Goal: Task Accomplishment & Management: Use online tool/utility

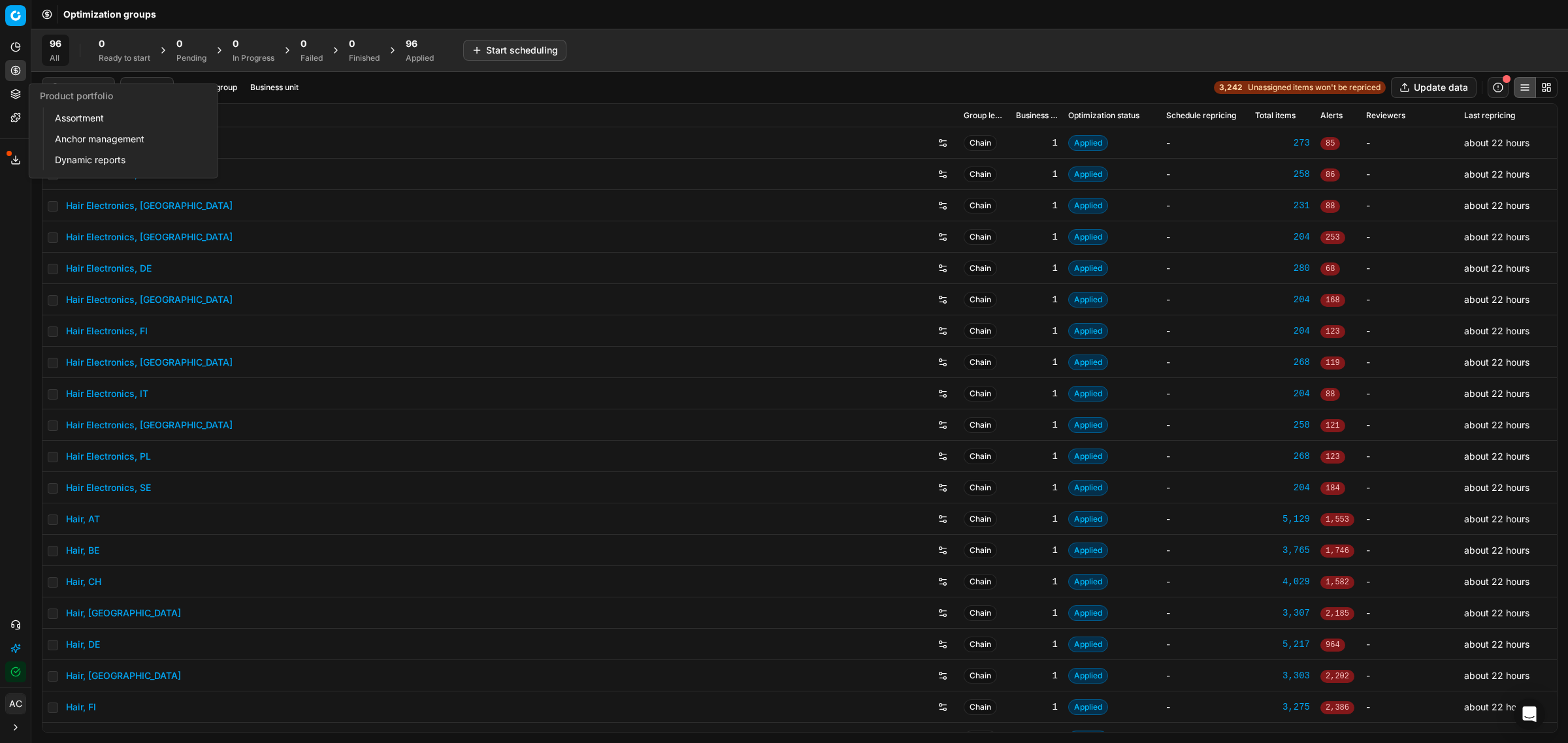
click at [18, 92] on icon at bounding box center [16, 94] width 11 height 11
click at [69, 119] on link "Assortment" at bounding box center [126, 119] width 152 height 18
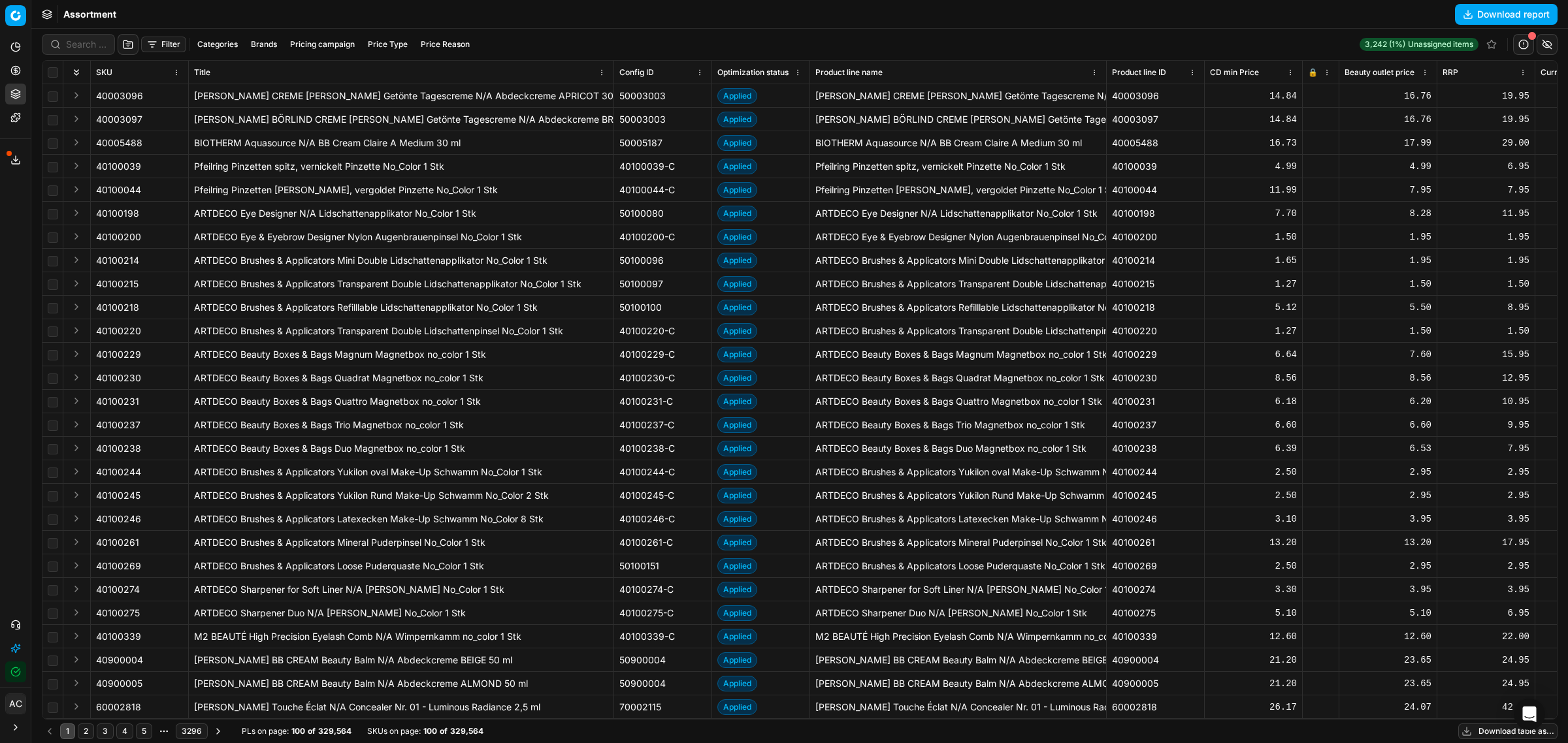
click at [264, 43] on button "Brands" at bounding box center [264, 44] width 36 height 16
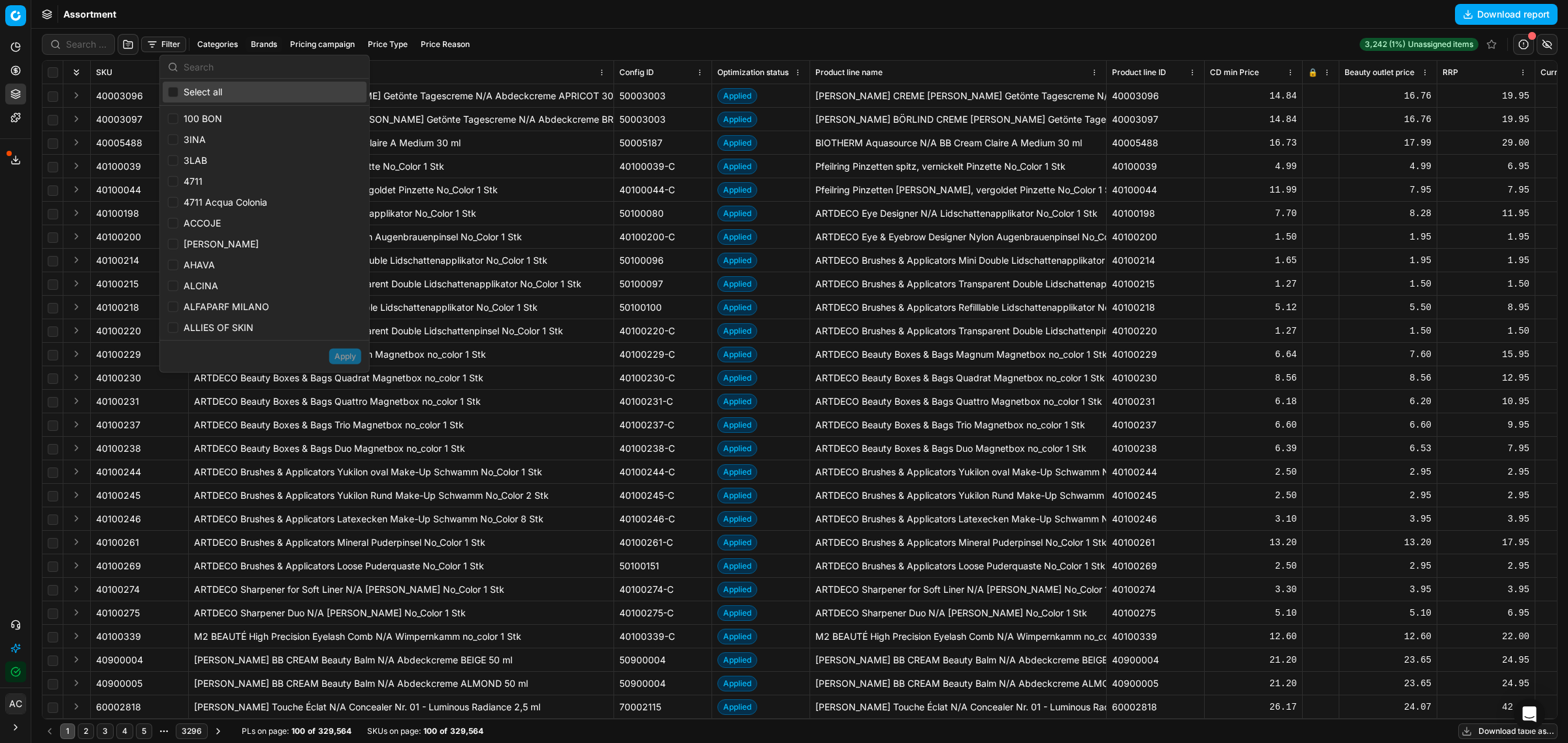
click at [245, 69] on input "text" at bounding box center [272, 66] width 178 height 26
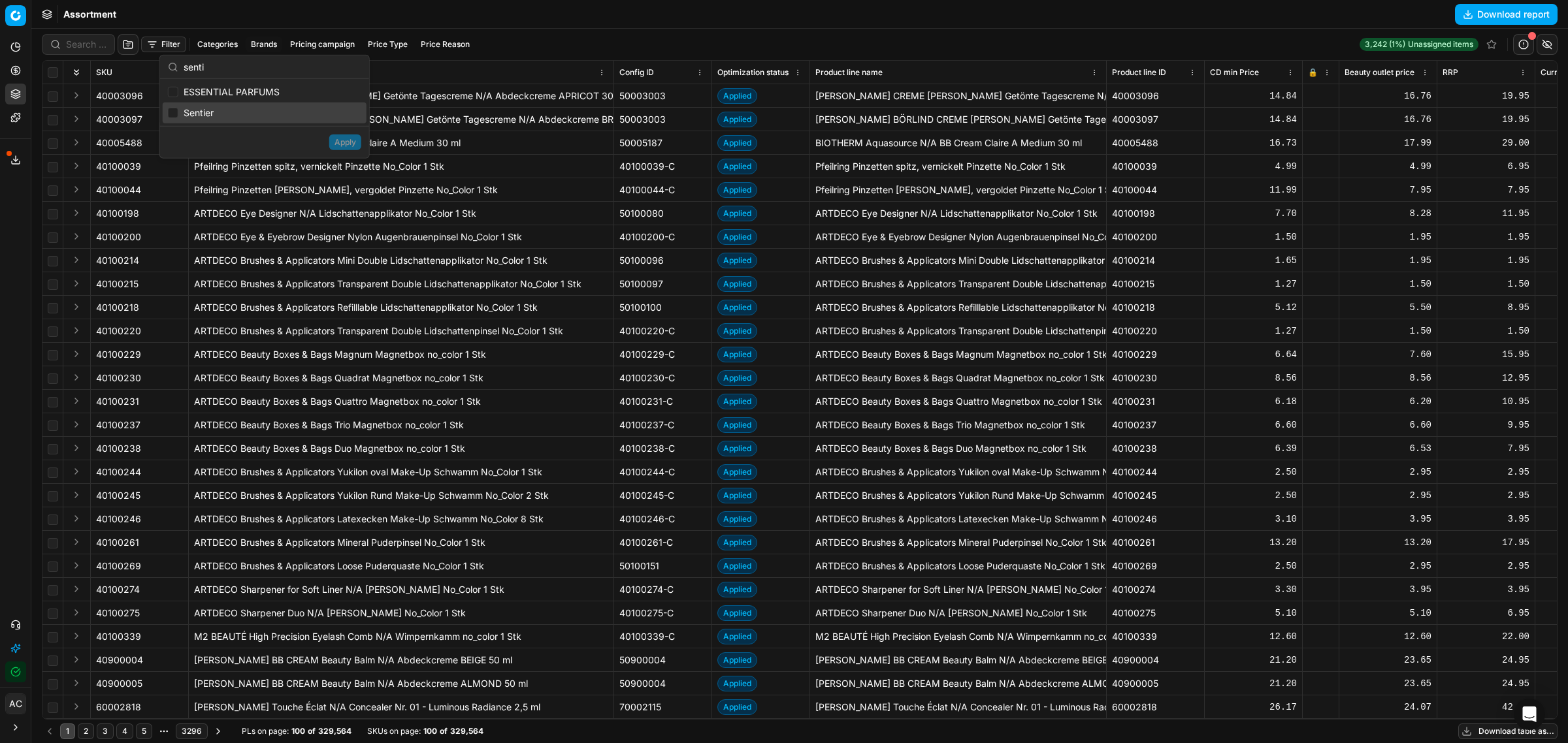
type input "senti"
click at [168, 112] on input "Suggestions" at bounding box center [173, 113] width 11 height 11
checkbox input "true"
click at [350, 137] on button "Apply" at bounding box center [345, 142] width 32 height 16
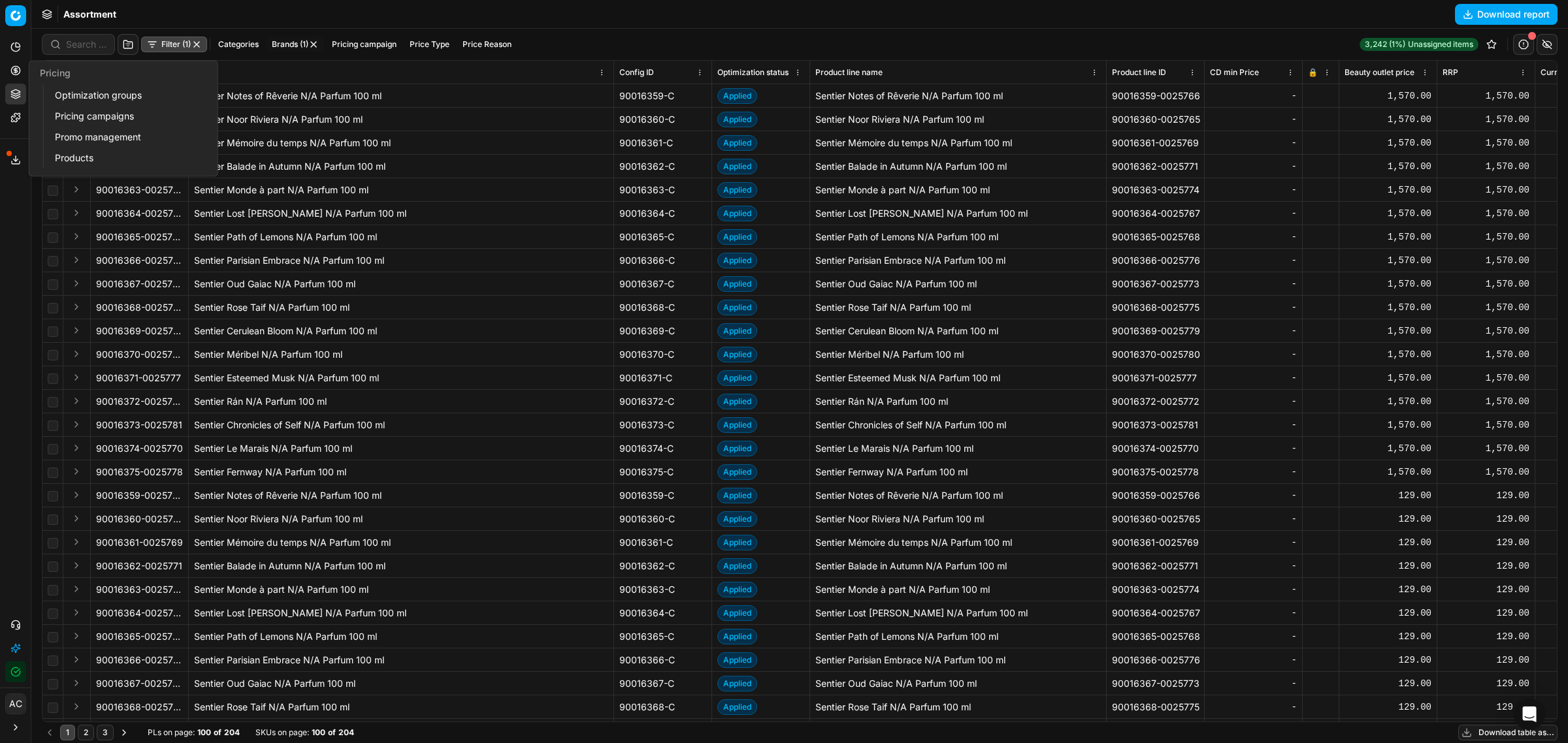
click at [11, 69] on icon at bounding box center [16, 70] width 11 height 11
click at [66, 94] on link "Optimization groups" at bounding box center [126, 95] width 152 height 18
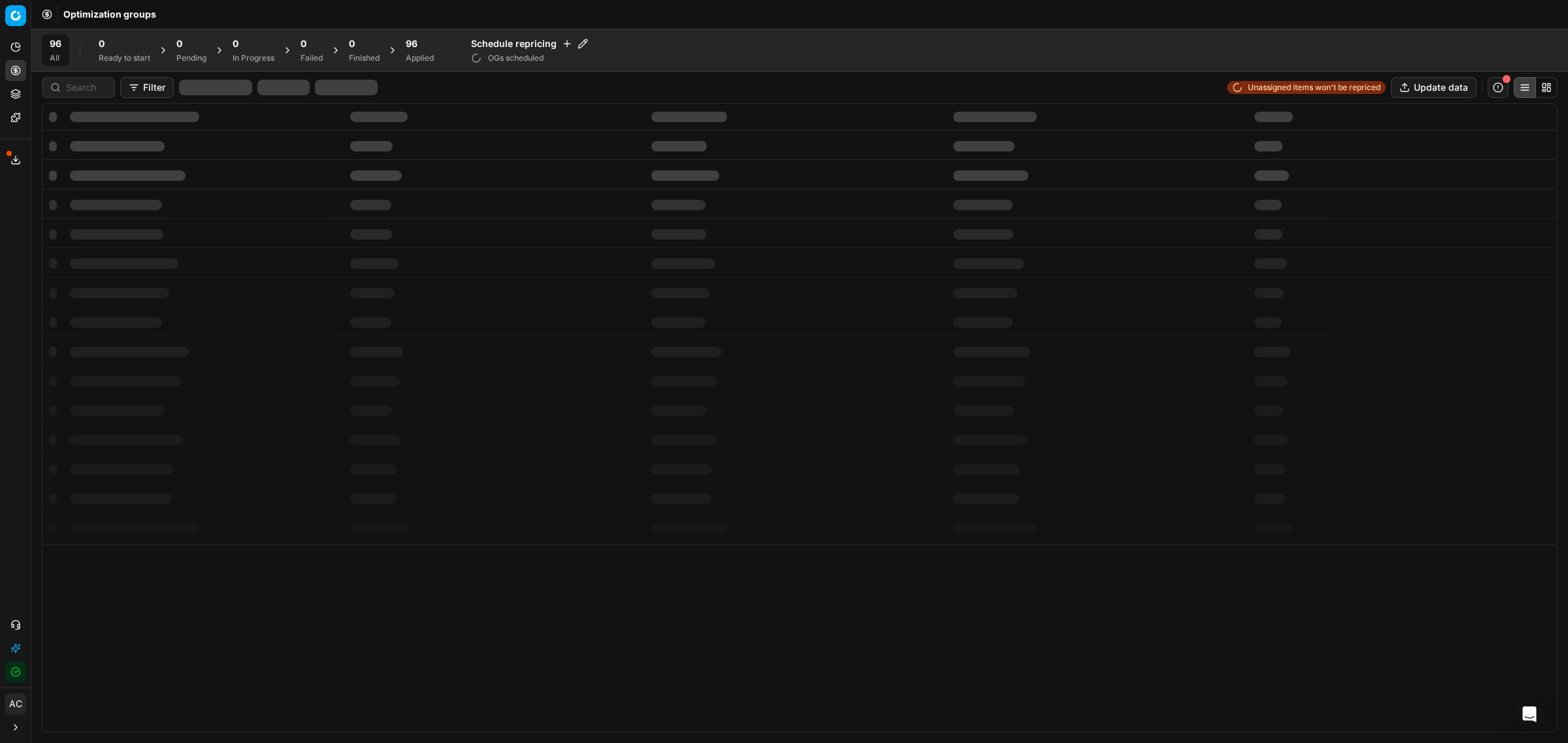
click at [415, 53] on div "Applied" at bounding box center [420, 58] width 28 height 11
click at [466, 50] on button "Export prices All" at bounding box center [483, 50] width 88 height 21
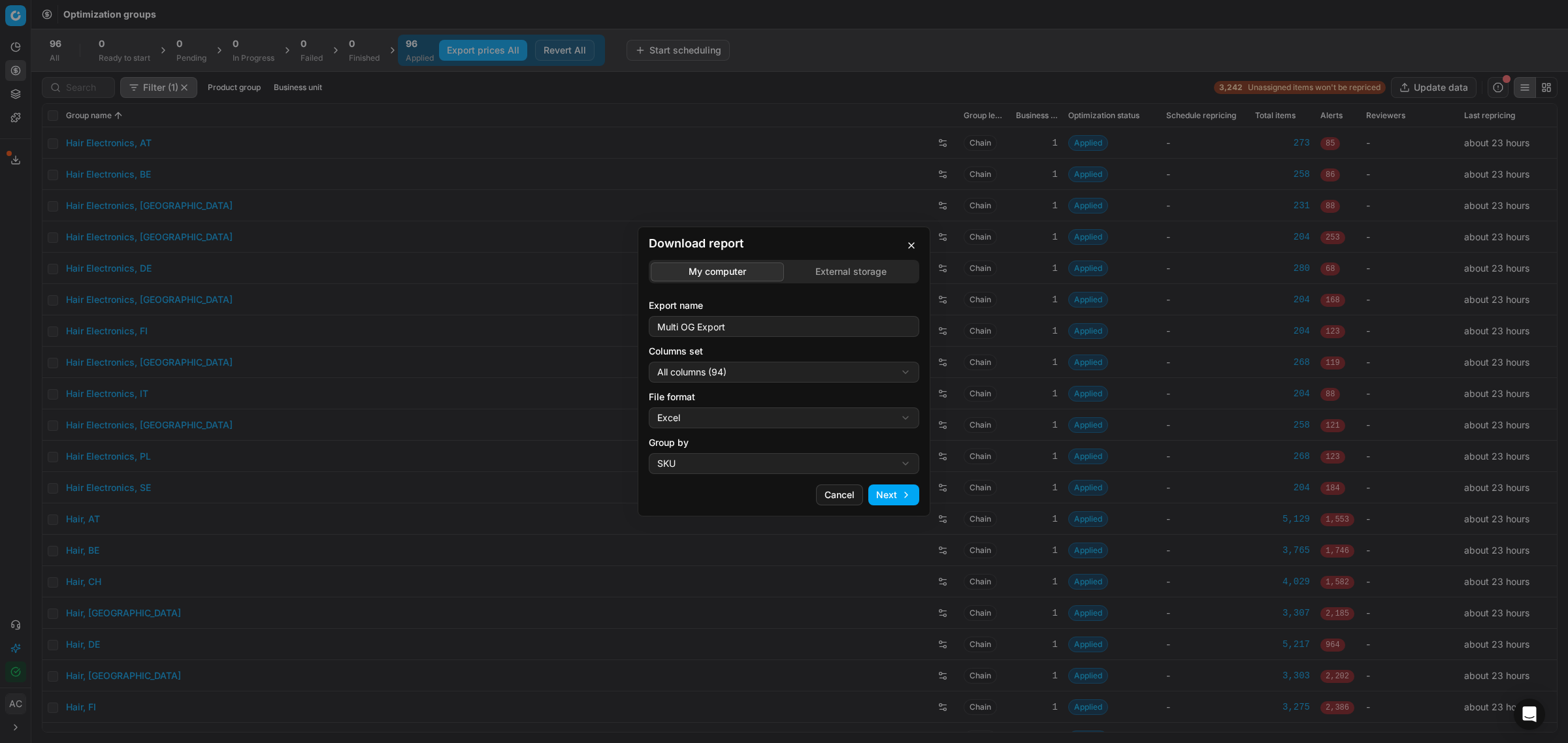
click at [765, 364] on div "Download report My computer External storage Export name Multi OG Export Column…" at bounding box center [784, 372] width 1568 height 743
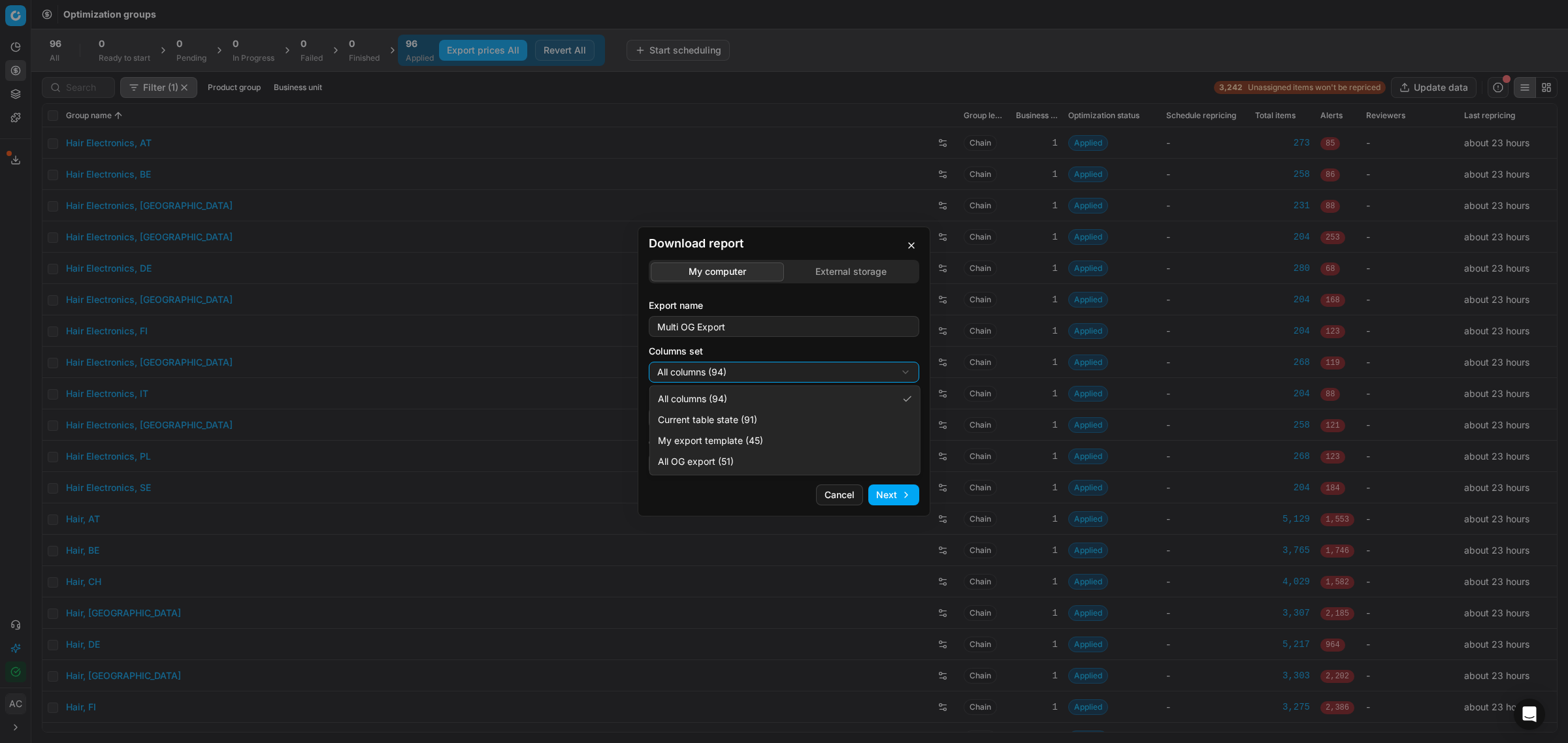
select select "custom"
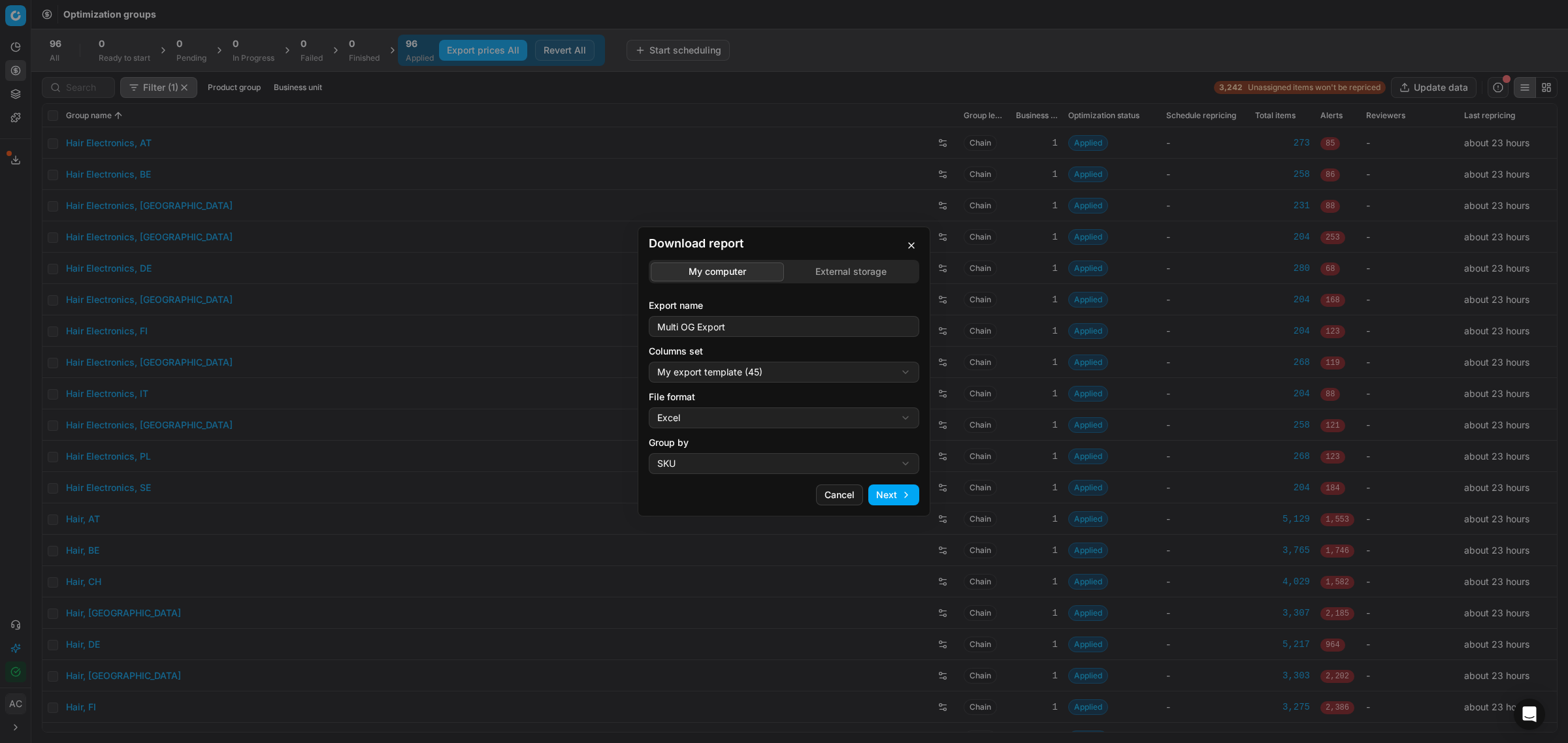
click at [755, 417] on div "Download report My computer External storage Export name Multi OG Export Column…" at bounding box center [784, 372] width 1568 height 743
select select "csv"
click at [895, 495] on button "Next" at bounding box center [894, 494] width 51 height 21
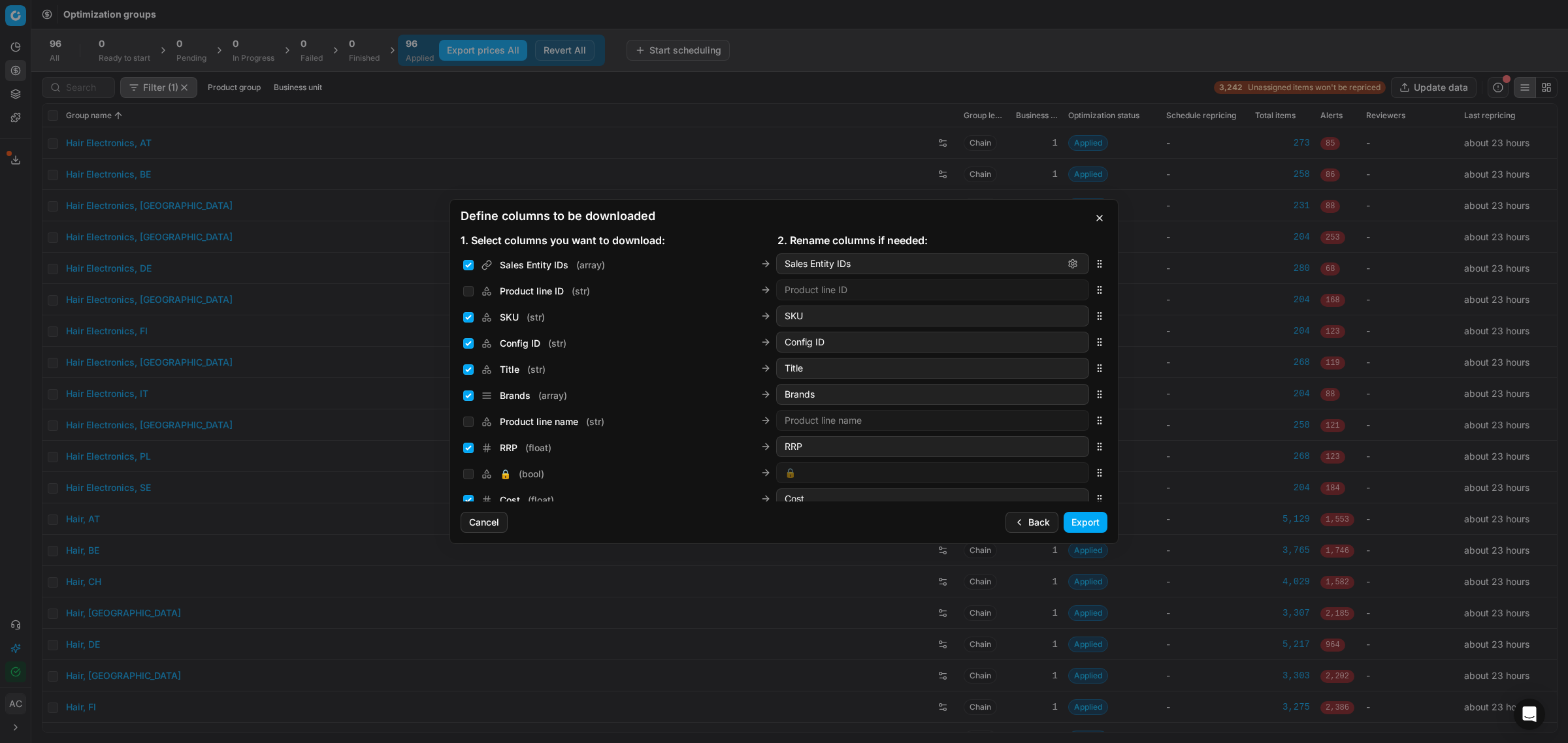
click at [1098, 223] on button "button" at bounding box center [1099, 218] width 16 height 16
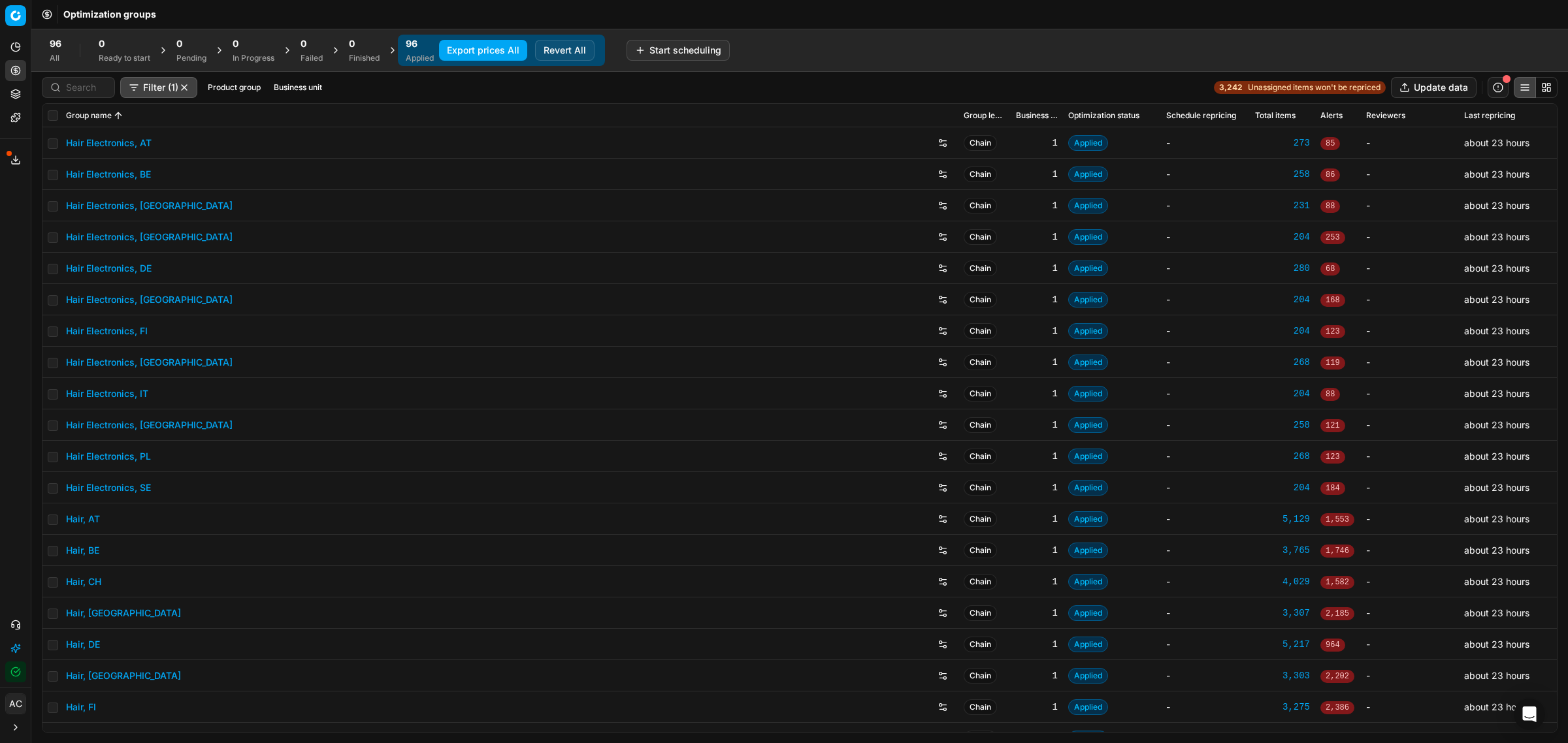
click at [1248, 89] on span "Unassigned items won't be repriced" at bounding box center [1314, 87] width 133 height 11
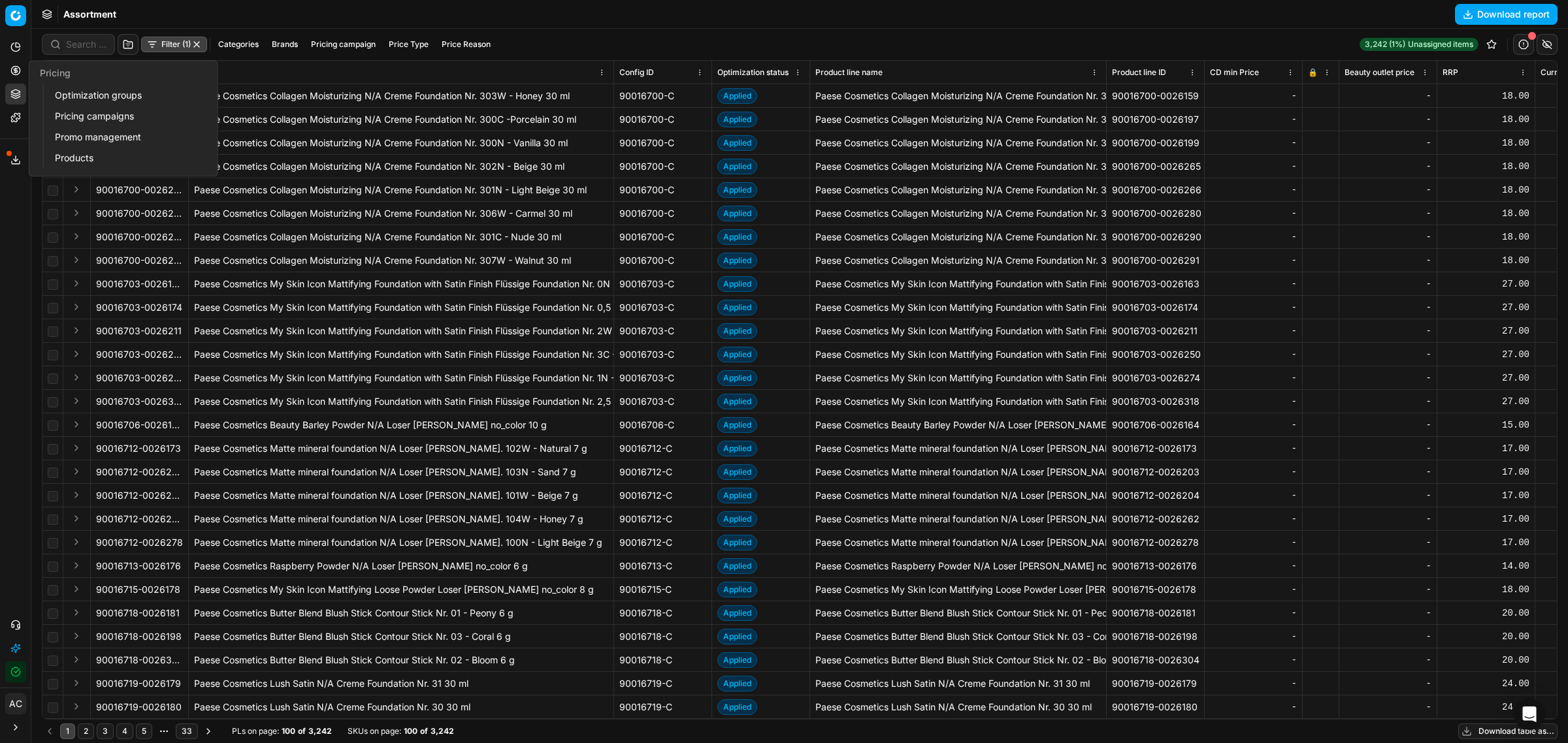
click at [16, 73] on icon at bounding box center [16, 70] width 0 height 5
click at [74, 93] on link "Optimization groups" at bounding box center [126, 95] width 152 height 18
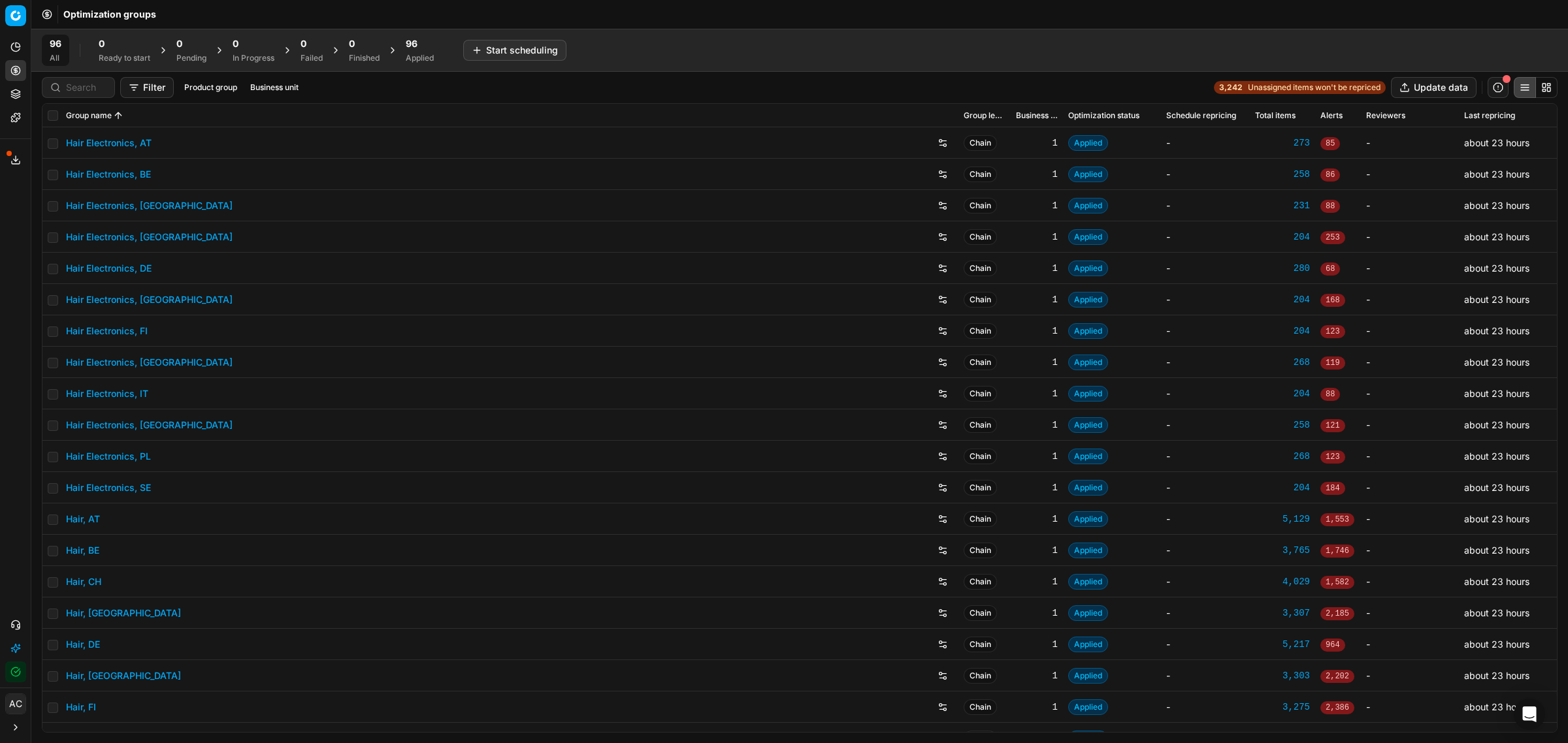
click at [1256, 89] on span "Unassigned items won't be repriced" at bounding box center [1314, 87] width 133 height 11
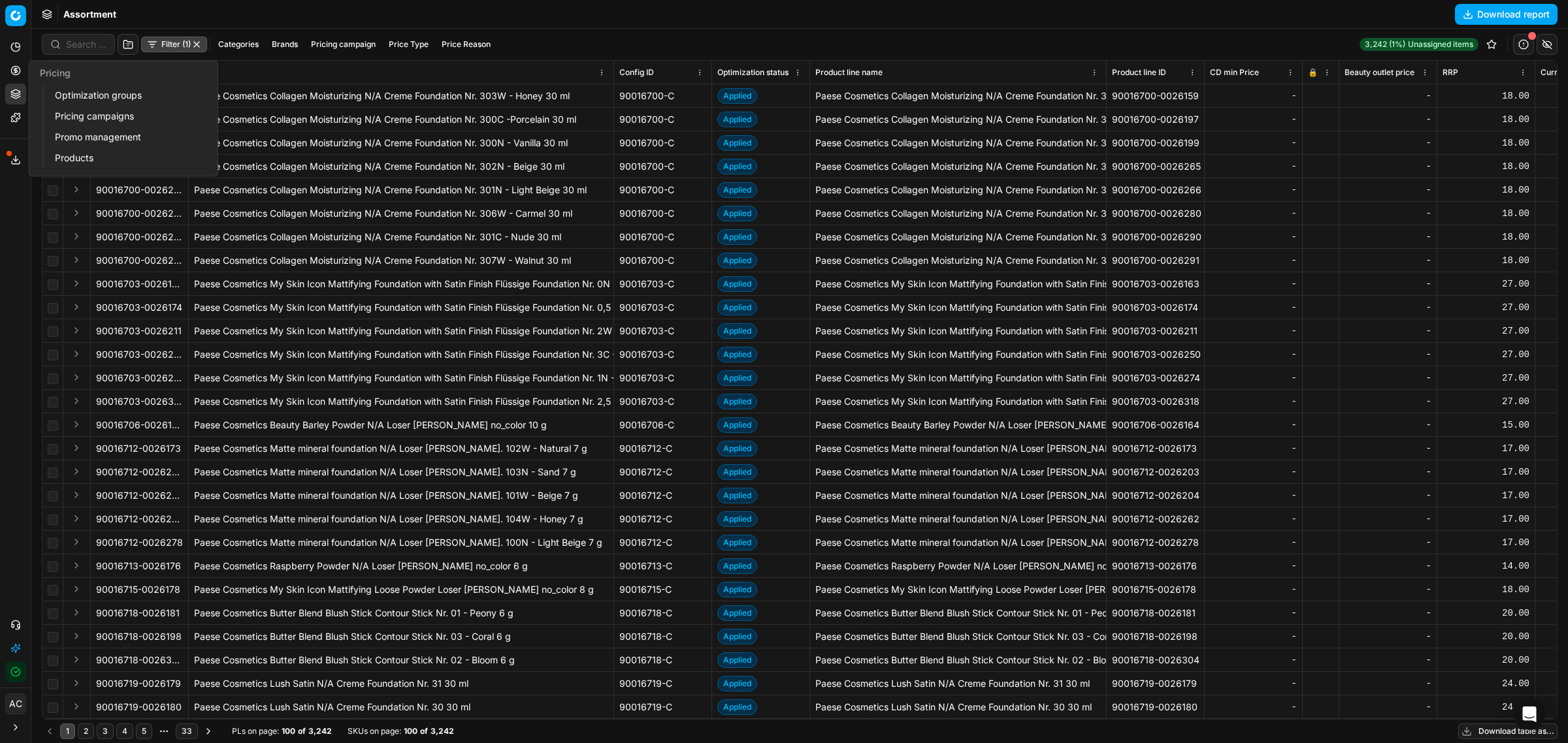
click at [18, 70] on icon at bounding box center [16, 70] width 11 height 11
click at [65, 98] on link "Optimization groups" at bounding box center [126, 95] width 152 height 18
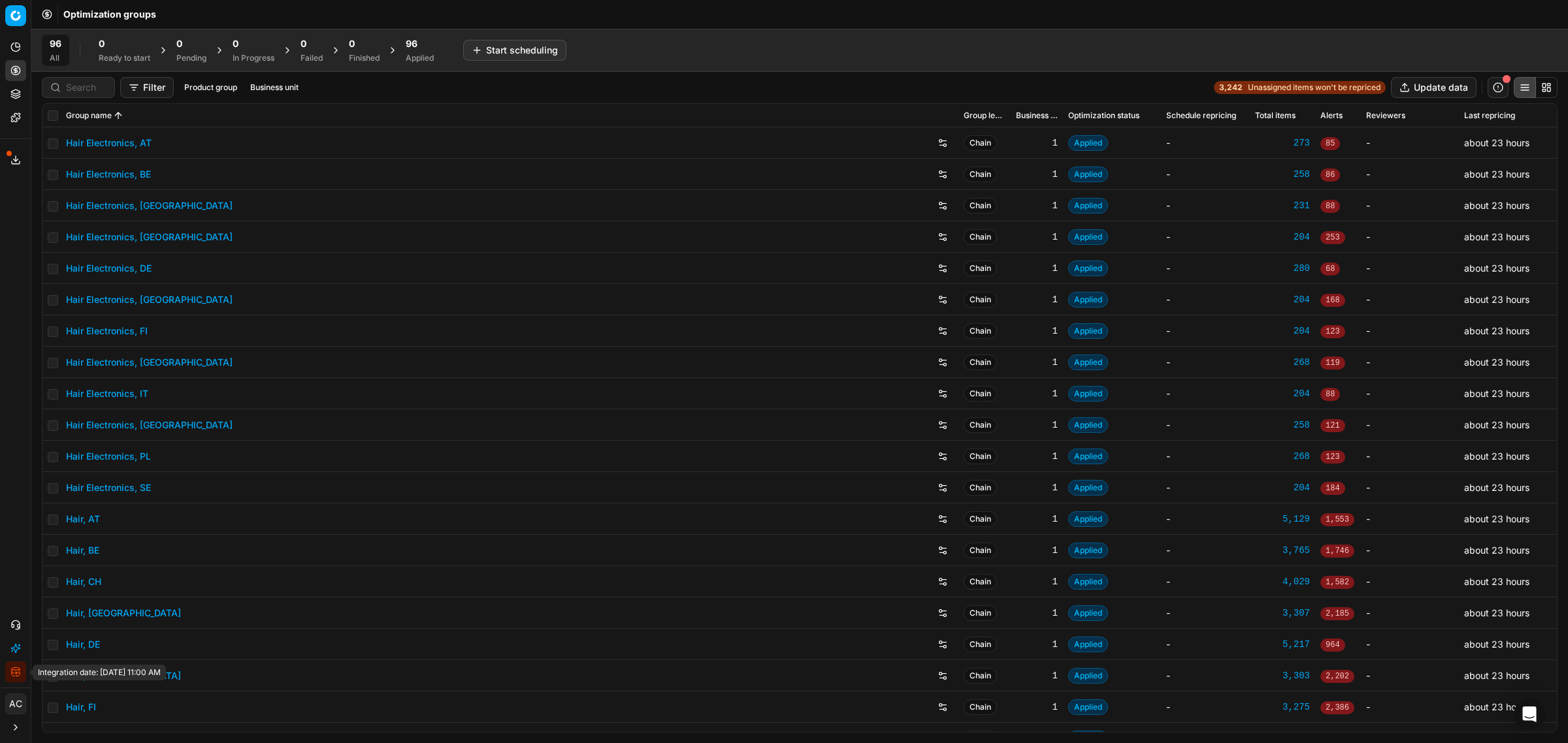
click at [14, 673] on icon "button" at bounding box center [16, 672] width 11 height 11
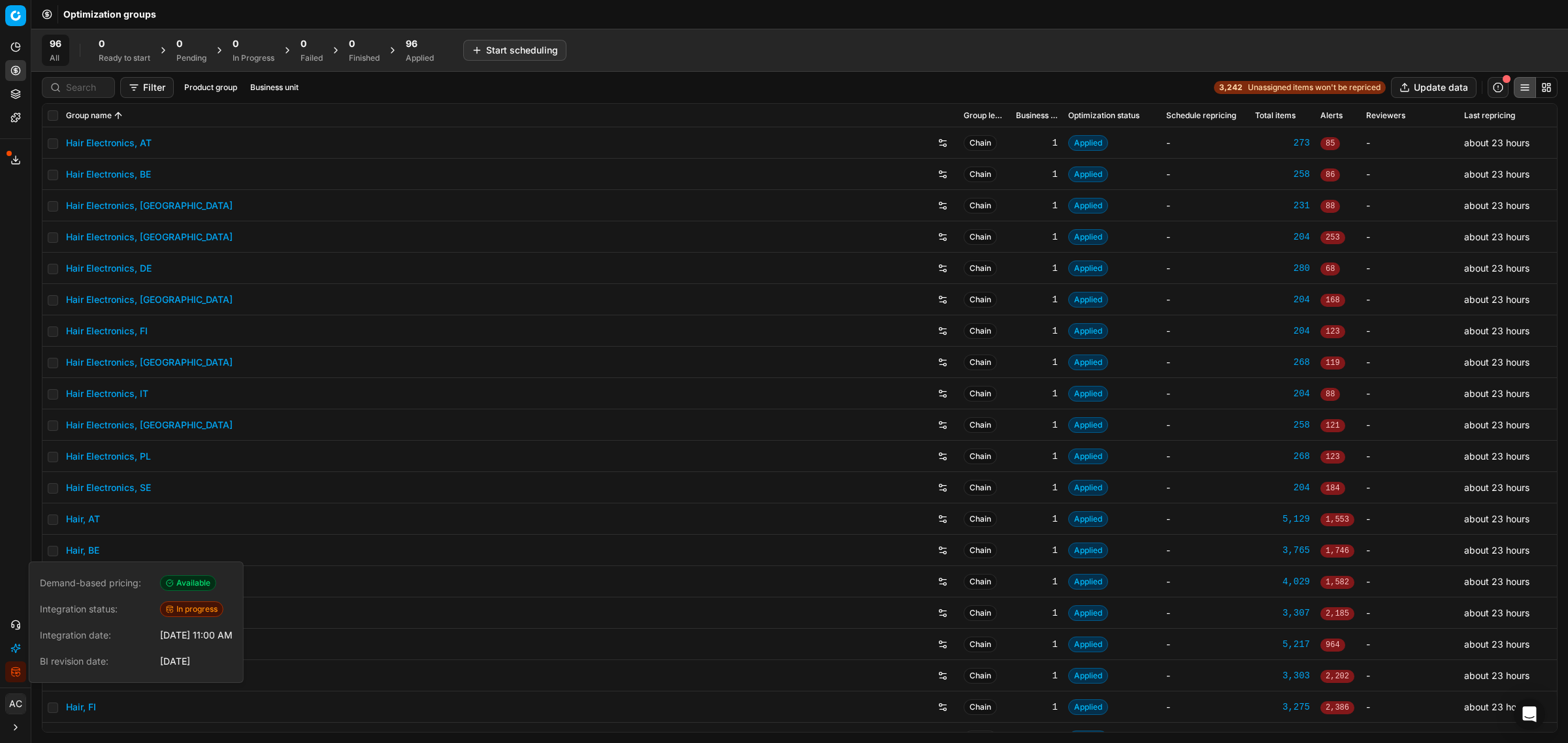
click at [6, 419] on div "Analytics Pricing Product portfolio Templates Export service 3 Contact support …" at bounding box center [15, 359] width 31 height 656
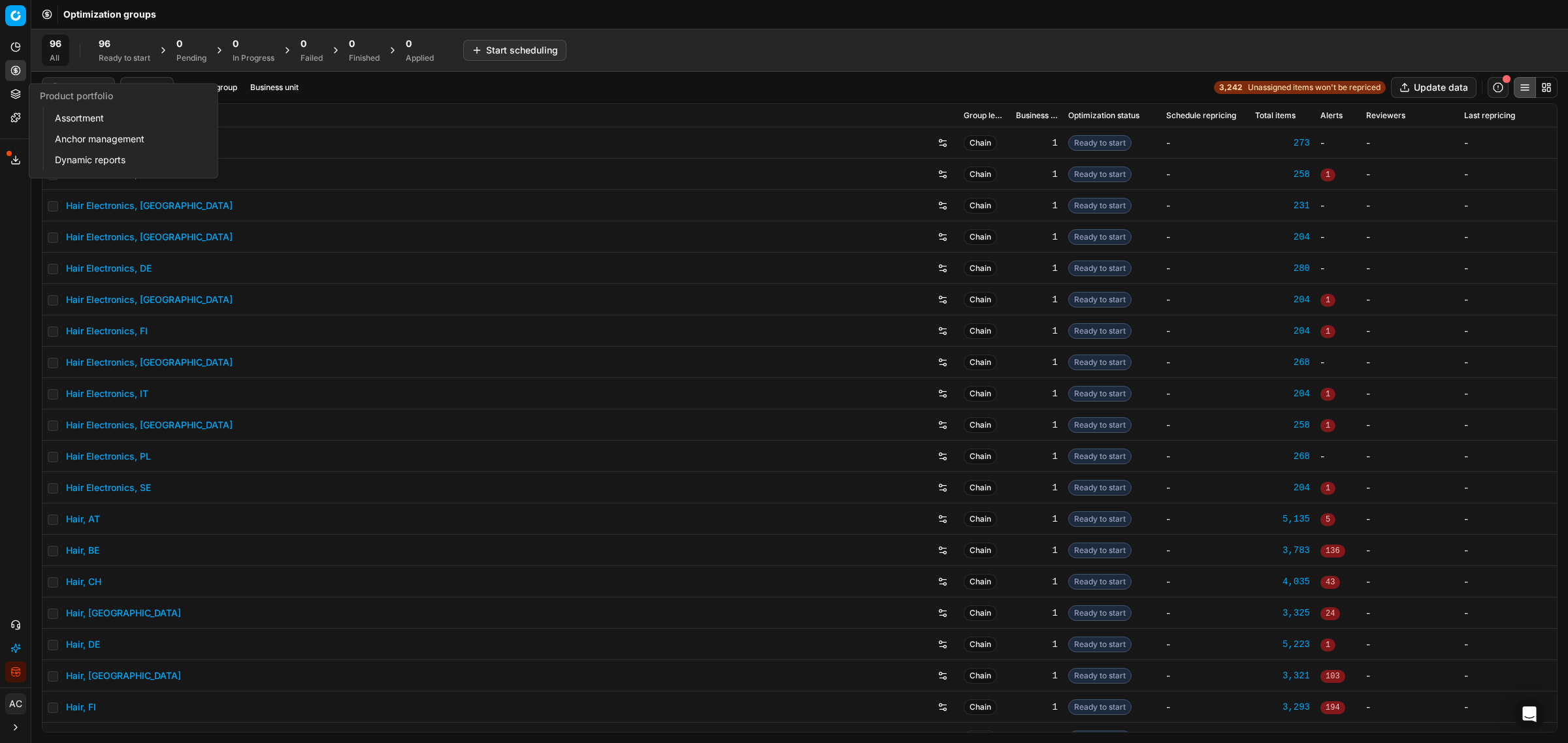
click at [15, 93] on icon at bounding box center [16, 94] width 11 height 11
click at [90, 121] on link "Assortment" at bounding box center [126, 119] width 152 height 18
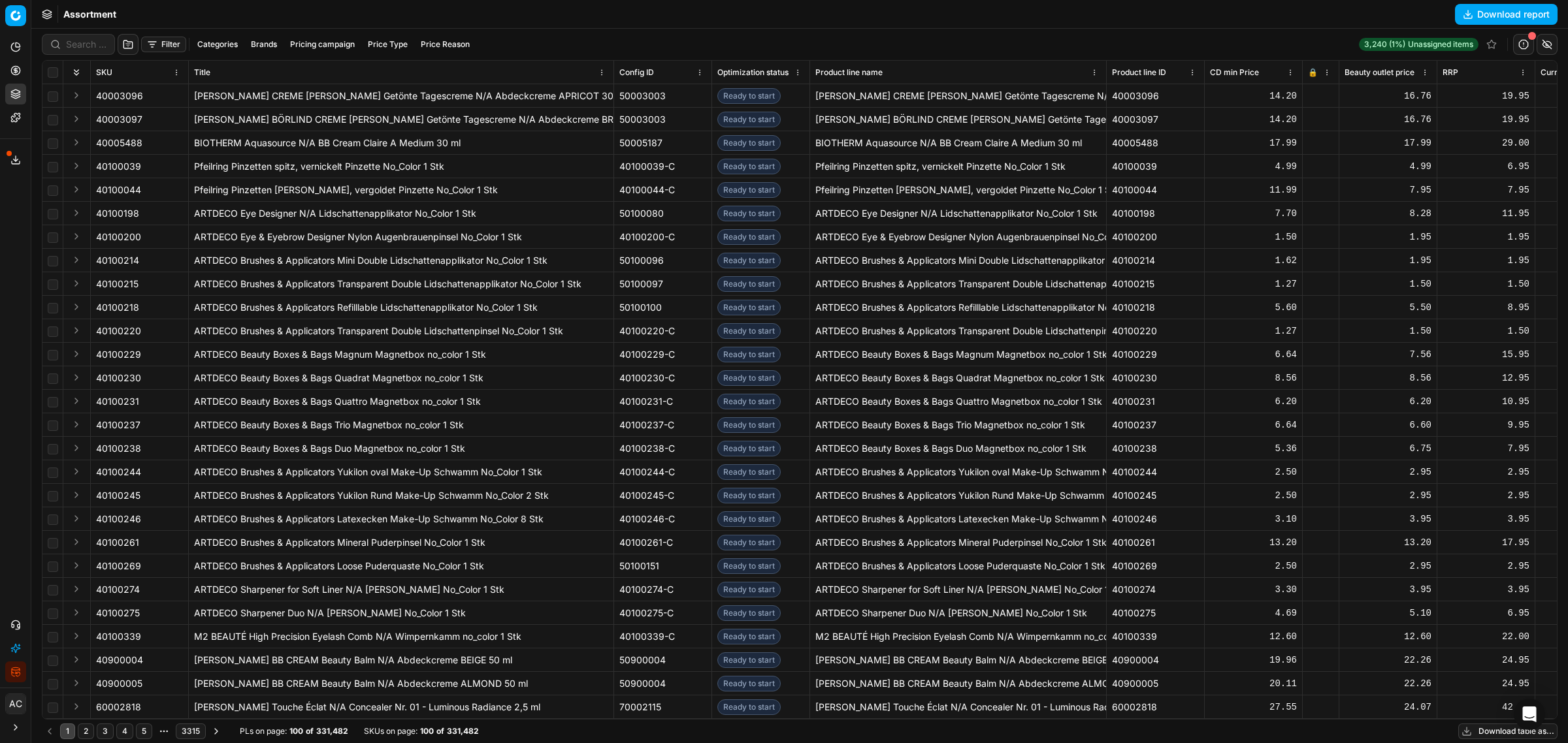
click at [265, 40] on button "Brands" at bounding box center [264, 44] width 36 height 16
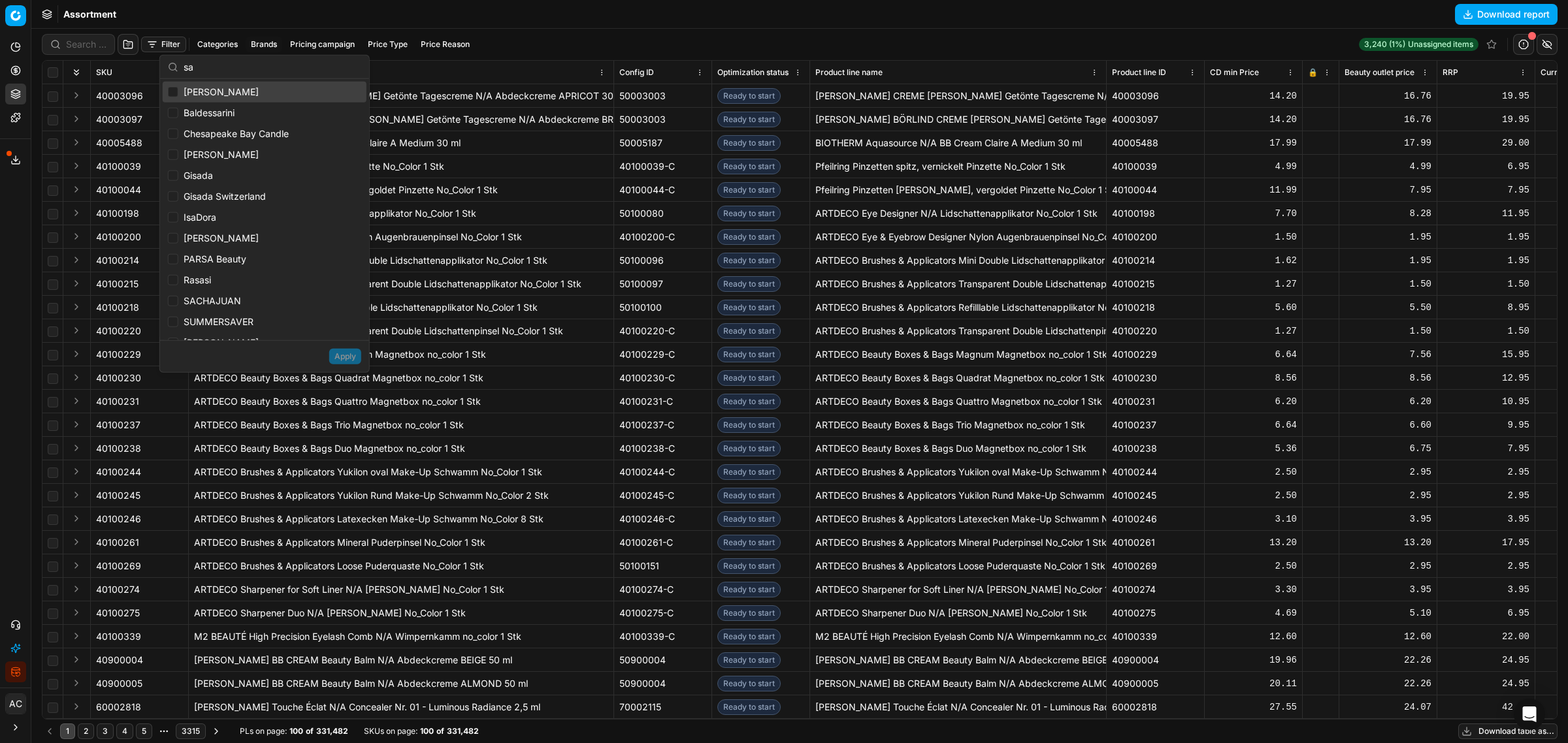
type input "s"
click at [235, 62] on input "text" at bounding box center [272, 66] width 178 height 26
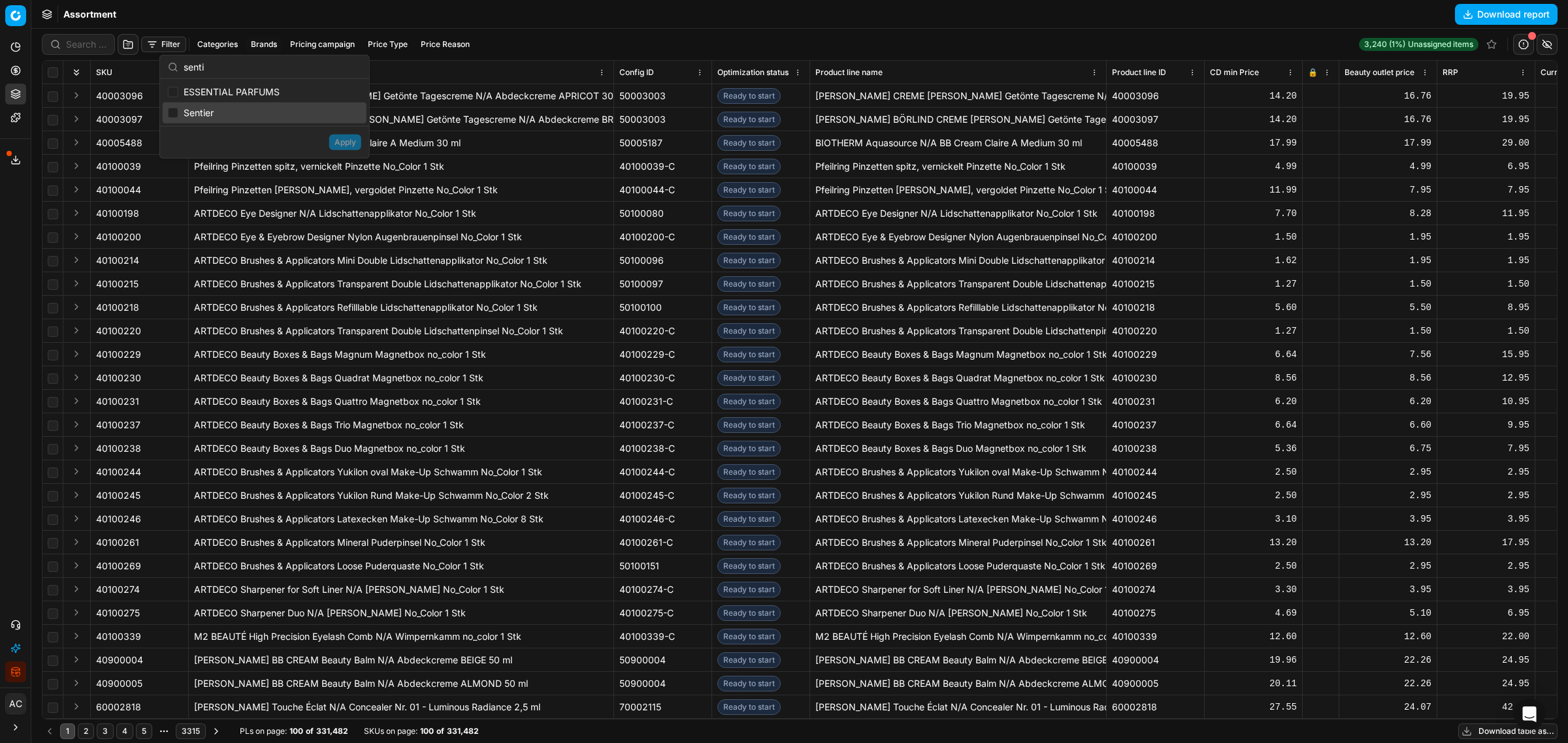
type input "senti"
click at [173, 109] on input "Suggestions" at bounding box center [173, 113] width 11 height 11
checkbox input "true"
click at [353, 141] on button "Apply" at bounding box center [345, 142] width 32 height 16
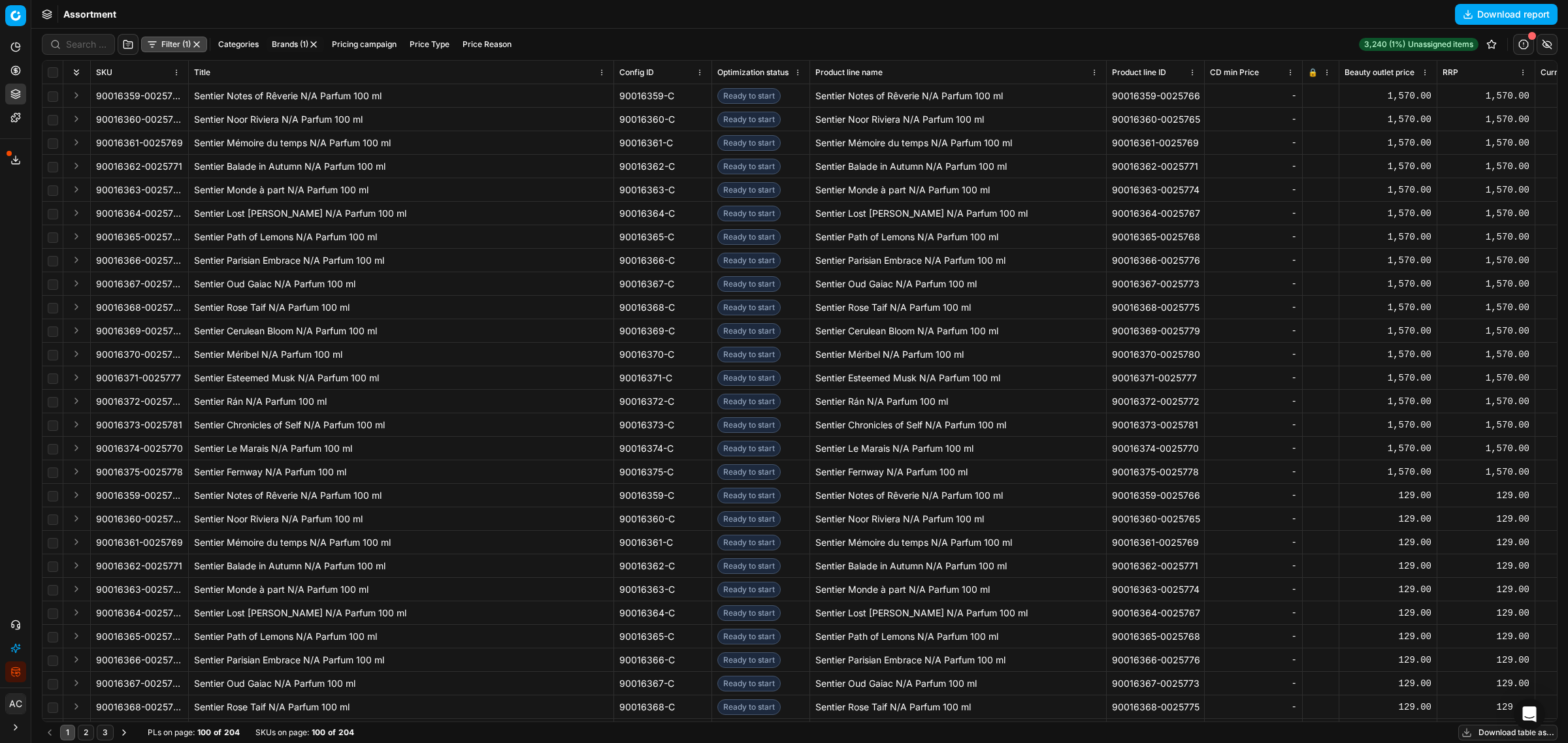
click at [26, 266] on button "Toggle Sidebar" at bounding box center [31, 372] width 11 height 743
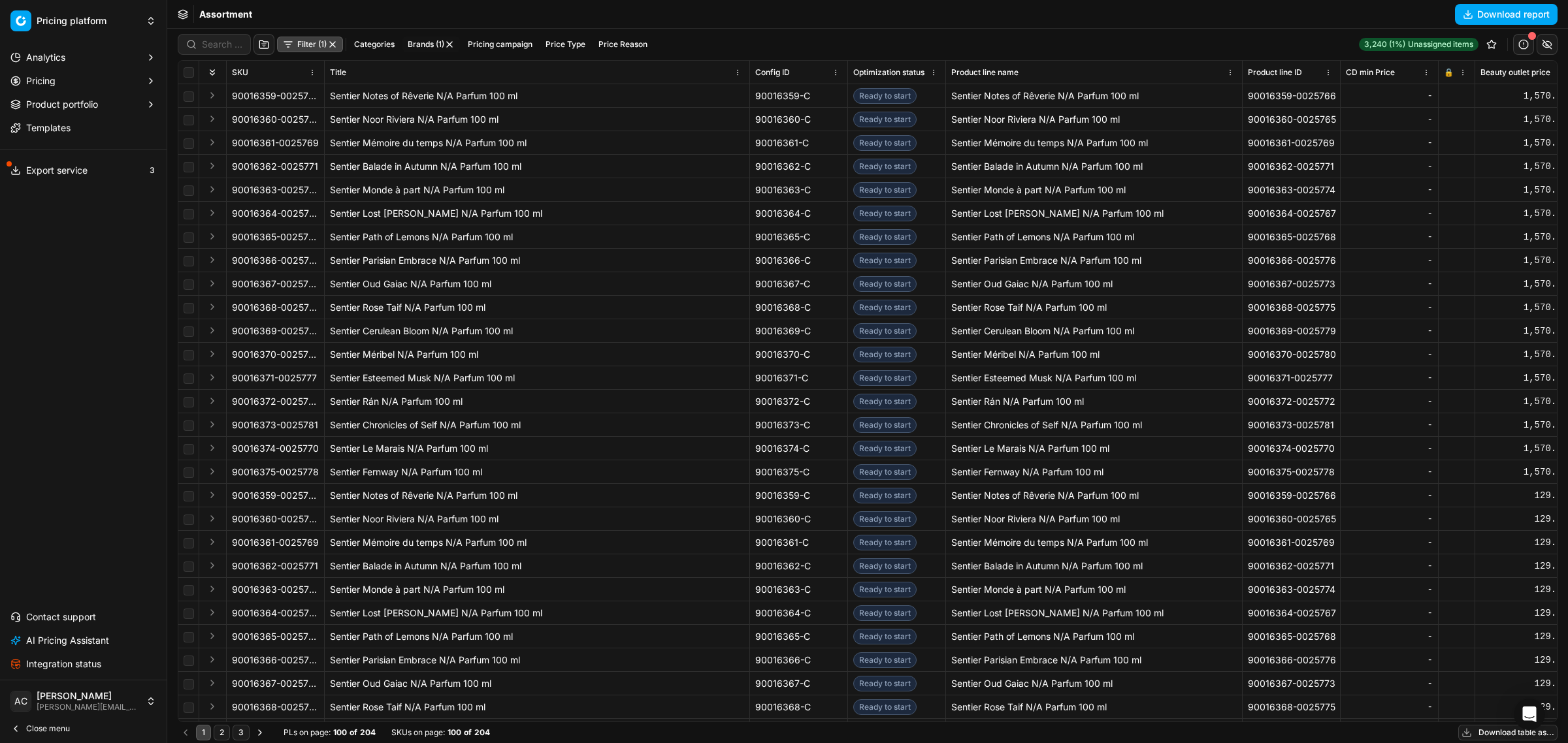
click at [77, 63] on button "Analytics" at bounding box center [83, 57] width 156 height 21
click at [66, 121] on button "Pricing" at bounding box center [83, 122] width 156 height 21
click at [67, 166] on link "Pricing campaigns" at bounding box center [83, 165] width 124 height 18
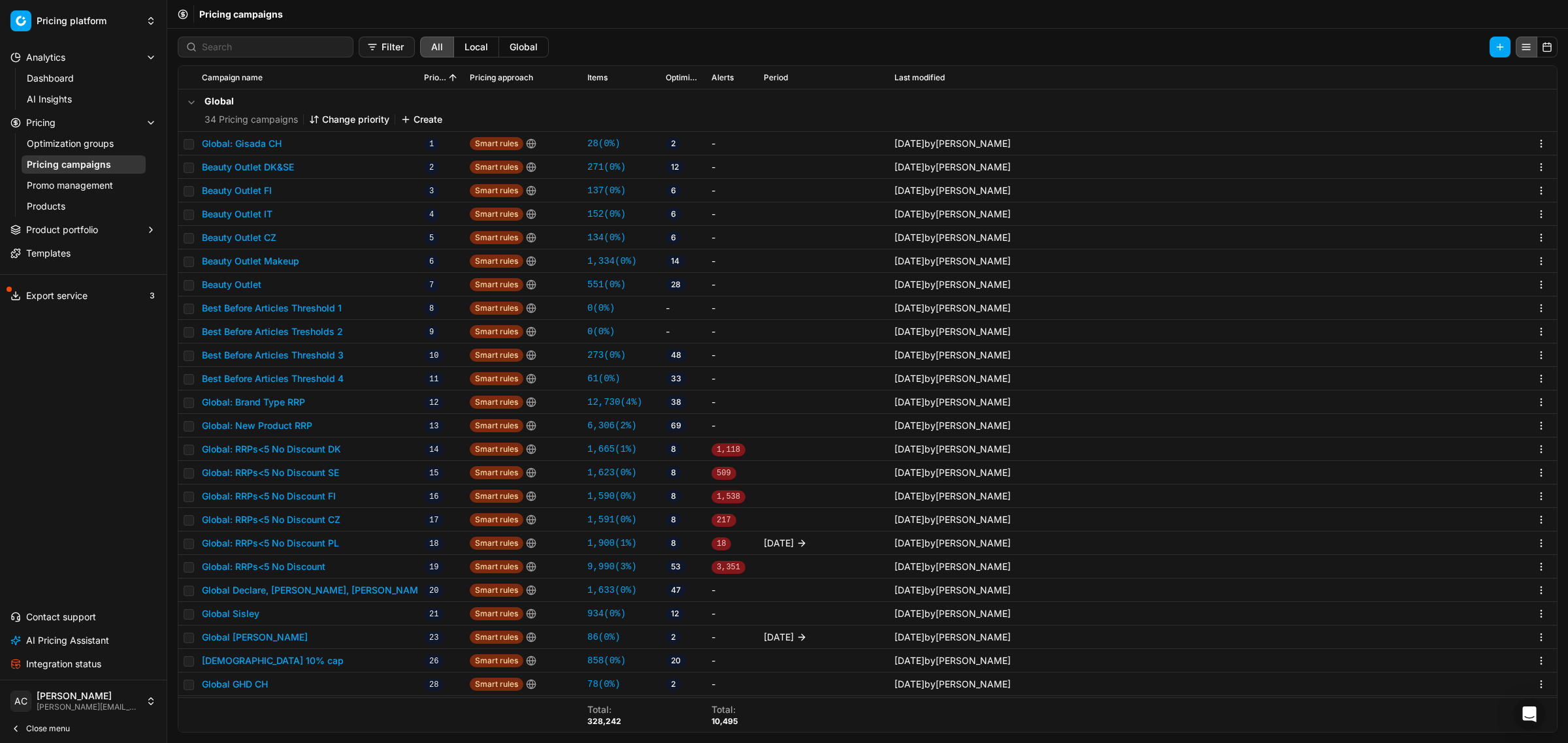
click at [94, 663] on span "Integration status" at bounding box center [64, 664] width 75 height 13
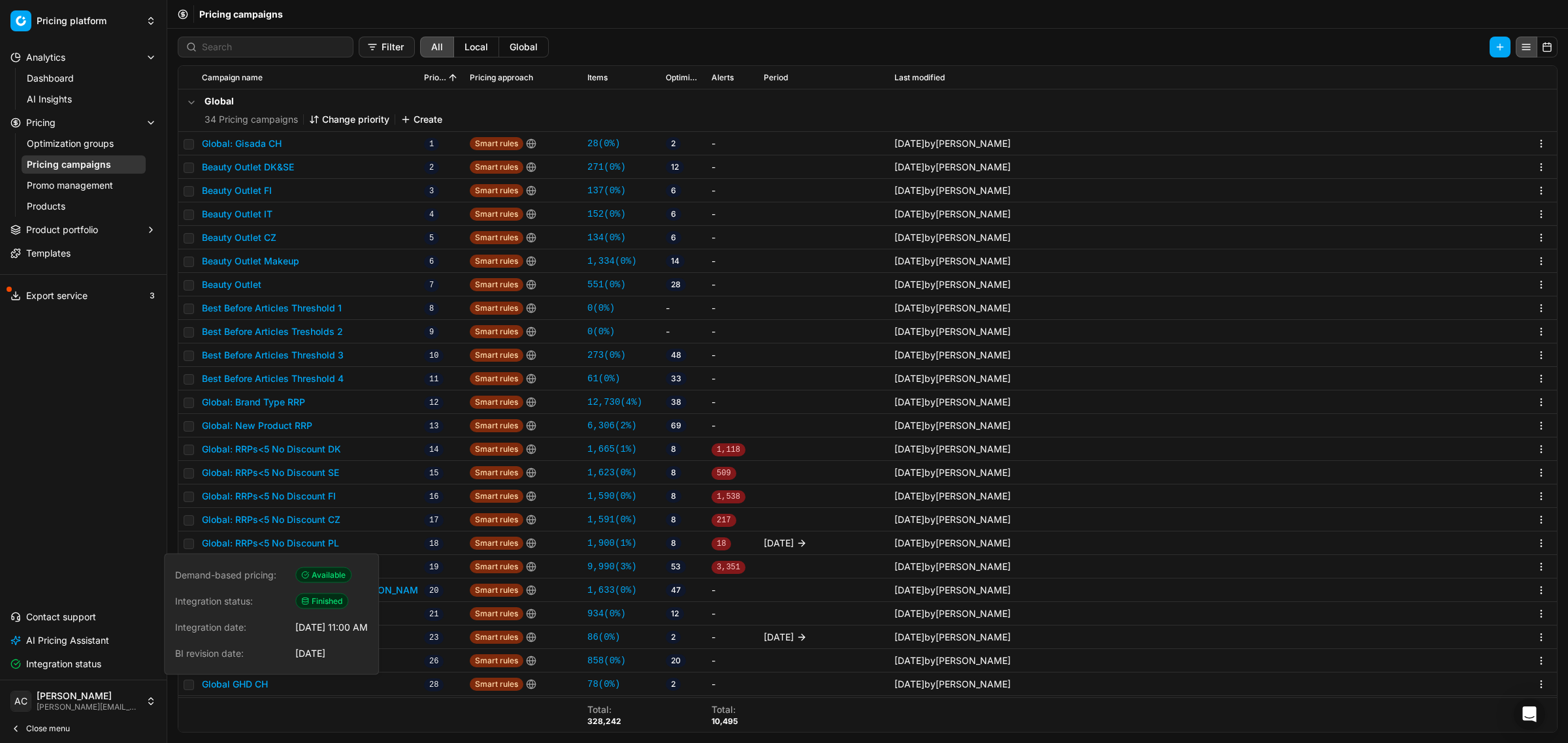
click at [153, 30] on html "Pricing platform Analytics Dashboard AI Insights Pricing Optimization groups Pr…" at bounding box center [784, 372] width 1568 height 743
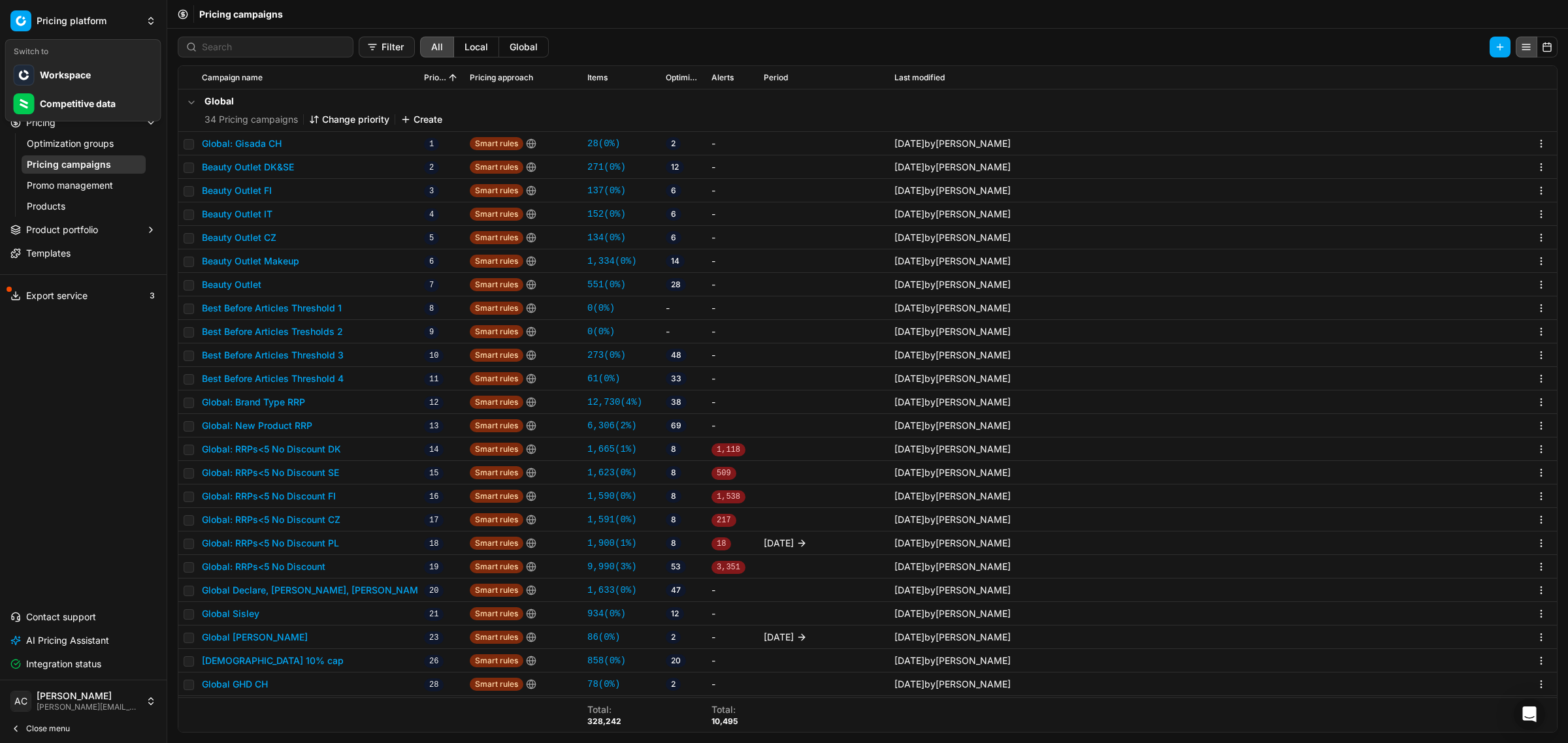
click at [87, 498] on html "Pricing platform Analytics Dashboard AI Insights Pricing Optimization groups Pr…" at bounding box center [784, 372] width 1568 height 743
drag, startPoint x: 168, startPoint y: 337, endPoint x: 24, endPoint y: 351, distance: 144.7
click at [24, 351] on div "Pricing platform Analytics Dashboard AI Insights Pricing Optimization groups Pr…" at bounding box center [83, 372] width 166 height 743
click at [24, 351] on div "Analytics Dashboard AI Insights Pricing Optimization groups Pricing campaigns P…" at bounding box center [83, 361] width 166 height 638
click at [14, 21] on html "Pricing platform Analytics Dashboard AI Insights Pricing Optimization groups Pr…" at bounding box center [784, 372] width 1568 height 743
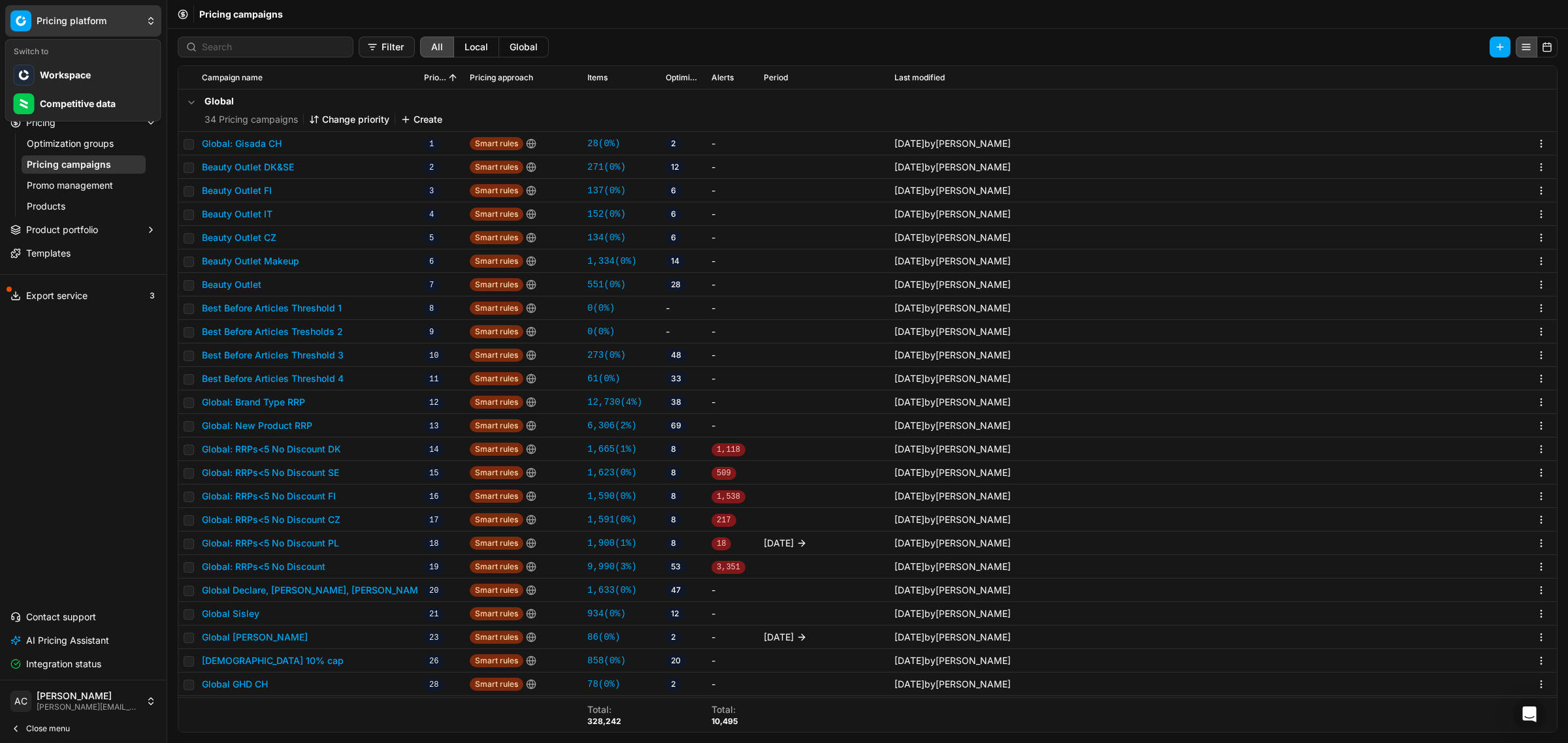
click at [14, 21] on html "Pricing platform Analytics Dashboard AI Insights Pricing Optimization groups Pr…" at bounding box center [784, 372] width 1568 height 743
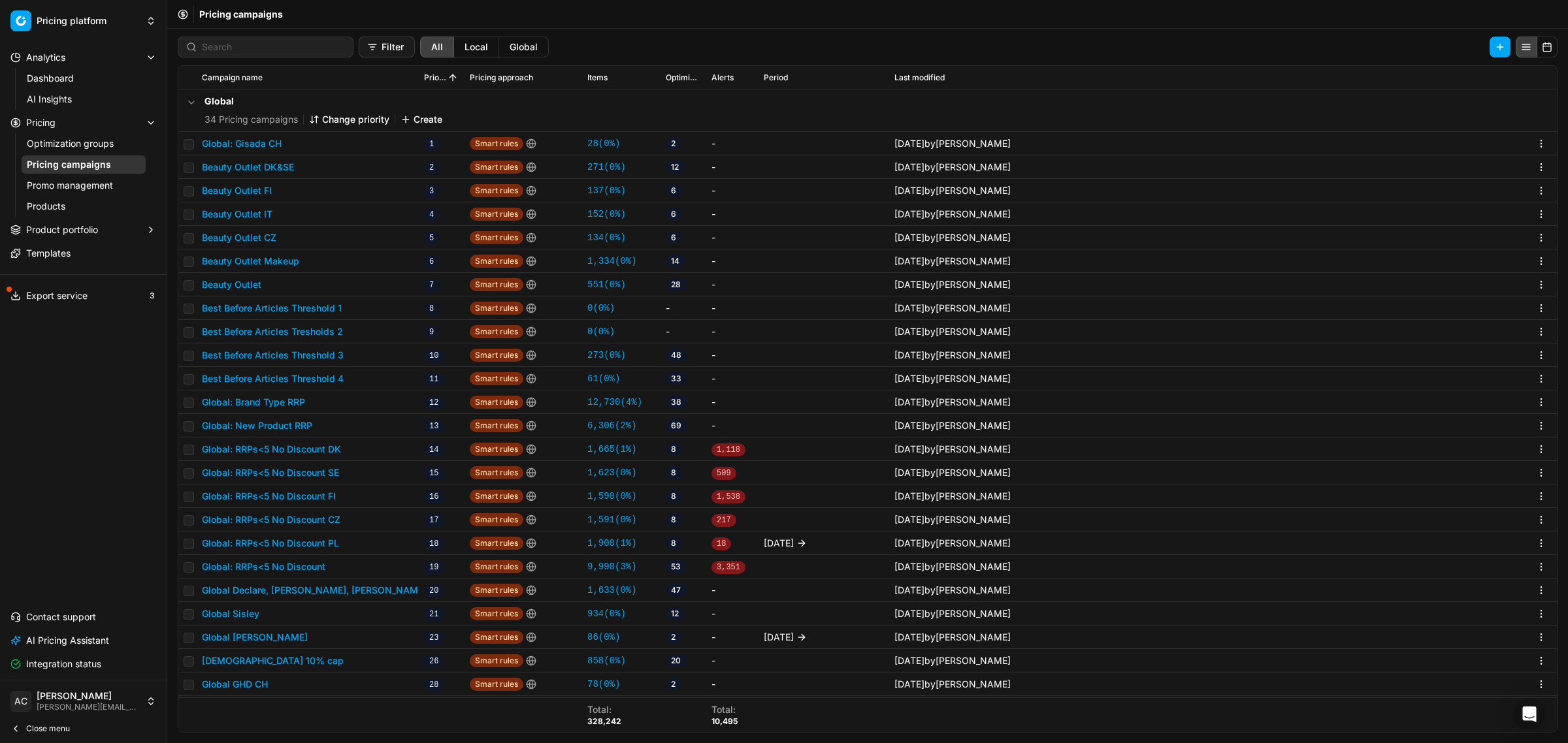
click at [183, 16] on icon at bounding box center [183, 14] width 0 height 5
click at [21, 445] on div "Analytics Dashboard AI Insights Pricing Optimization groups Pricing campaigns P…" at bounding box center [83, 361] width 166 height 638
click at [1491, 45] on button "button" at bounding box center [1499, 46] width 21 height 21
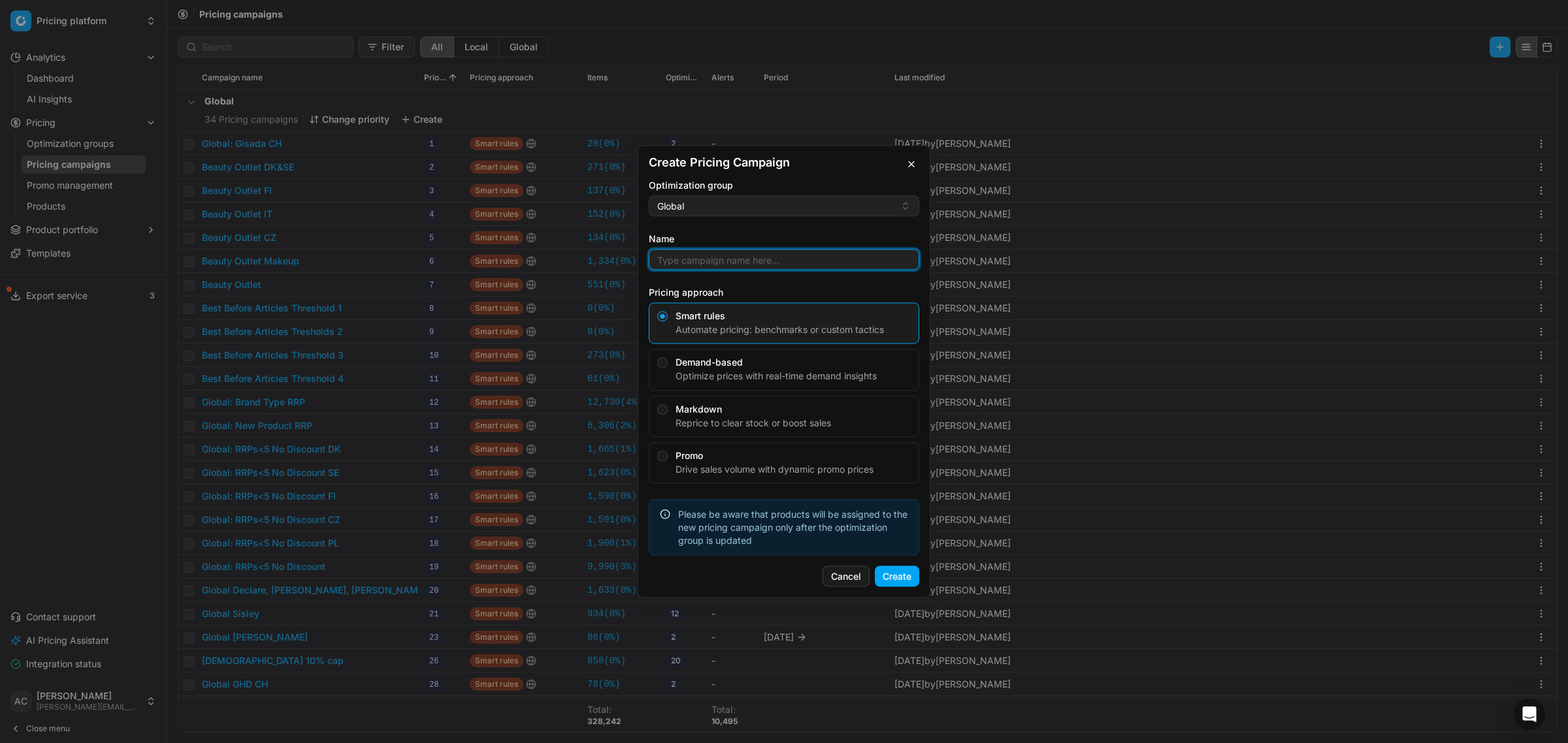
click at [738, 261] on input "Name" at bounding box center [784, 260] width 259 height 20
type input "Global Sentier"
click at [897, 575] on button "Create" at bounding box center [897, 576] width 45 height 21
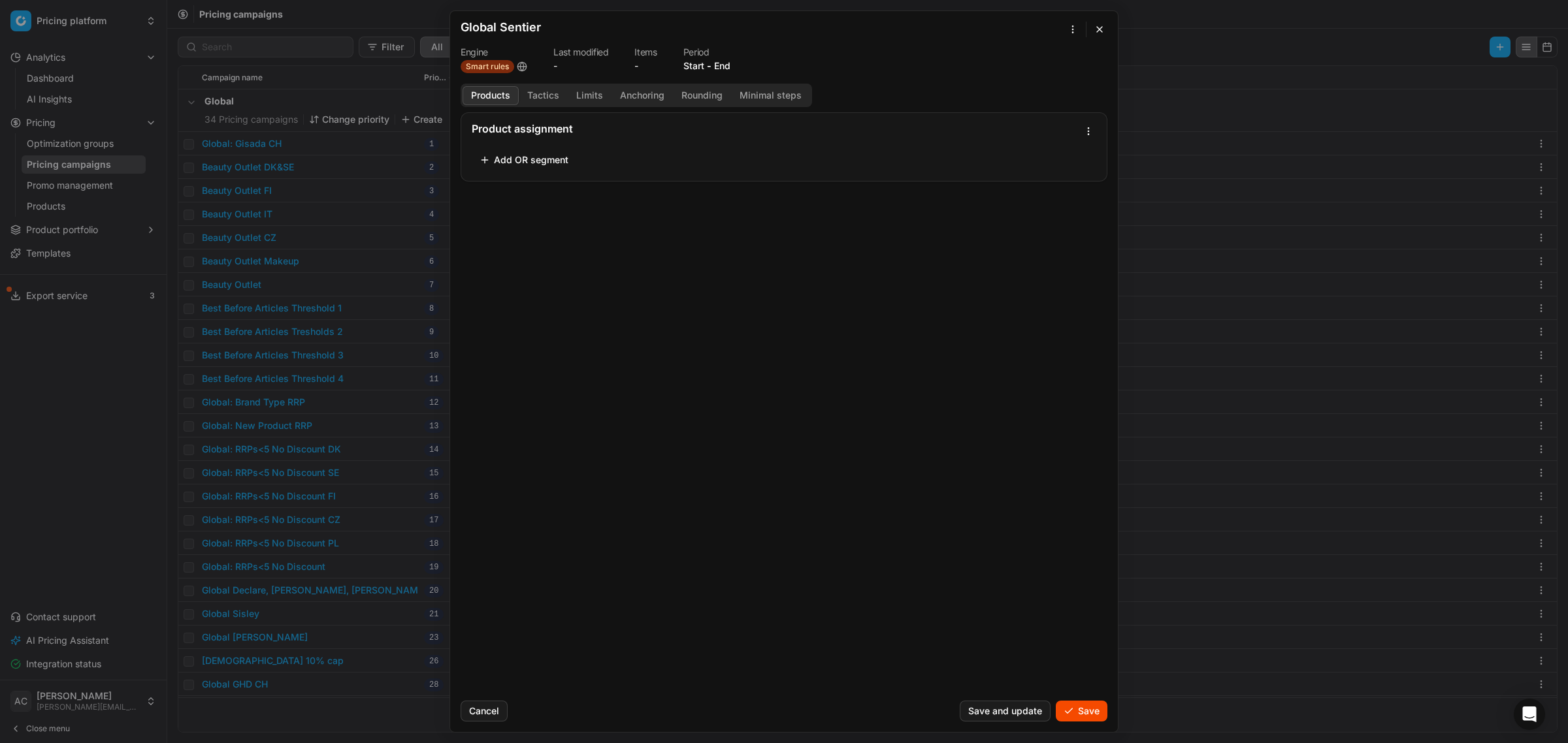
click at [546, 161] on button "Add OR segment" at bounding box center [524, 160] width 104 height 21
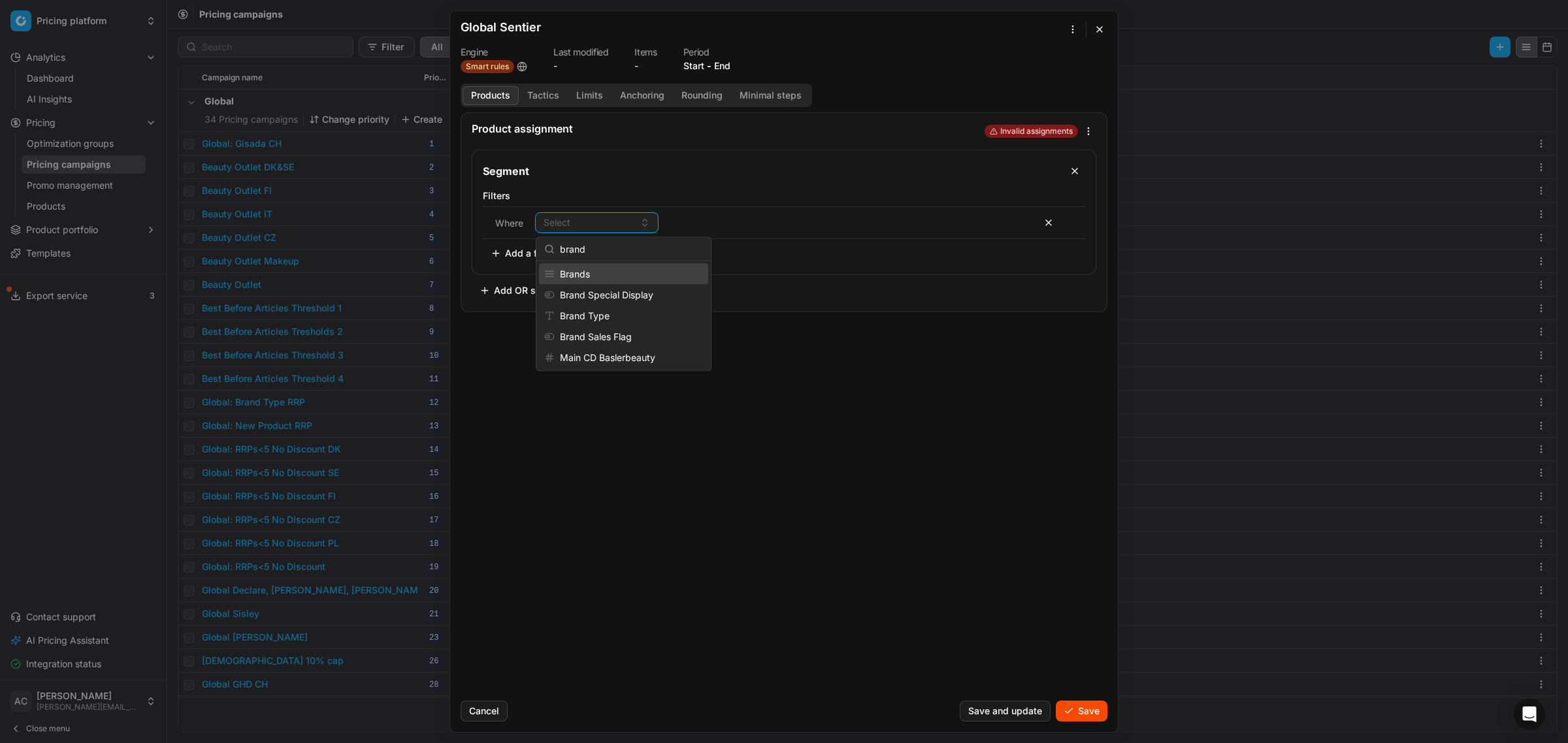
type input "brand"
click at [590, 280] on div "Brands" at bounding box center [624, 273] width 169 height 21
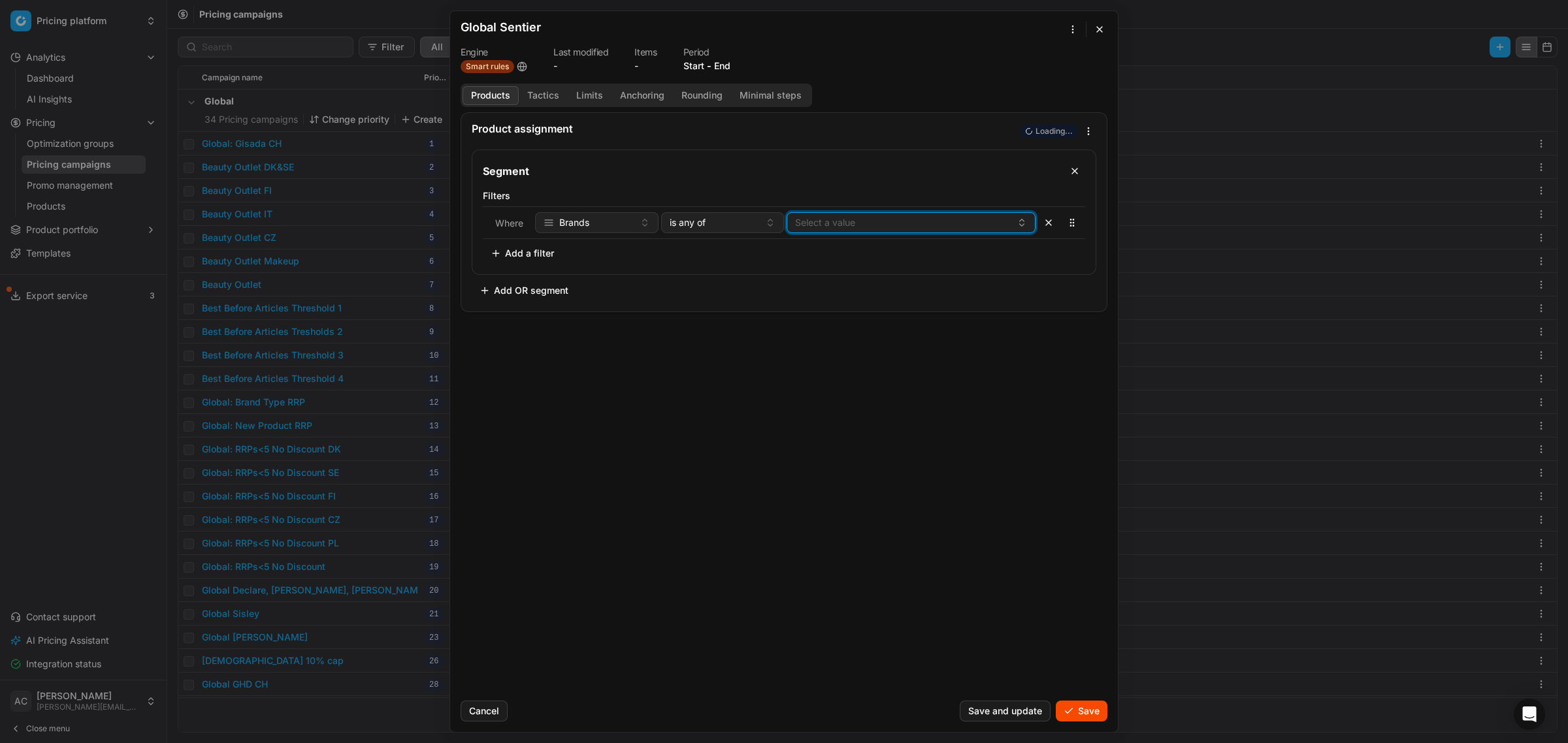
click at [827, 233] on button "Select a value" at bounding box center [911, 222] width 249 height 21
type input "senti"
click at [821, 295] on span "Sentier" at bounding box center [810, 294] width 30 height 13
click at [815, 464] on div "Product assignment Loading... Segment Filters Where Brands is any of Sentier To…" at bounding box center [784, 401] width 668 height 578
click at [527, 98] on button "Tactics" at bounding box center [543, 95] width 49 height 19
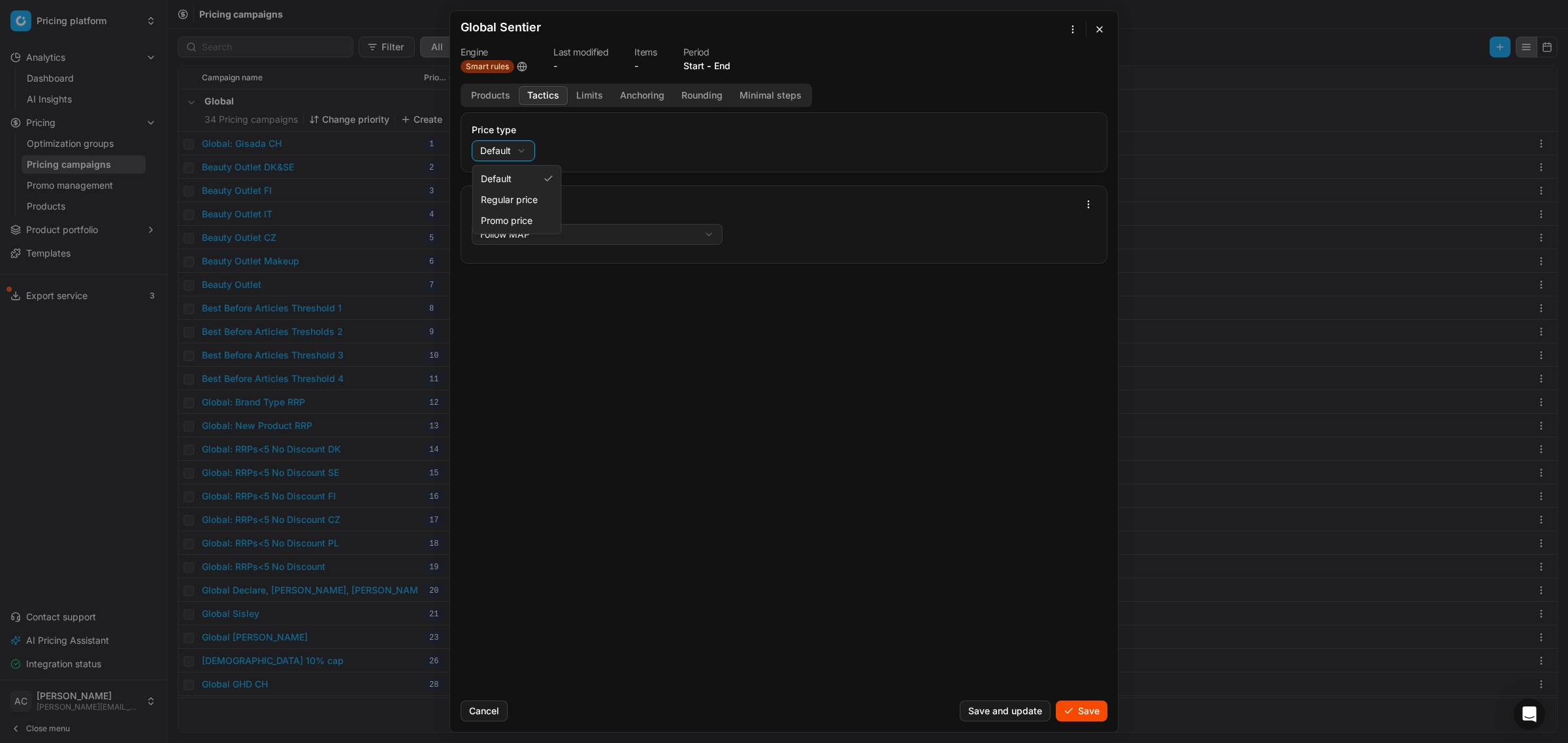
click at [504, 148] on div "We are saving PC settings. Please wait, it should take a few minutes Global Sen…" at bounding box center [784, 372] width 1568 height 743
click at [517, 148] on div "We are saving PC settings. Please wait, it should take a few minutes Global Sen…" at bounding box center [784, 372] width 1568 height 743
select select "promo"
click at [536, 233] on div "We are saving PC settings. Please wait, it should take a few minutes Global Sen…" at bounding box center [784, 372] width 1568 height 743
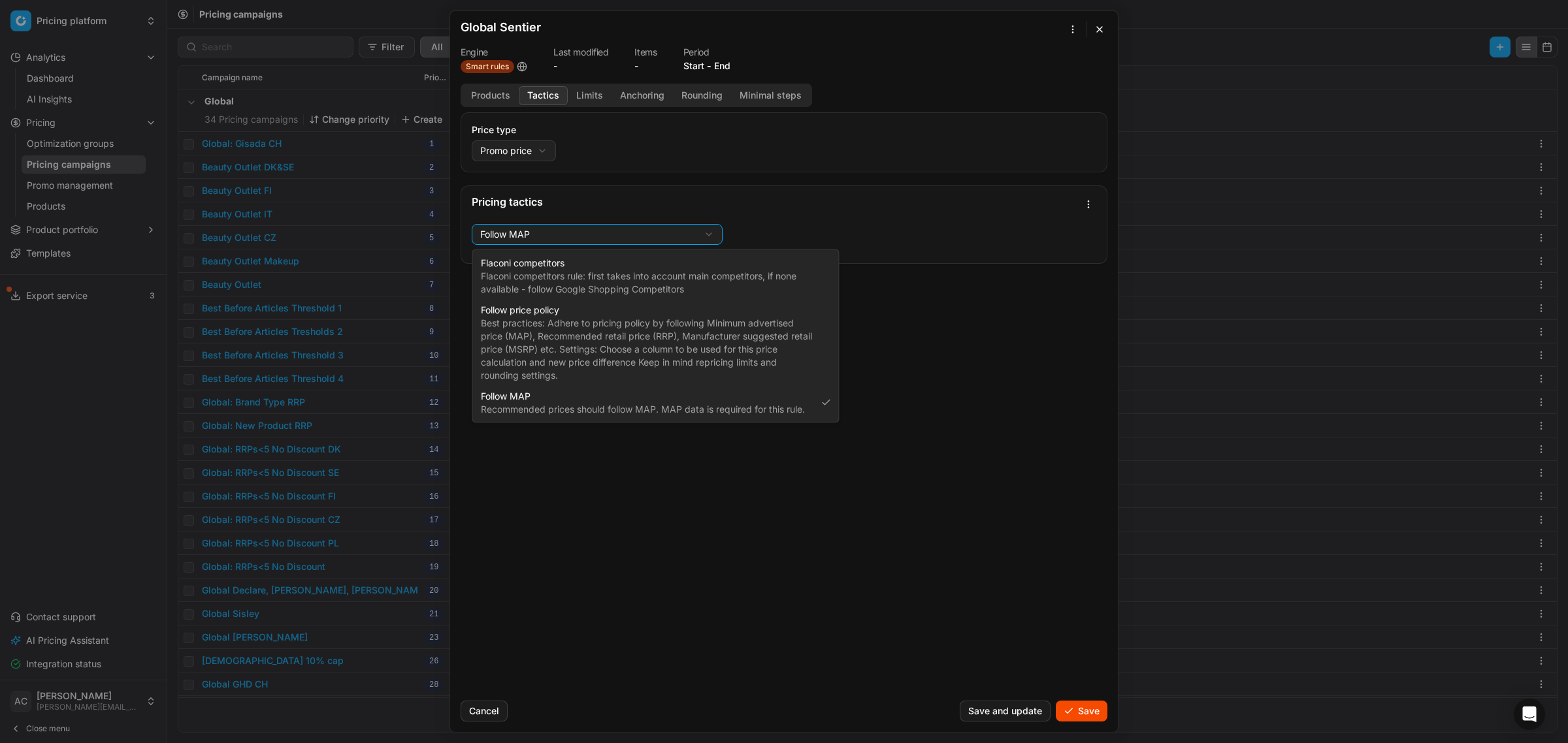
select select "follow_column"
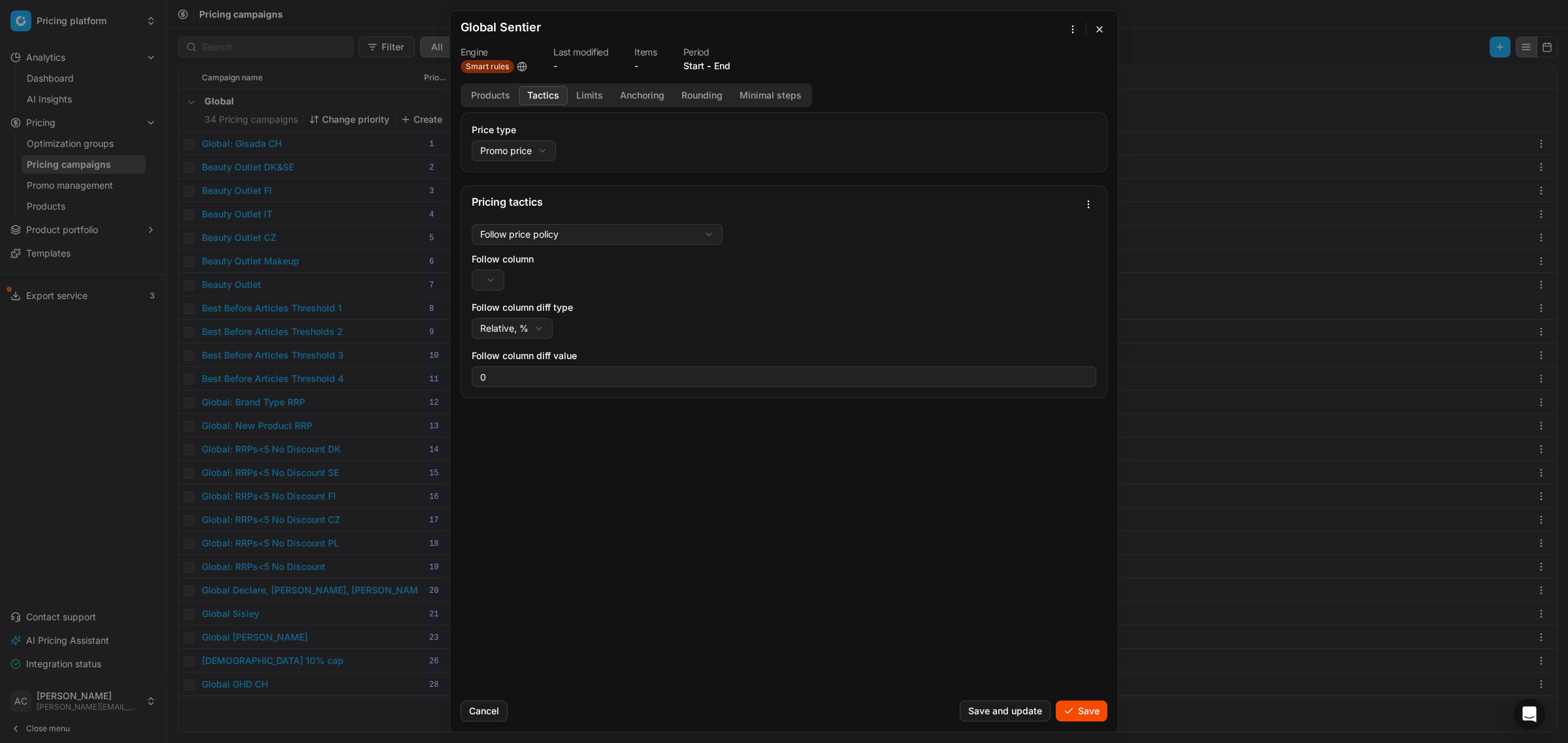
click at [488, 282] on div "We are saving PC settings. Please wait, it should take a few minutes Global Sen…" at bounding box center [784, 372] width 1568 height 743
select select "rrp"
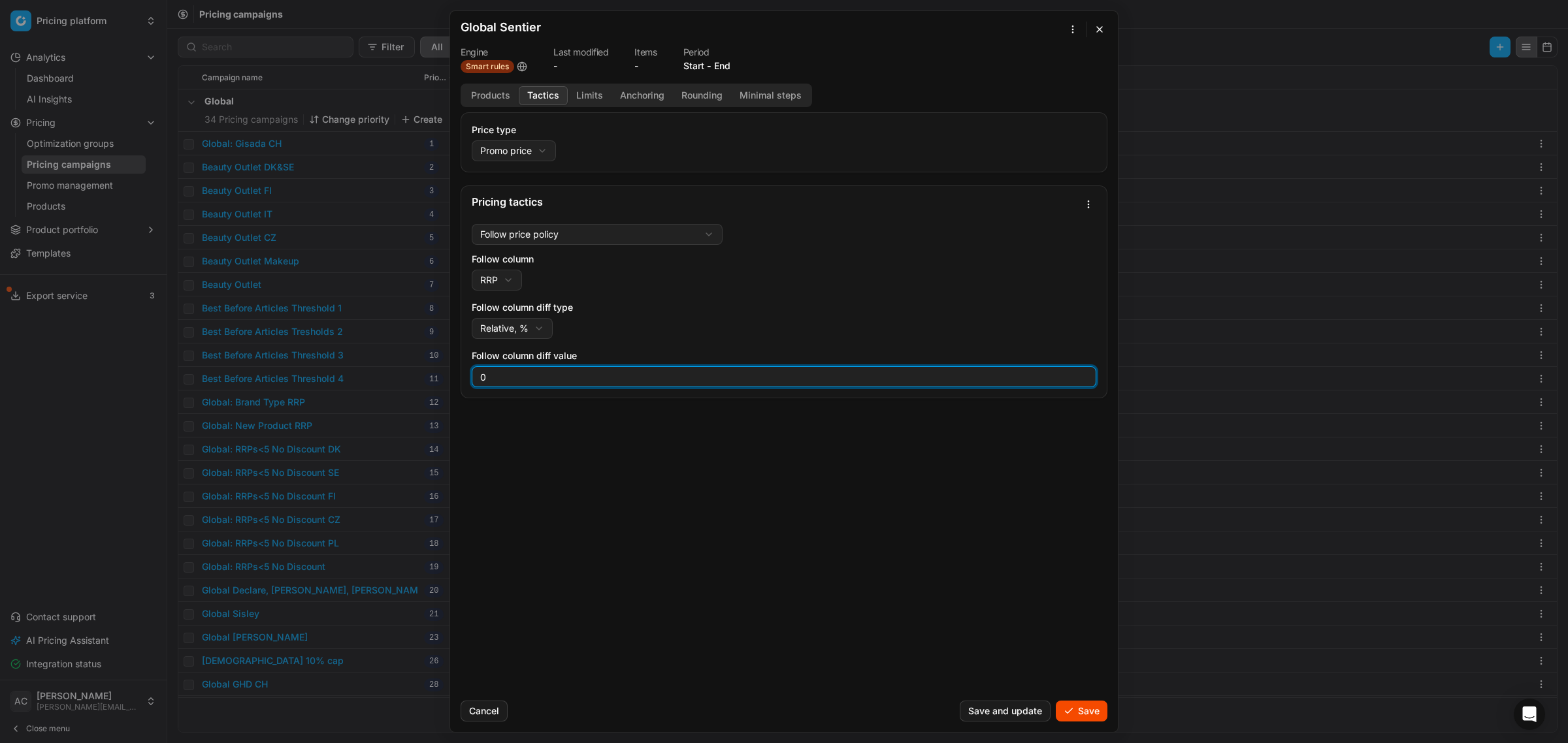
click at [540, 377] on input "0" at bounding box center [784, 377] width 612 height 20
type input "-30"
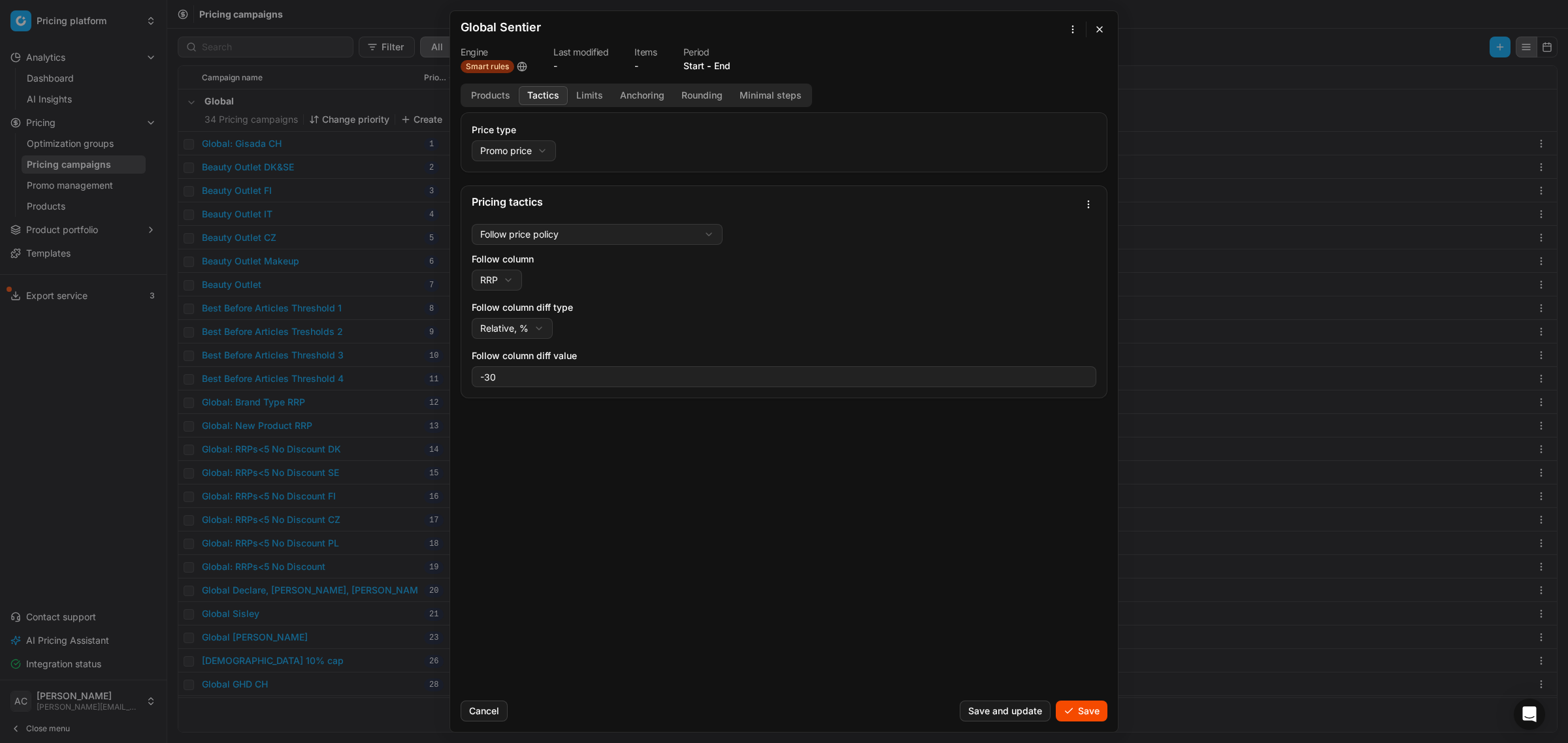
click at [775, 474] on div "Price type Promo price Default Regular price Promo price Pricing tactics Follow…" at bounding box center [784, 401] width 668 height 578
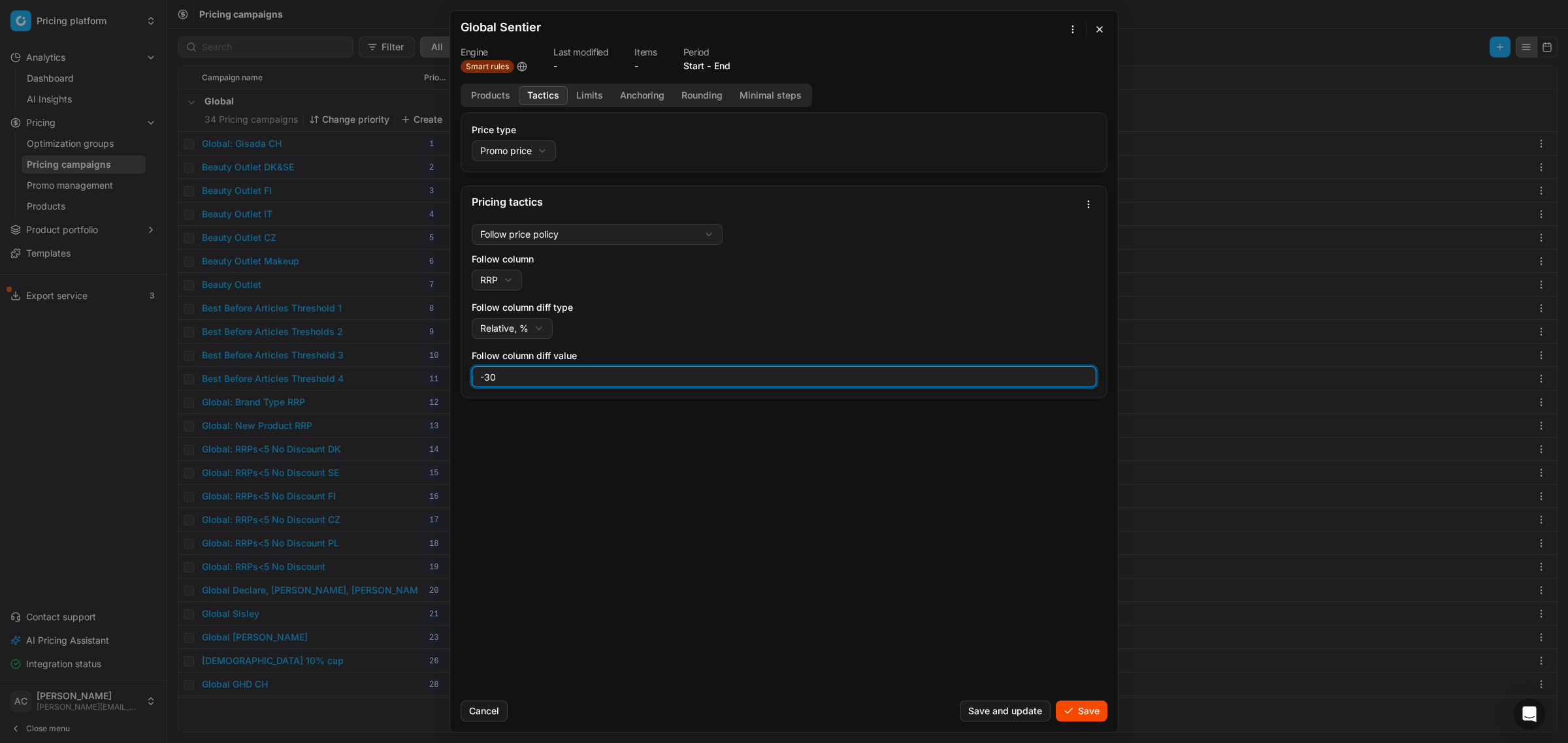
click at [553, 376] on input "-30" at bounding box center [784, 377] width 612 height 20
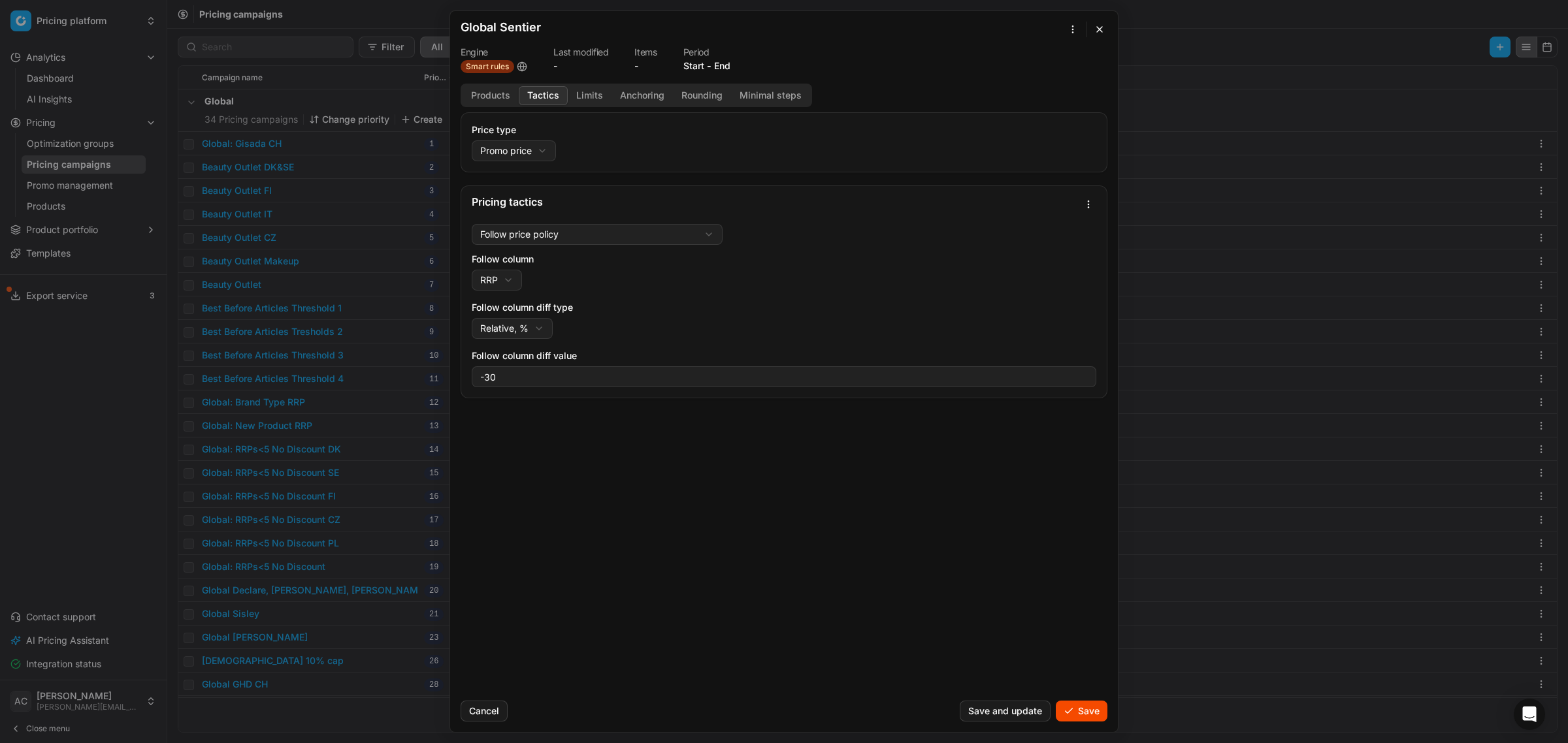
click at [566, 448] on div "Price type Promo price Default Regular price Promo price Pricing tactics Follow…" at bounding box center [784, 401] width 668 height 578
click at [588, 90] on button "Limits" at bounding box center [590, 95] width 44 height 19
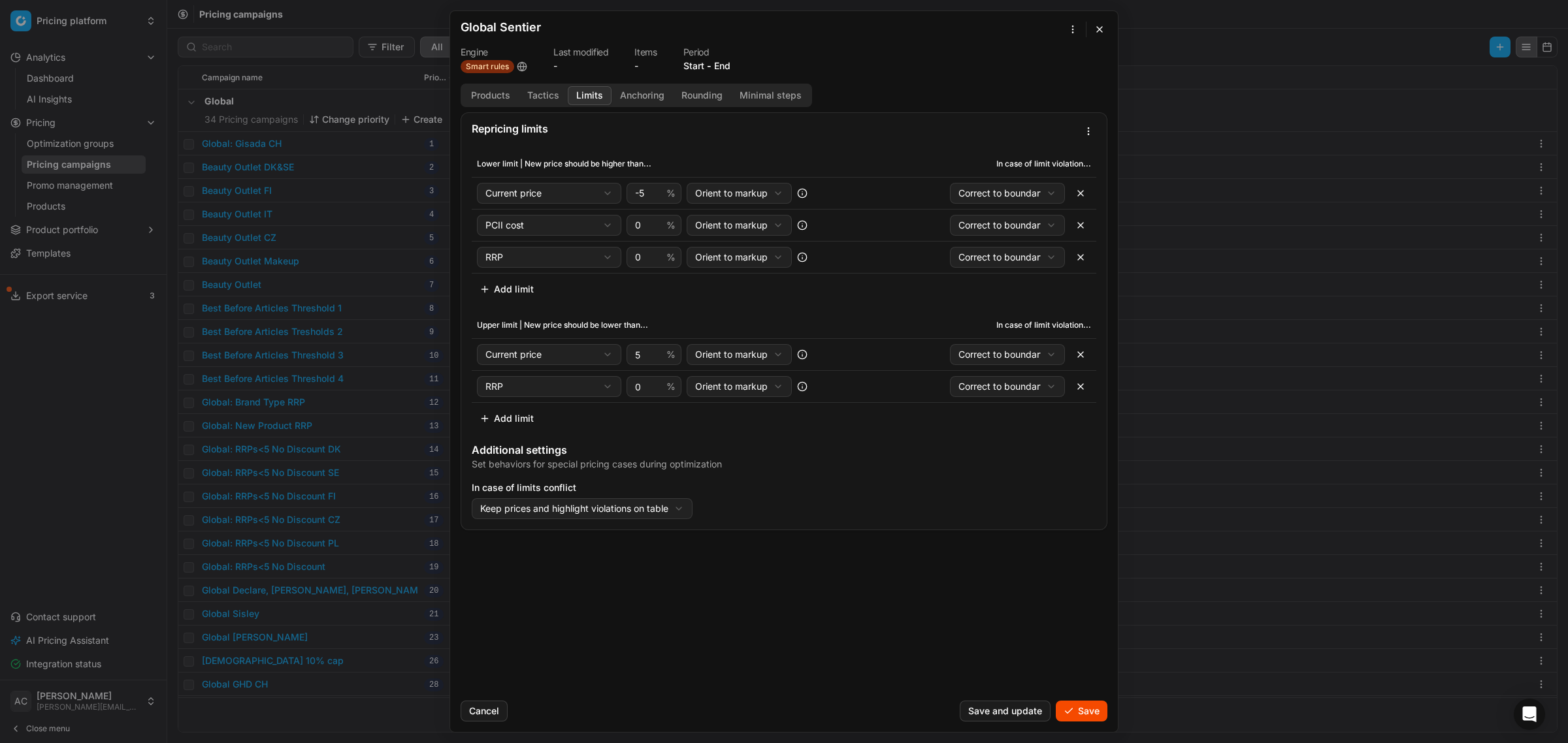
click at [1076, 190] on button "button" at bounding box center [1080, 192] width 21 height 21
select select "numeric_feature_pcii_cost"
select select "rrp"
type input "0"
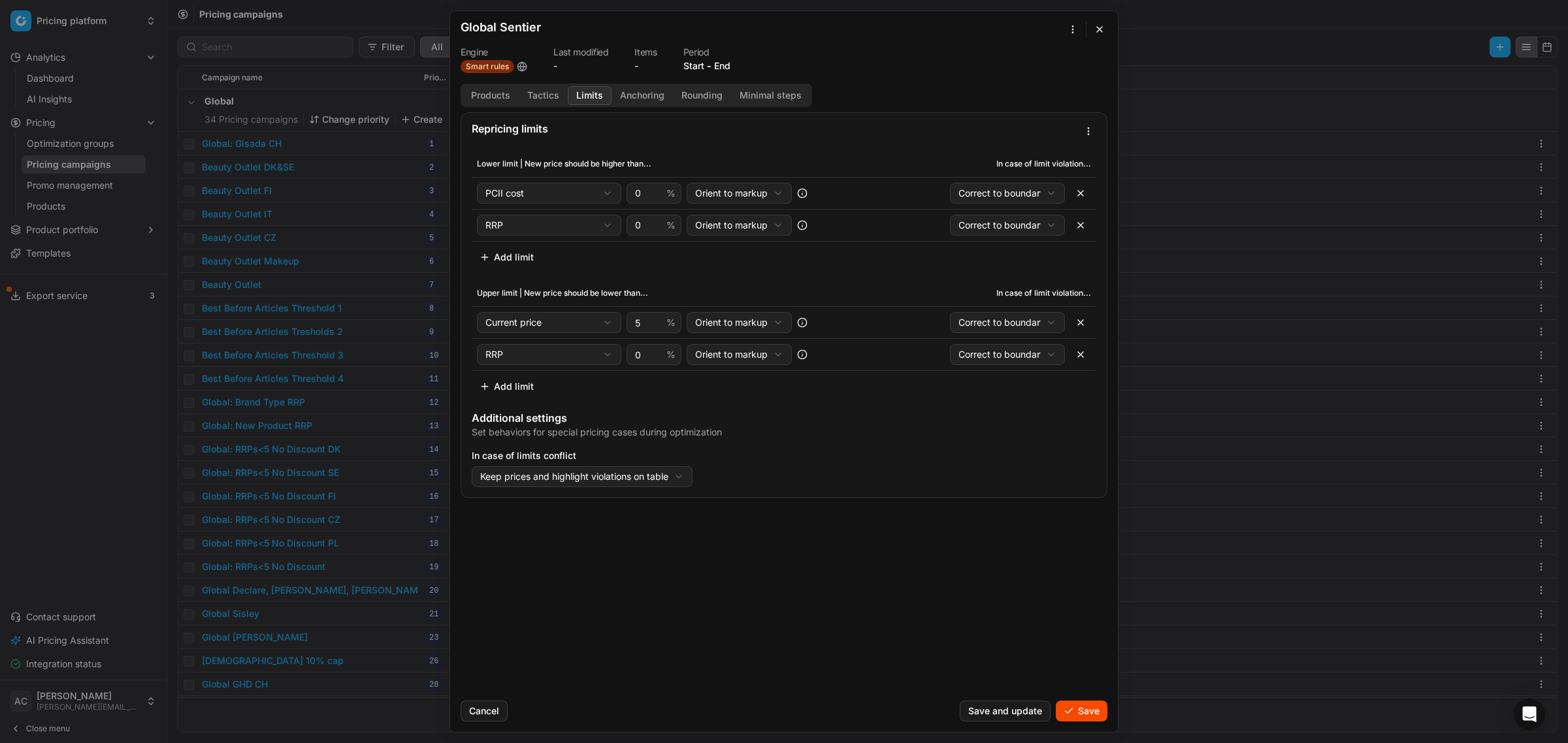
click at [1082, 216] on button "button" at bounding box center [1080, 225] width 21 height 21
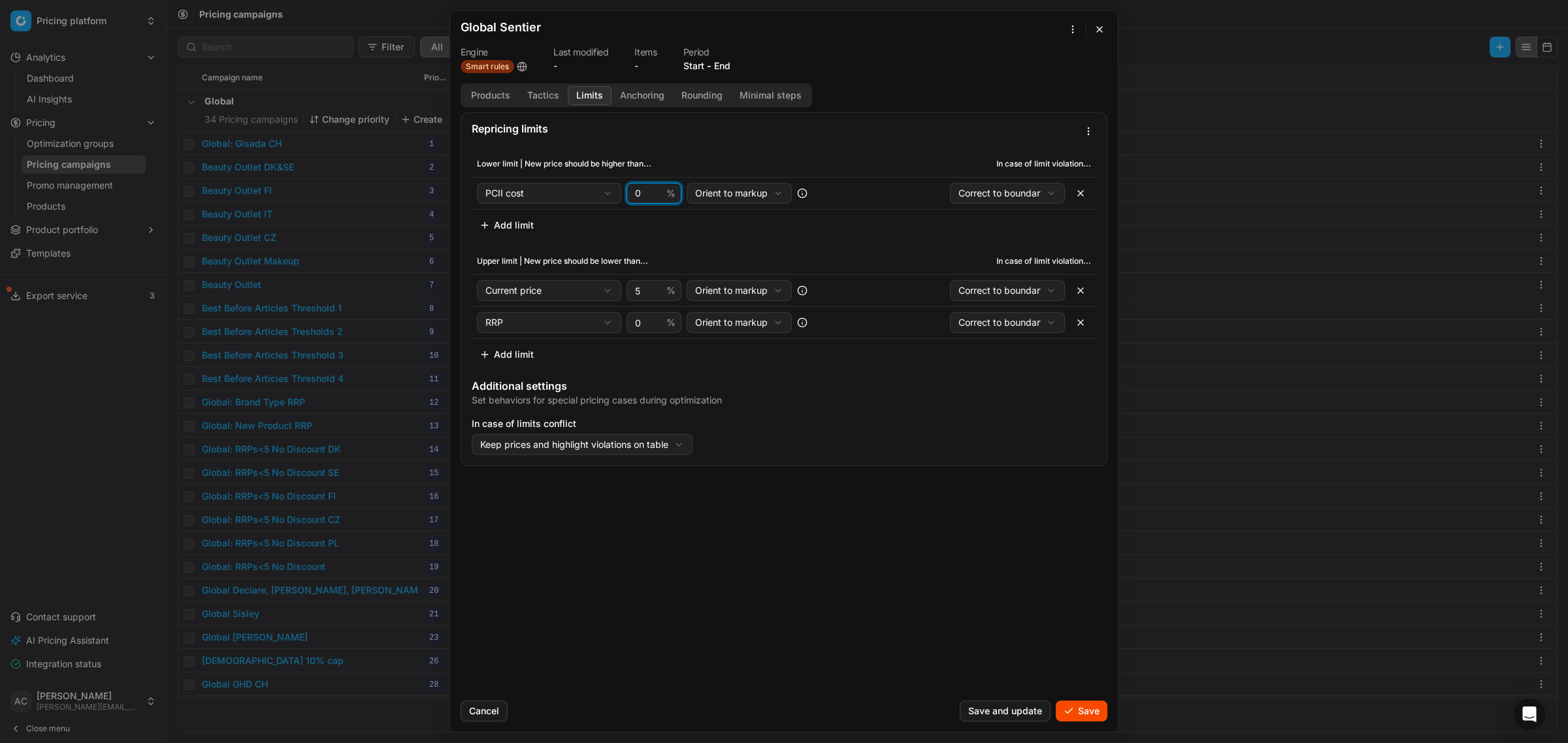
click at [645, 191] on input "0" at bounding box center [648, 193] width 31 height 20
type input "7"
click at [1084, 289] on button "button" at bounding box center [1080, 290] width 21 height 21
select select "rrp"
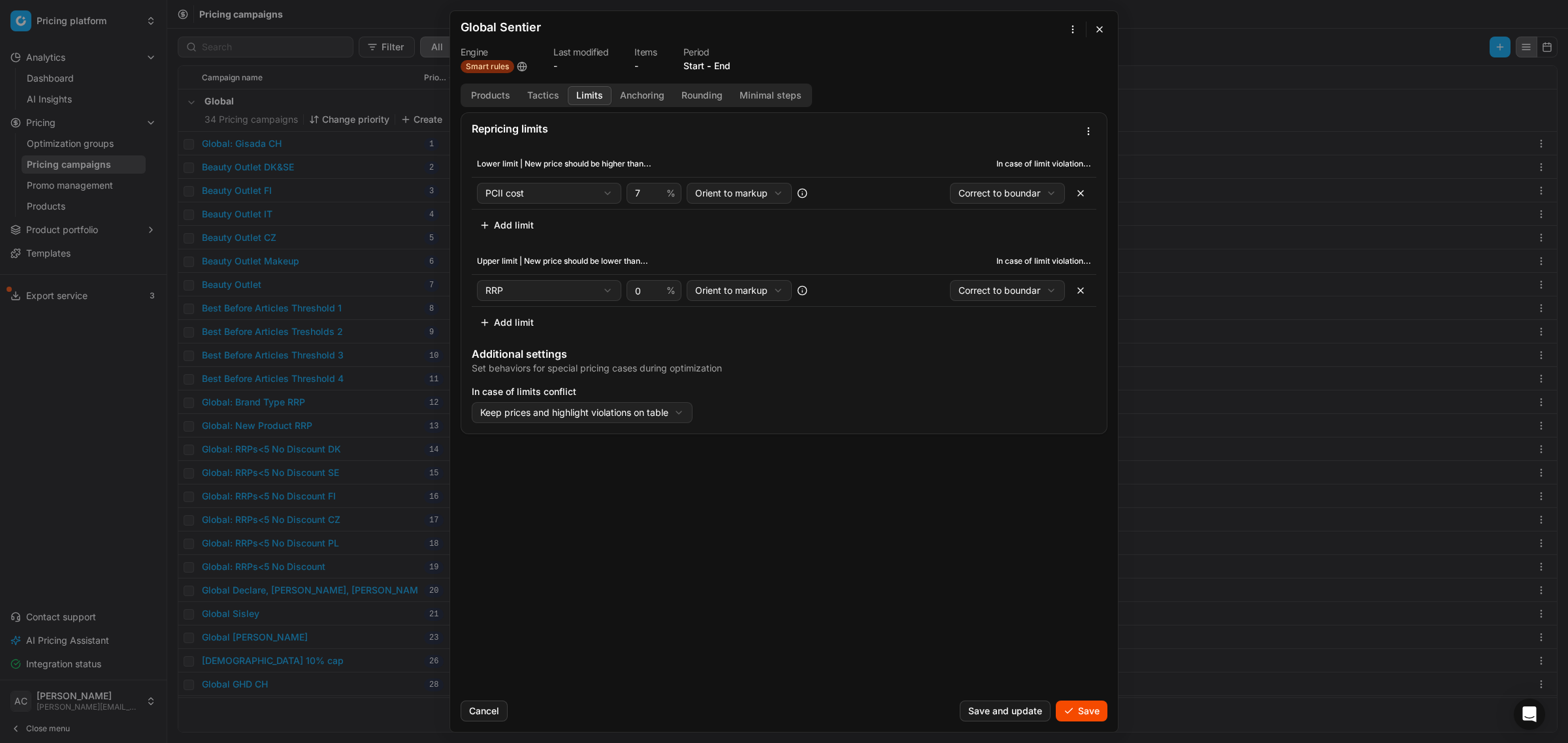
click at [719, 575] on div "Repricing limits Lower limit | New price should be higher than... In case of li…" at bounding box center [784, 401] width 668 height 578
click at [634, 297] on input "0" at bounding box center [648, 291] width 31 height 20
type input "-30"
click at [691, 563] on div "Repricing limits Lower limit | New price should be higher than... In case of li…" at bounding box center [784, 401] width 668 height 578
click at [630, 97] on button "Anchoring" at bounding box center [642, 95] width 61 height 19
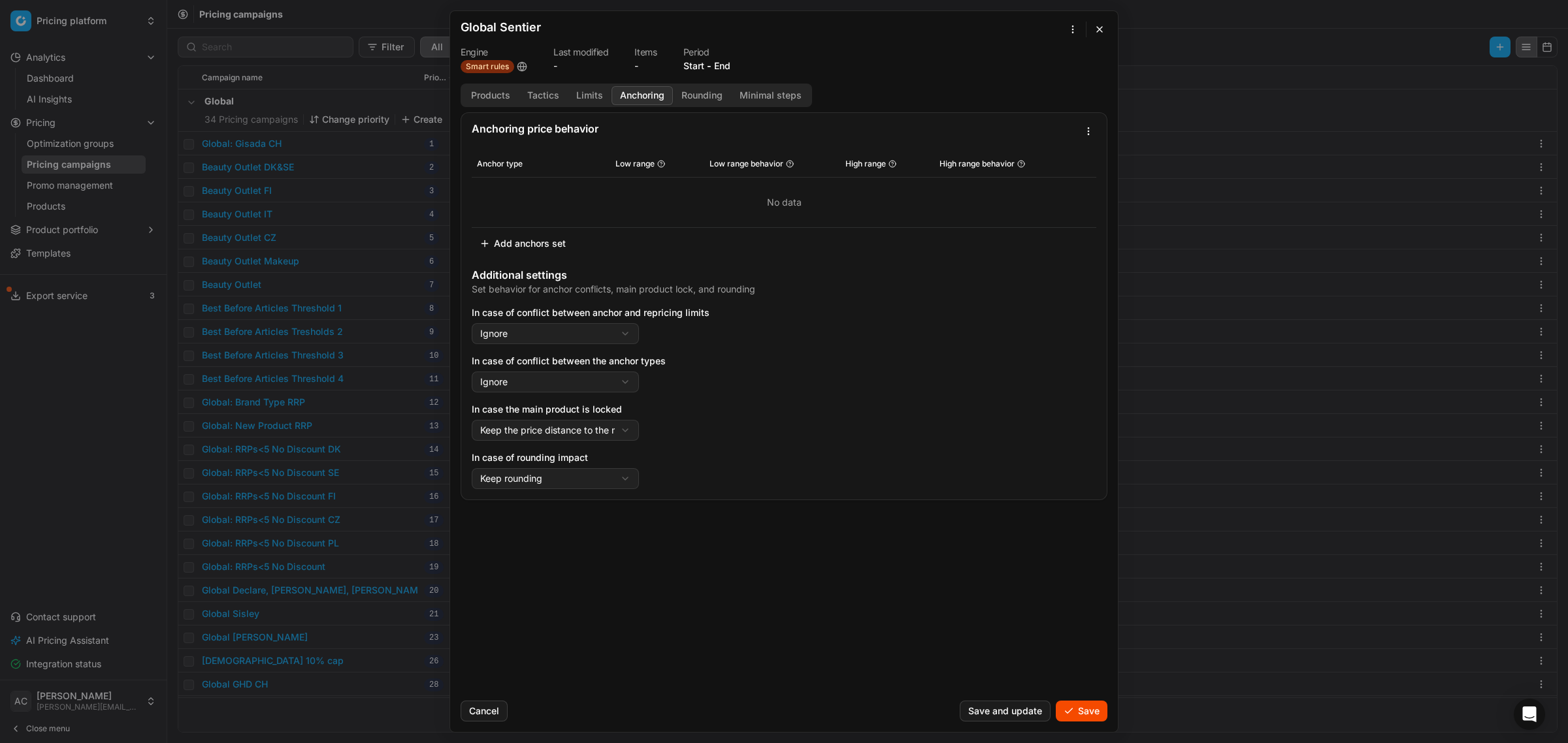
click at [544, 246] on button "Add anchors set" at bounding box center [522, 243] width 102 height 21
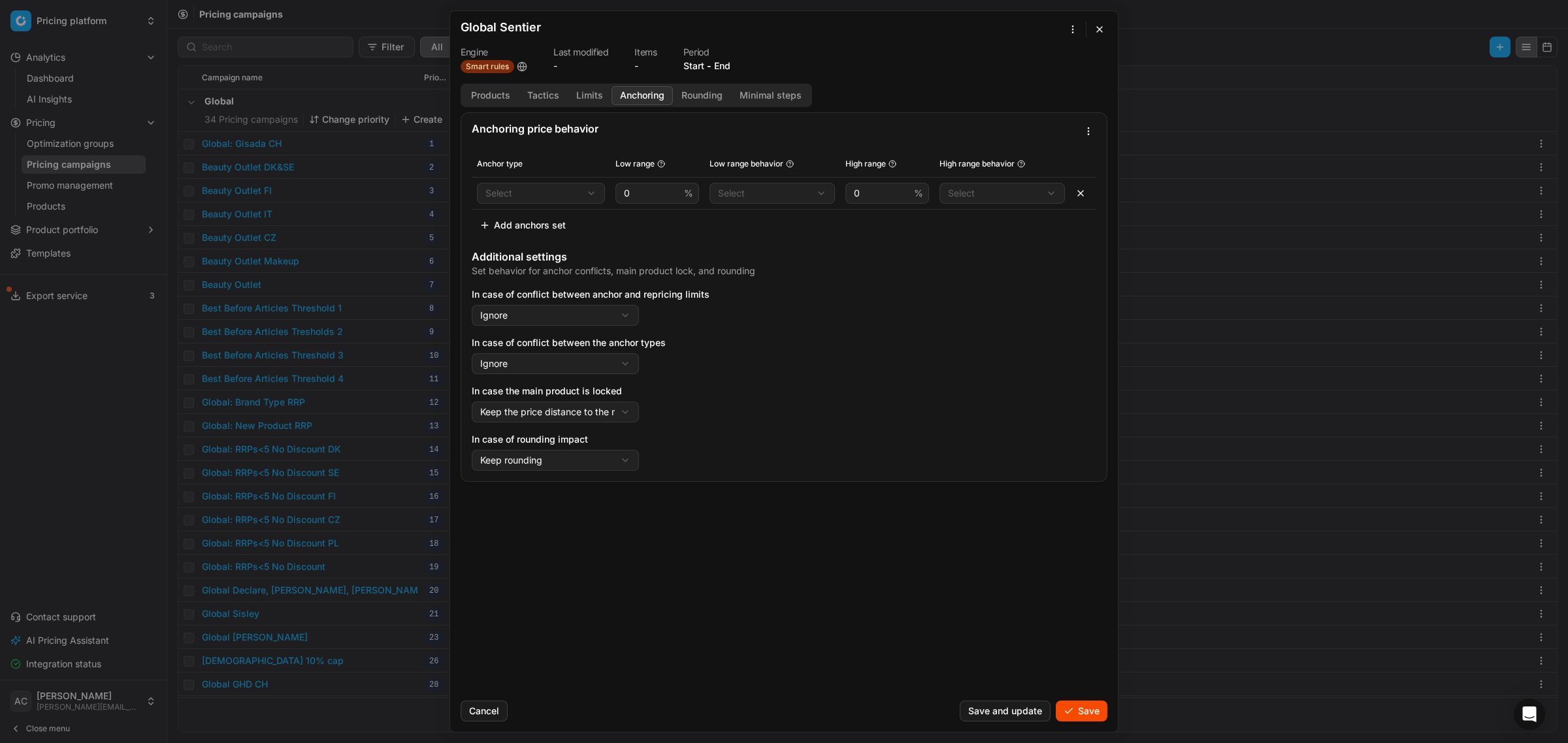
click at [1091, 713] on button "Save" at bounding box center [1081, 711] width 52 height 21
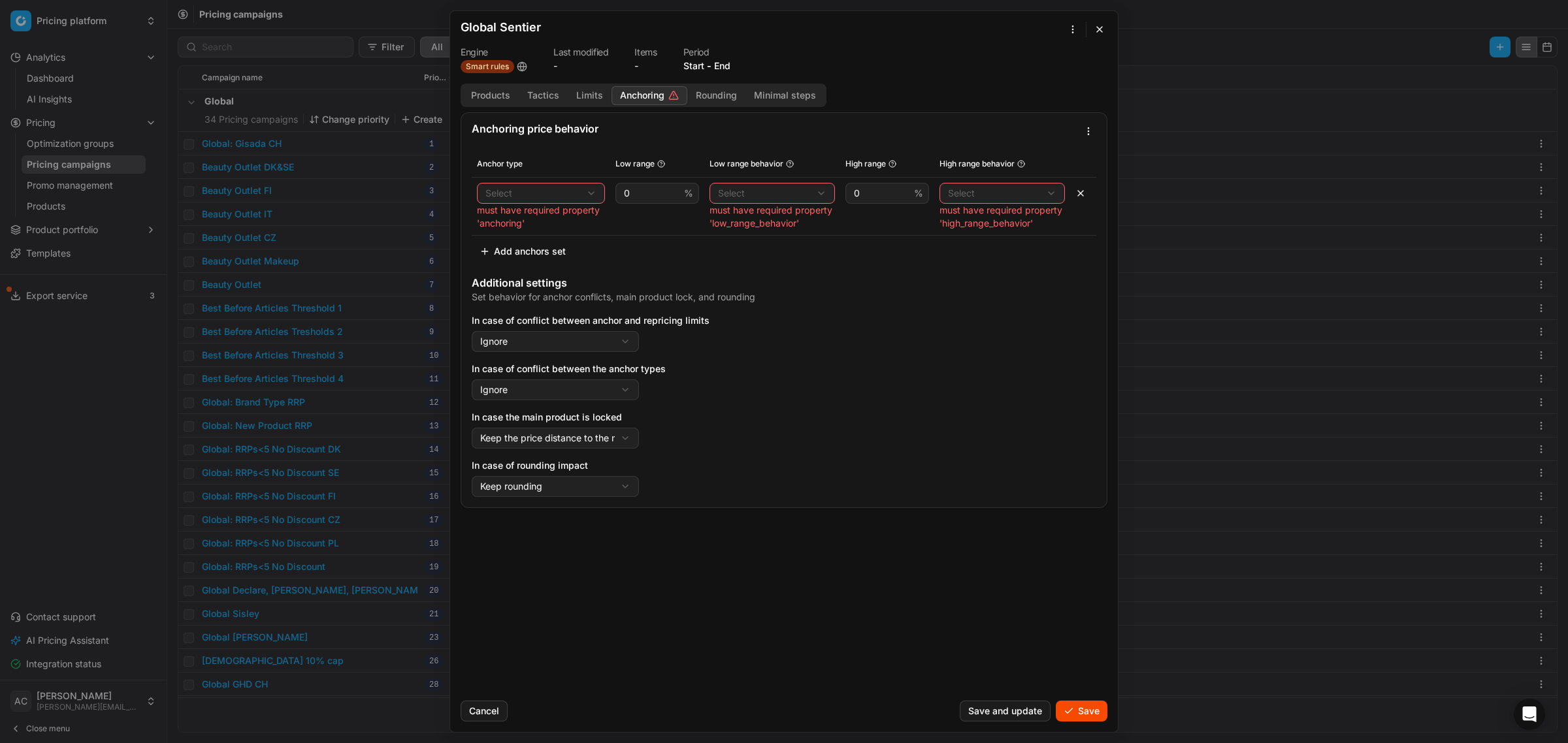
click at [1080, 190] on button "button" at bounding box center [1080, 192] width 21 height 21
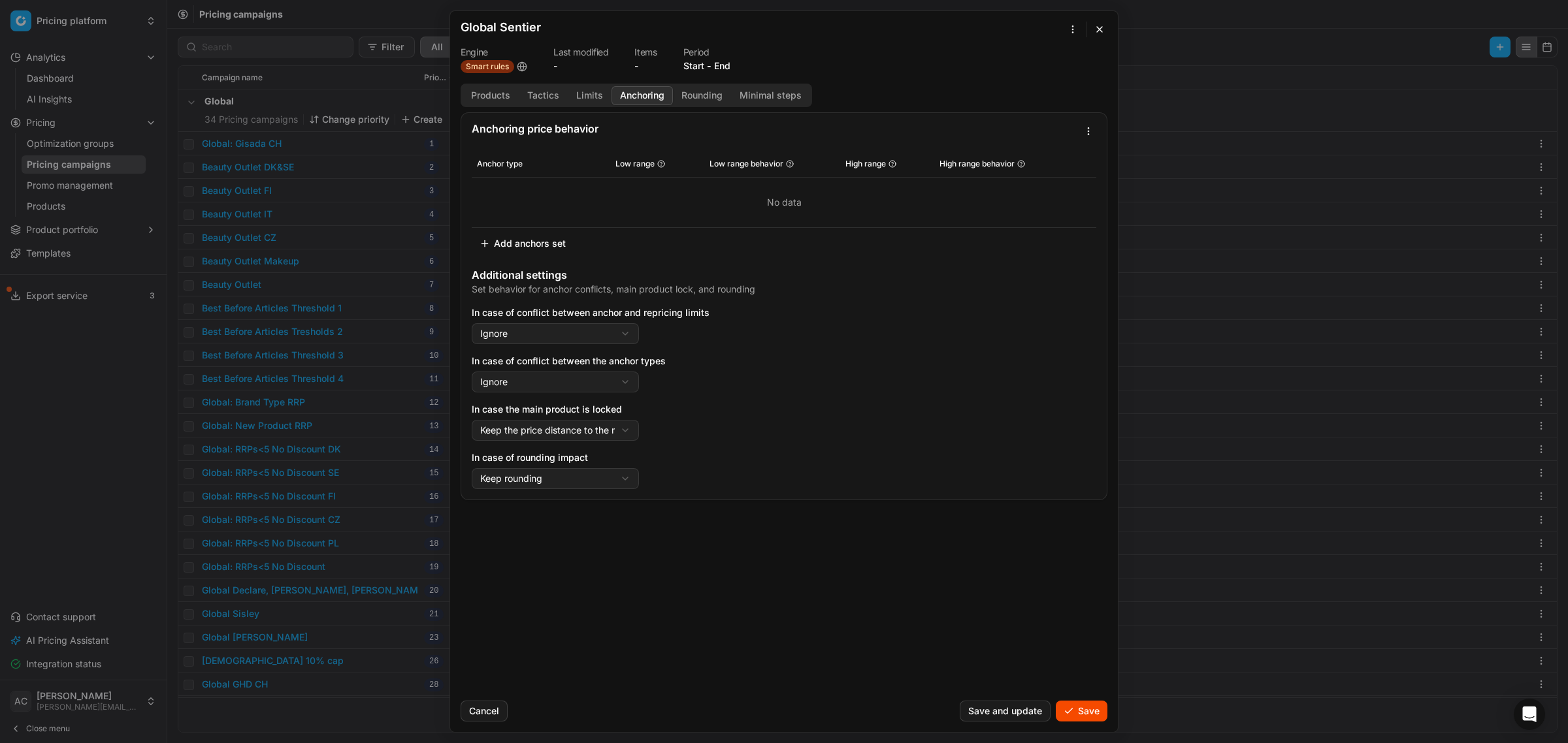
click at [1076, 710] on button "Save" at bounding box center [1081, 711] width 52 height 21
click at [1082, 716] on button "Save" at bounding box center [1081, 711] width 52 height 21
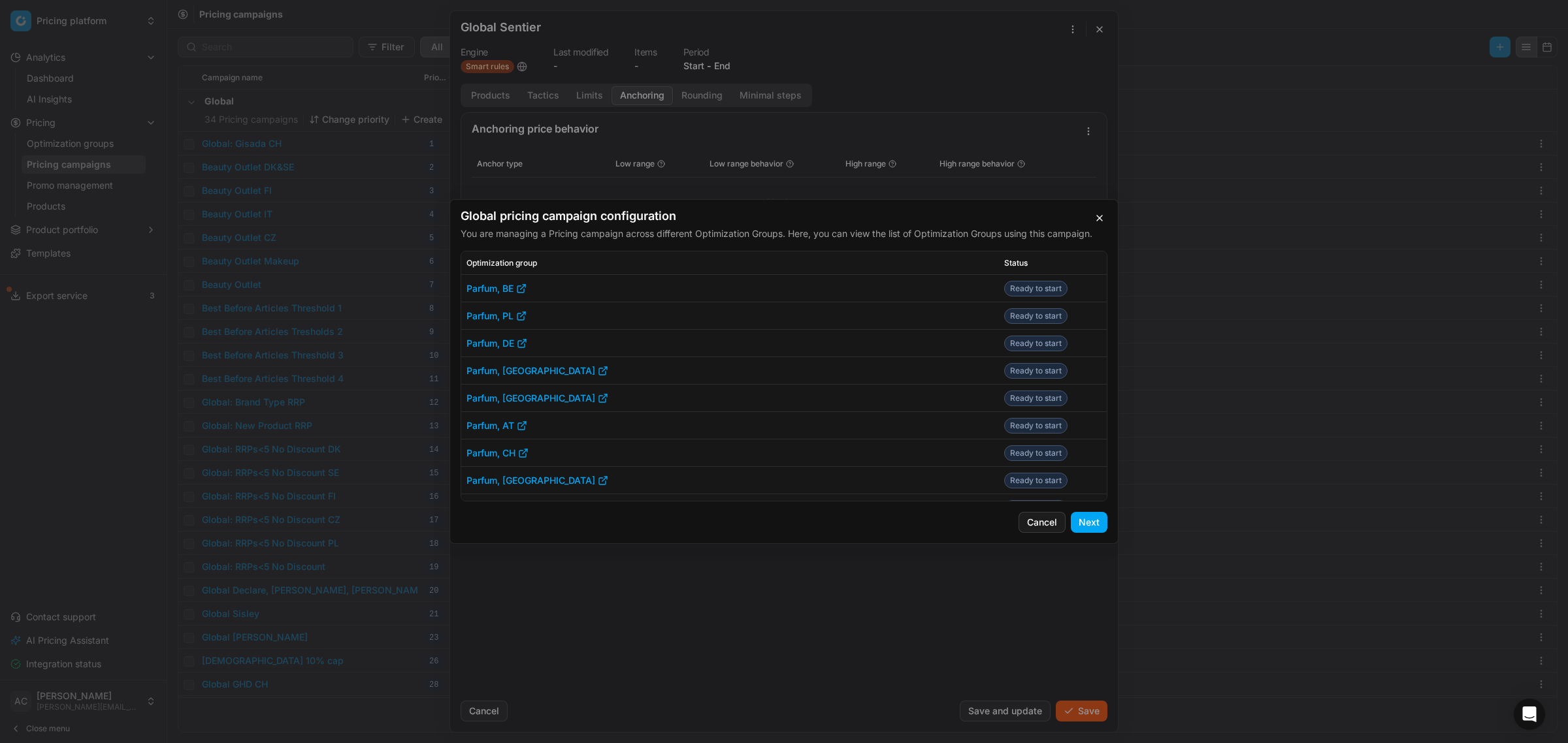
click at [1090, 526] on button "Next" at bounding box center [1088, 522] width 36 height 21
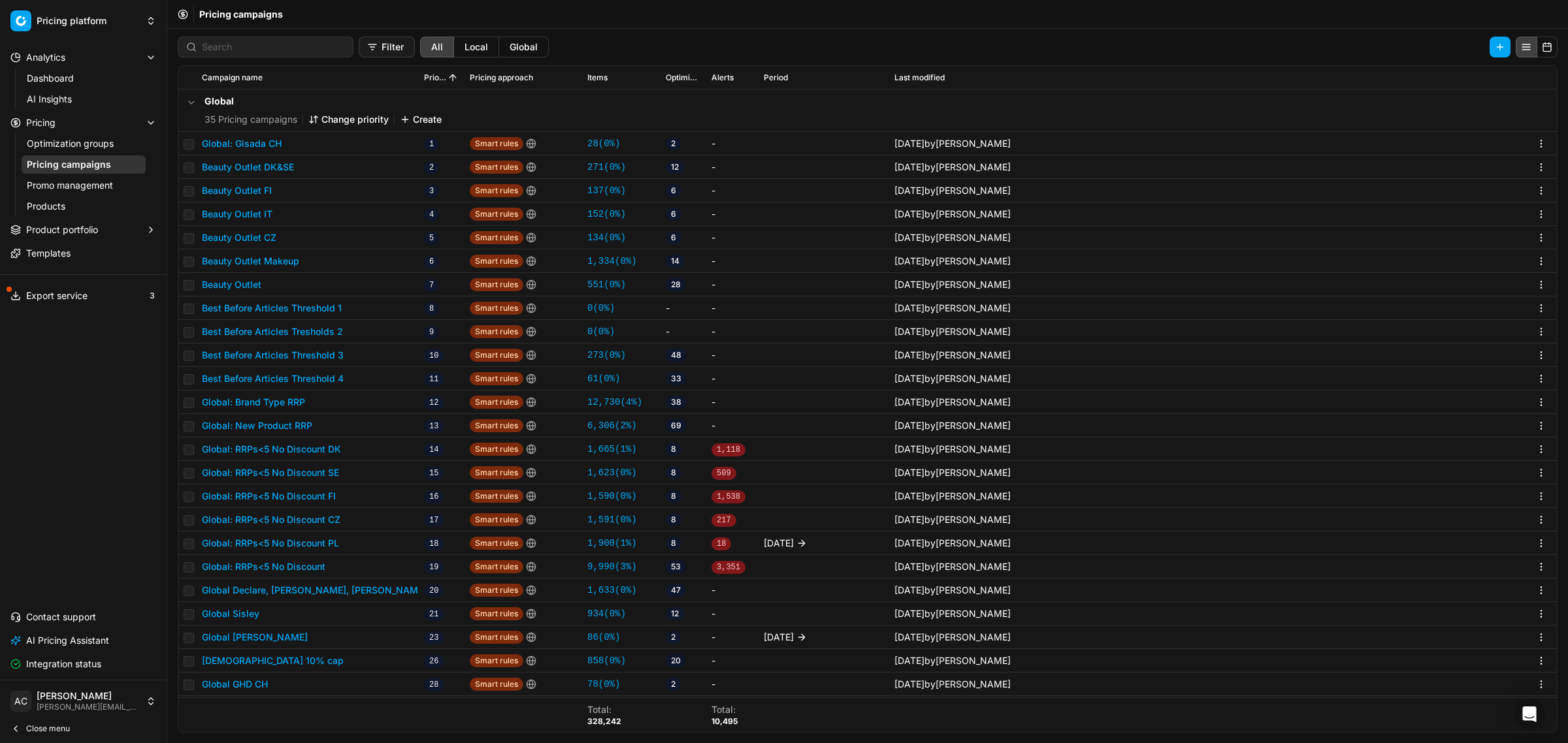
click at [1451, 10] on div "Pricing campaigns" at bounding box center [867, 14] width 1400 height 28
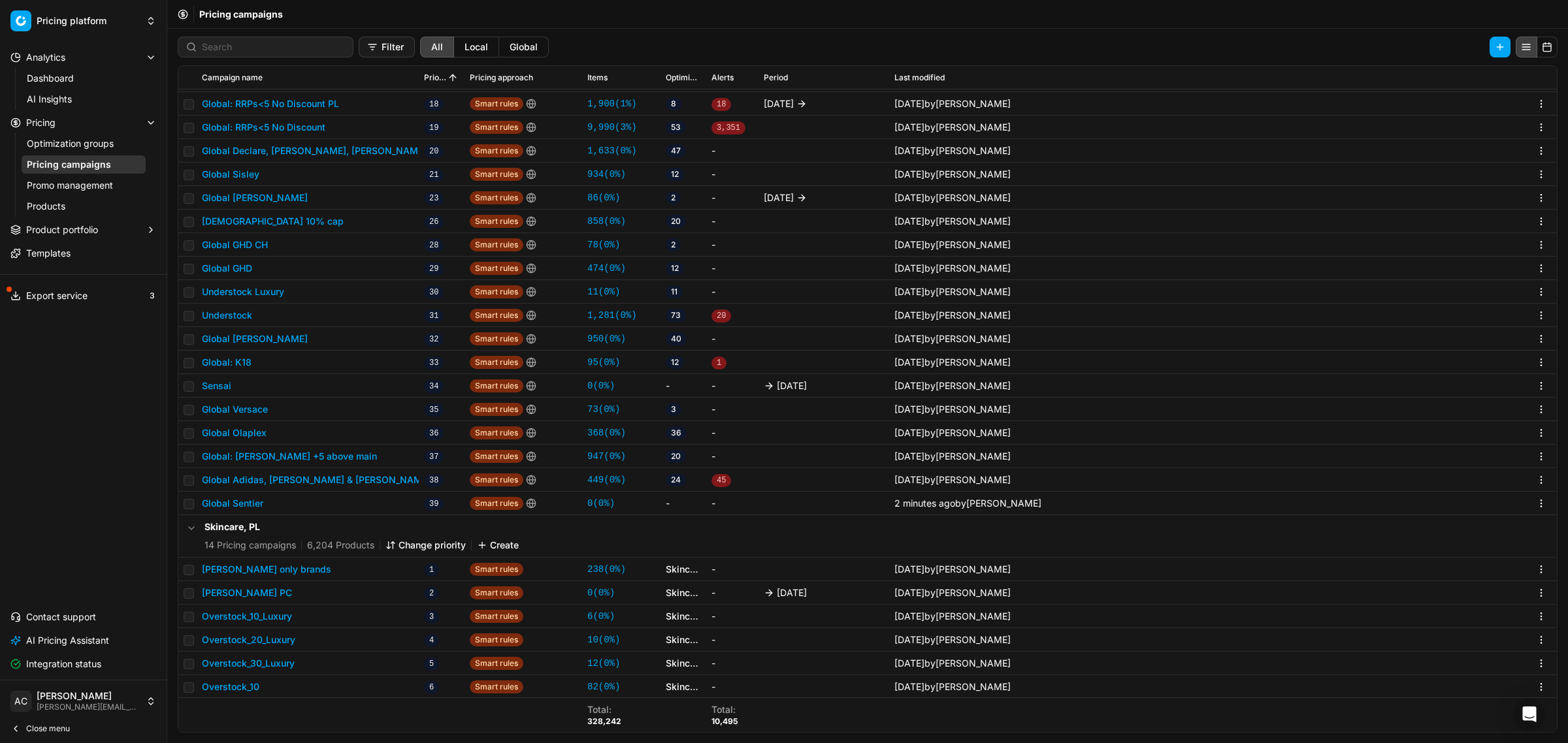
scroll to position [450, 0]
click at [240, 499] on button "Global Sentier" at bounding box center [232, 502] width 61 height 13
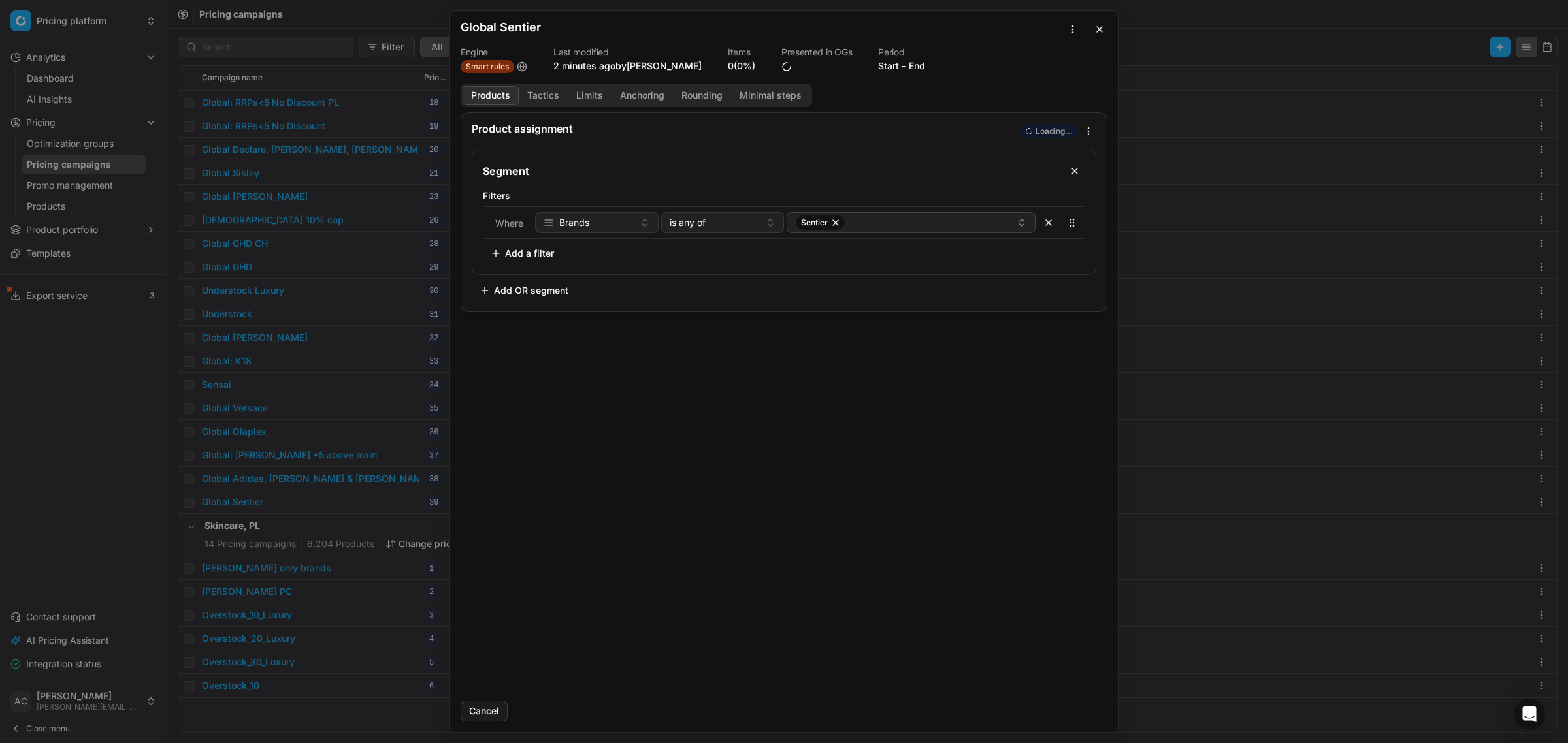
click at [548, 99] on button "Tactics" at bounding box center [543, 95] width 49 height 19
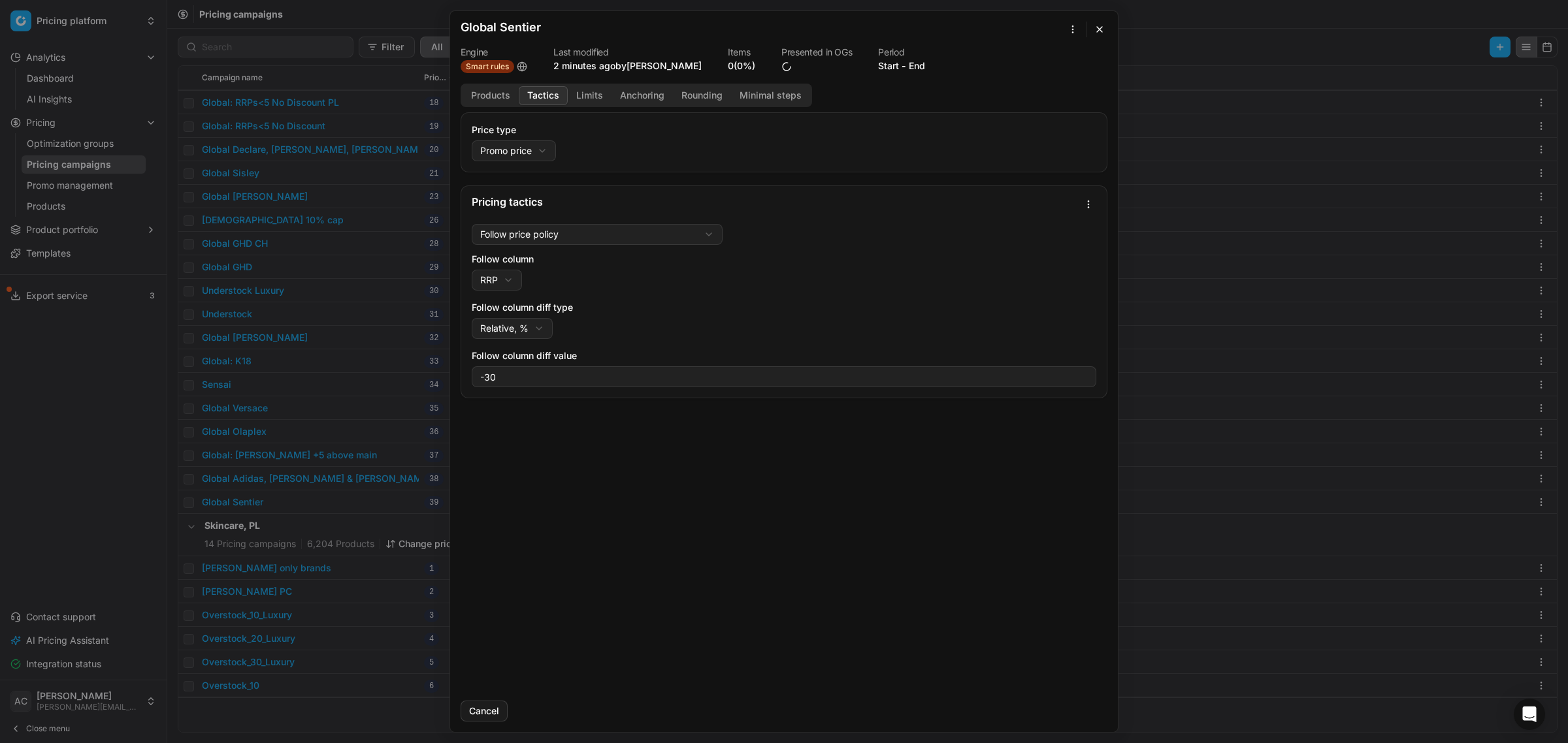
click at [599, 93] on button "Limits" at bounding box center [590, 95] width 44 height 19
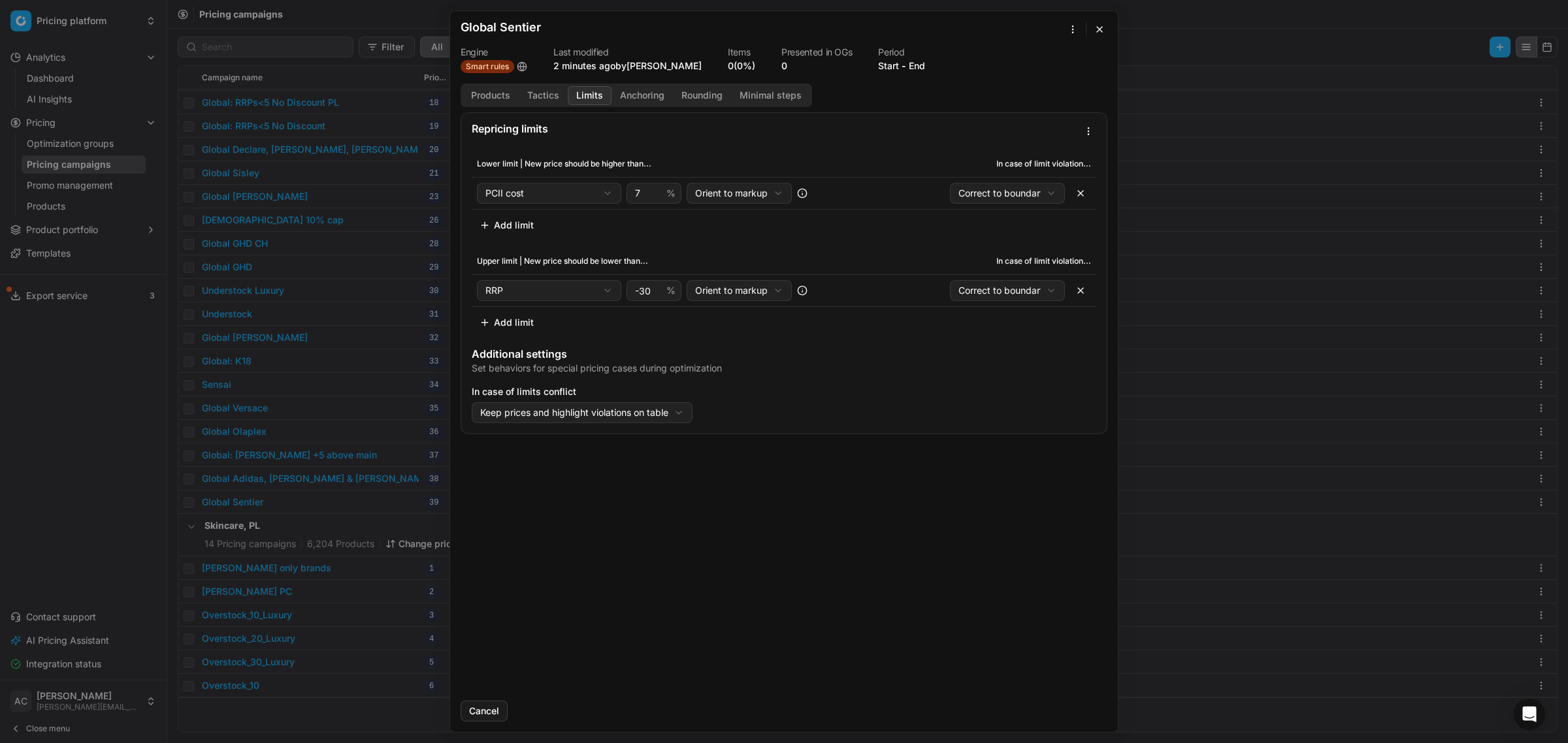
click at [494, 100] on button "Products" at bounding box center [490, 95] width 56 height 19
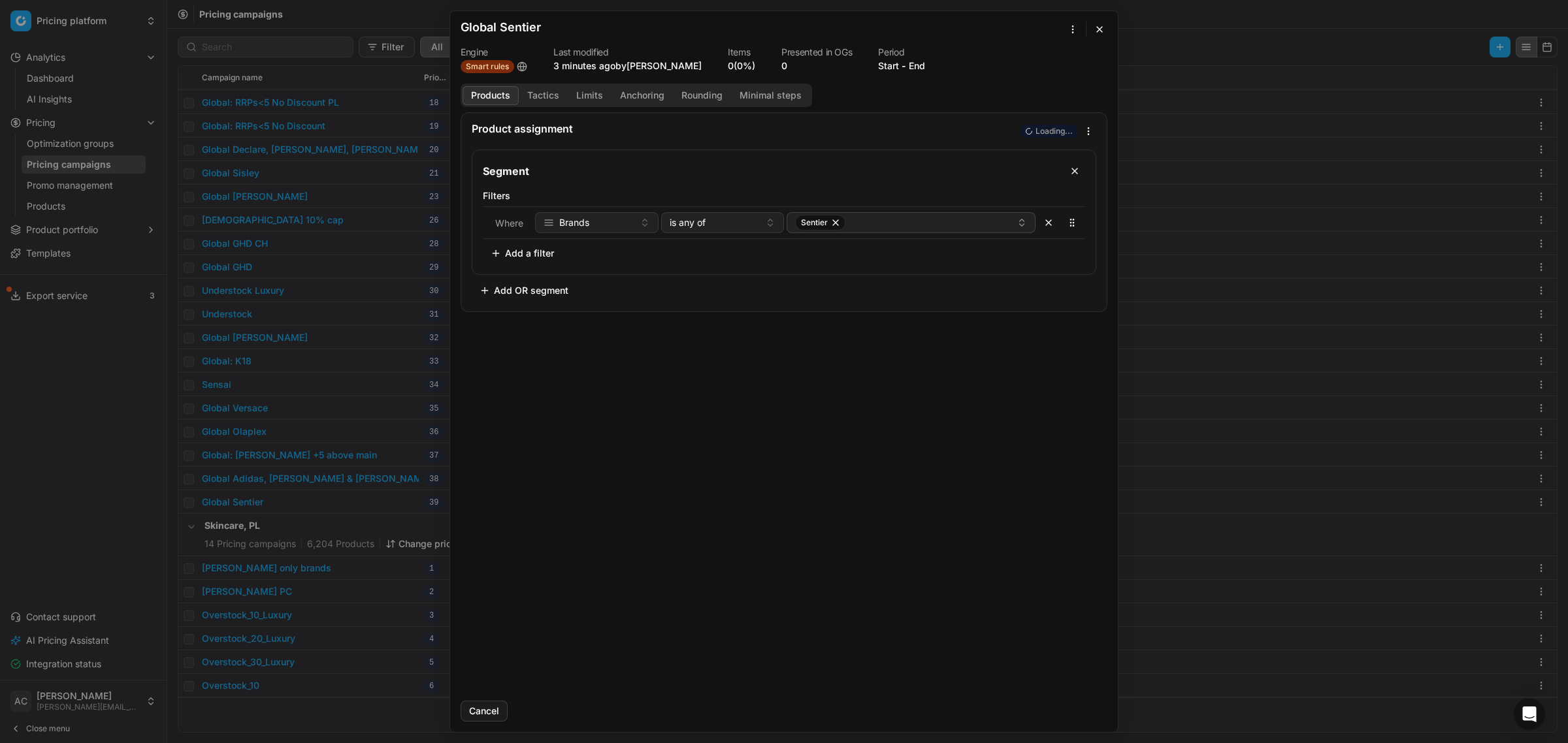
click at [524, 255] on button "Add a filter" at bounding box center [521, 253] width 79 height 21
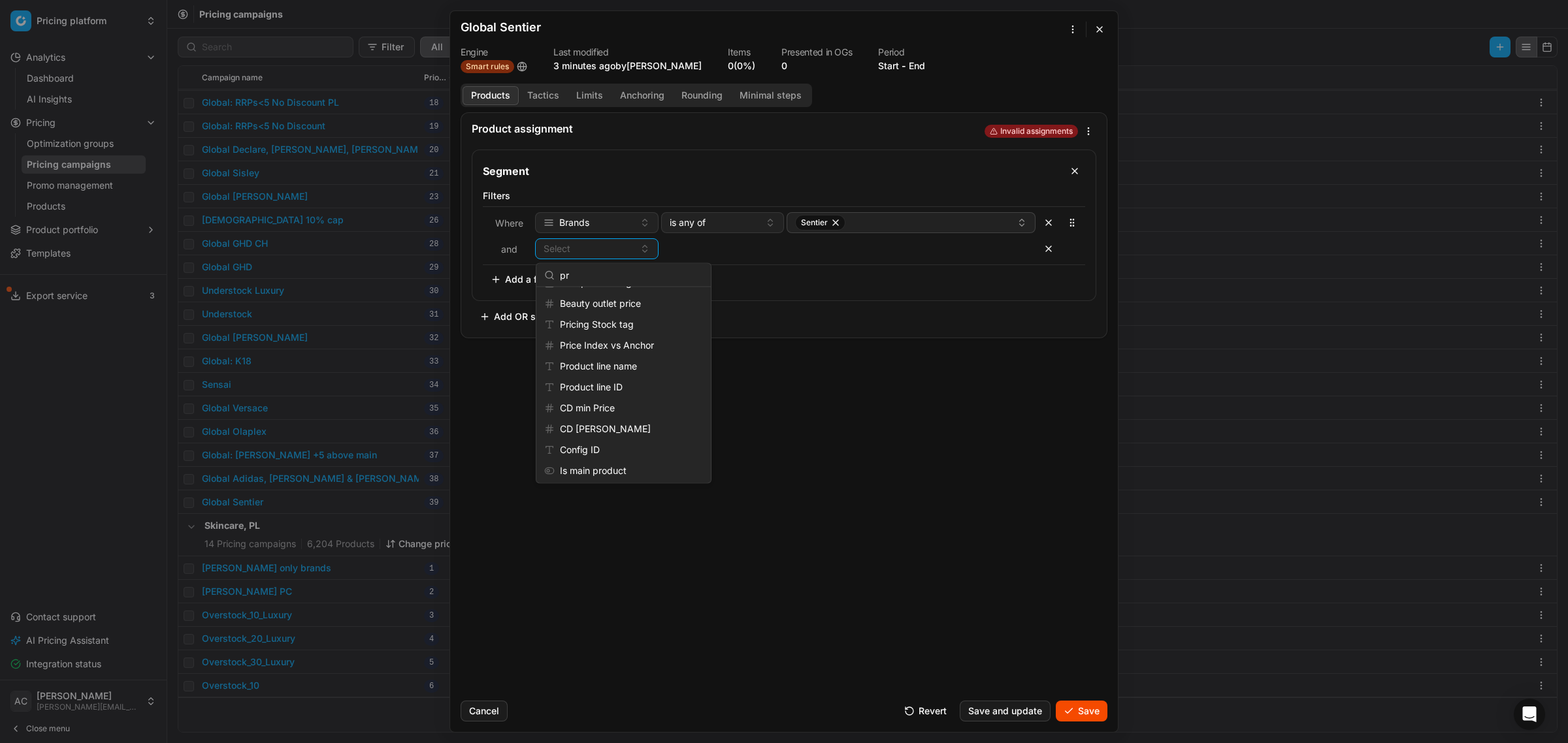
type input "p"
type input "c"
click at [882, 651] on div "Product assignment Invalid assignments Segment Filters Where Brands is any of S…" at bounding box center [784, 401] width 668 height 578
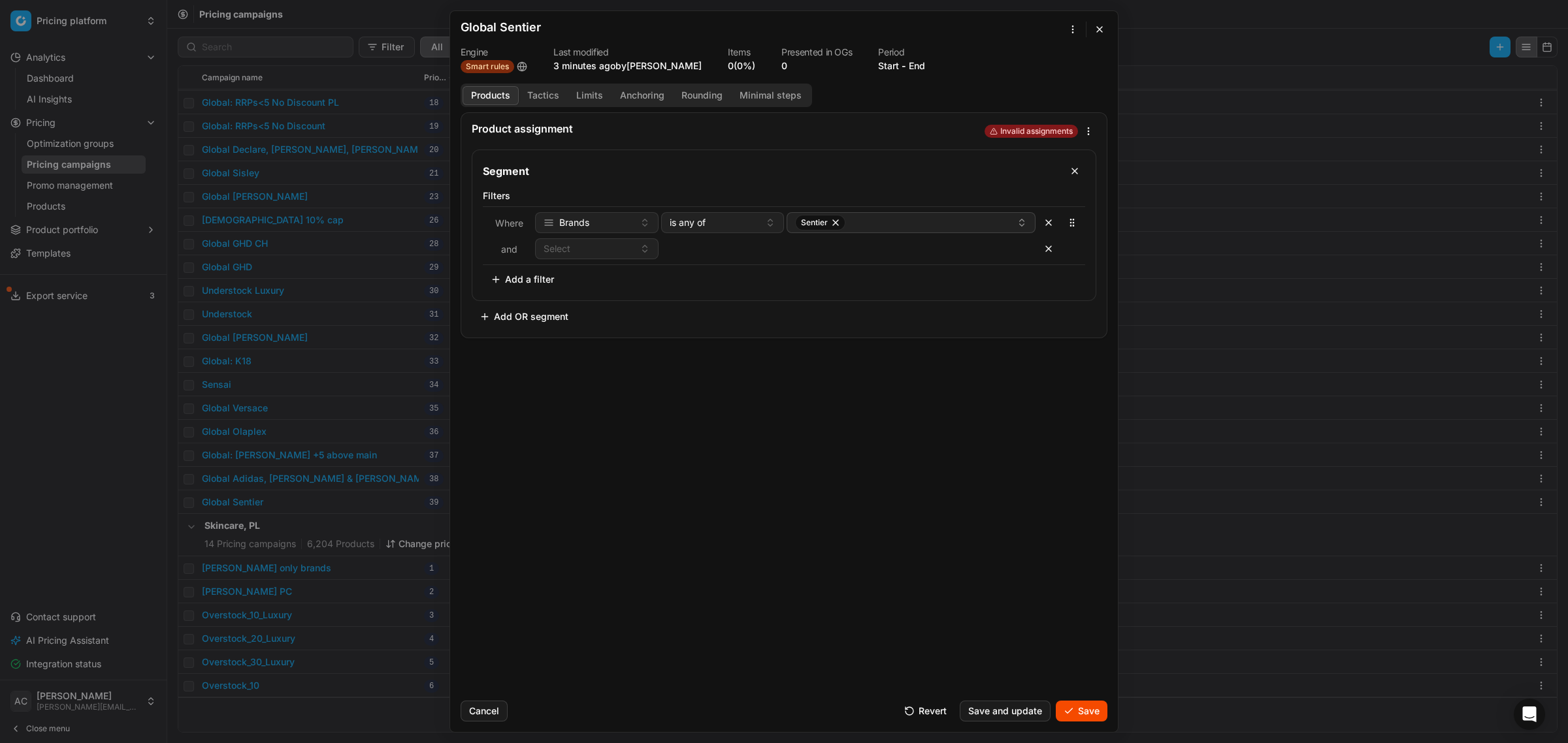
click at [907, 707] on button "Revert" at bounding box center [926, 711] width 58 height 21
click at [1096, 30] on button "button" at bounding box center [1099, 29] width 16 height 16
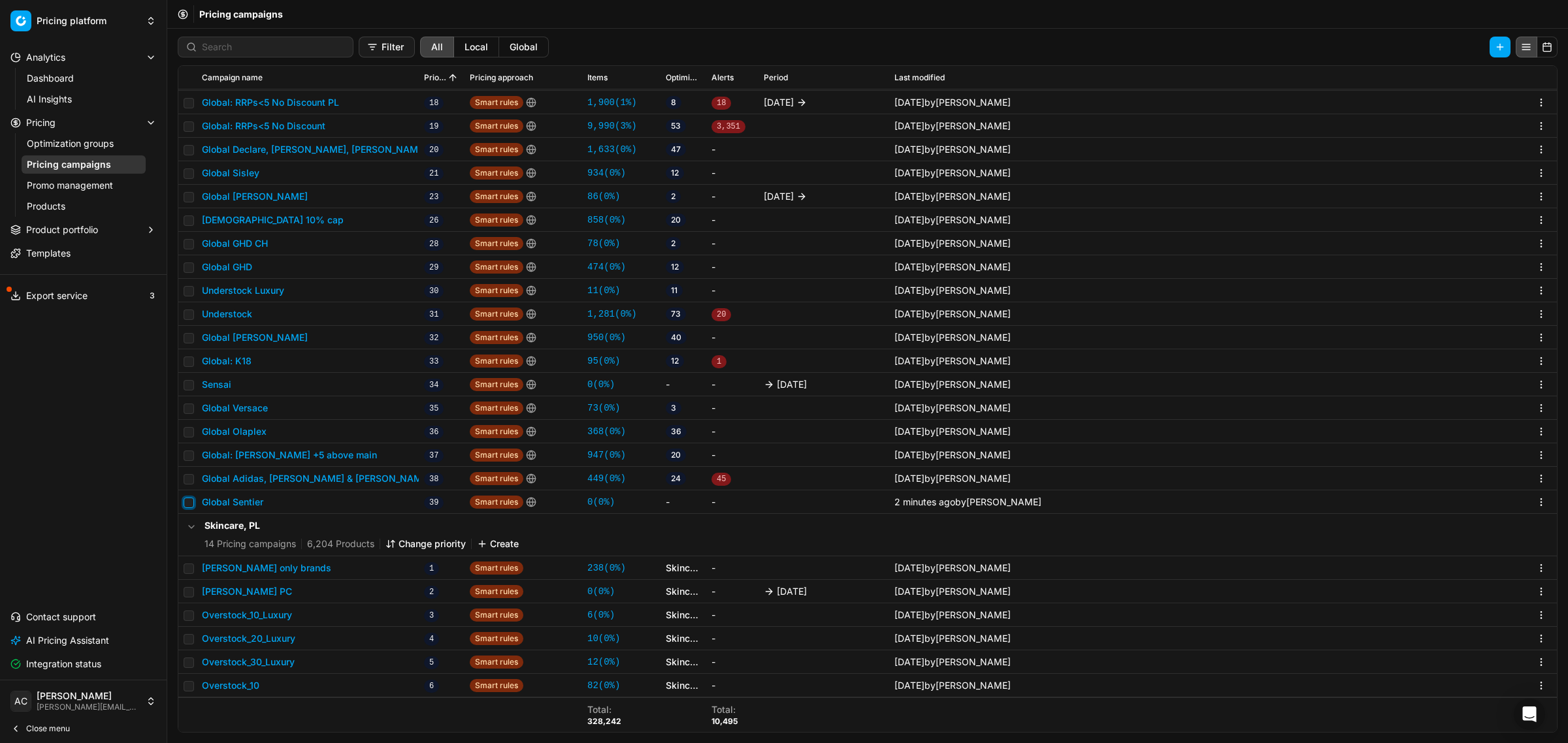
click at [185, 499] on input "checkbox" at bounding box center [188, 503] width 11 height 11
checkbox input "true"
click at [1471, 38] on button "Delete (1)" at bounding box center [1474, 46] width 72 height 21
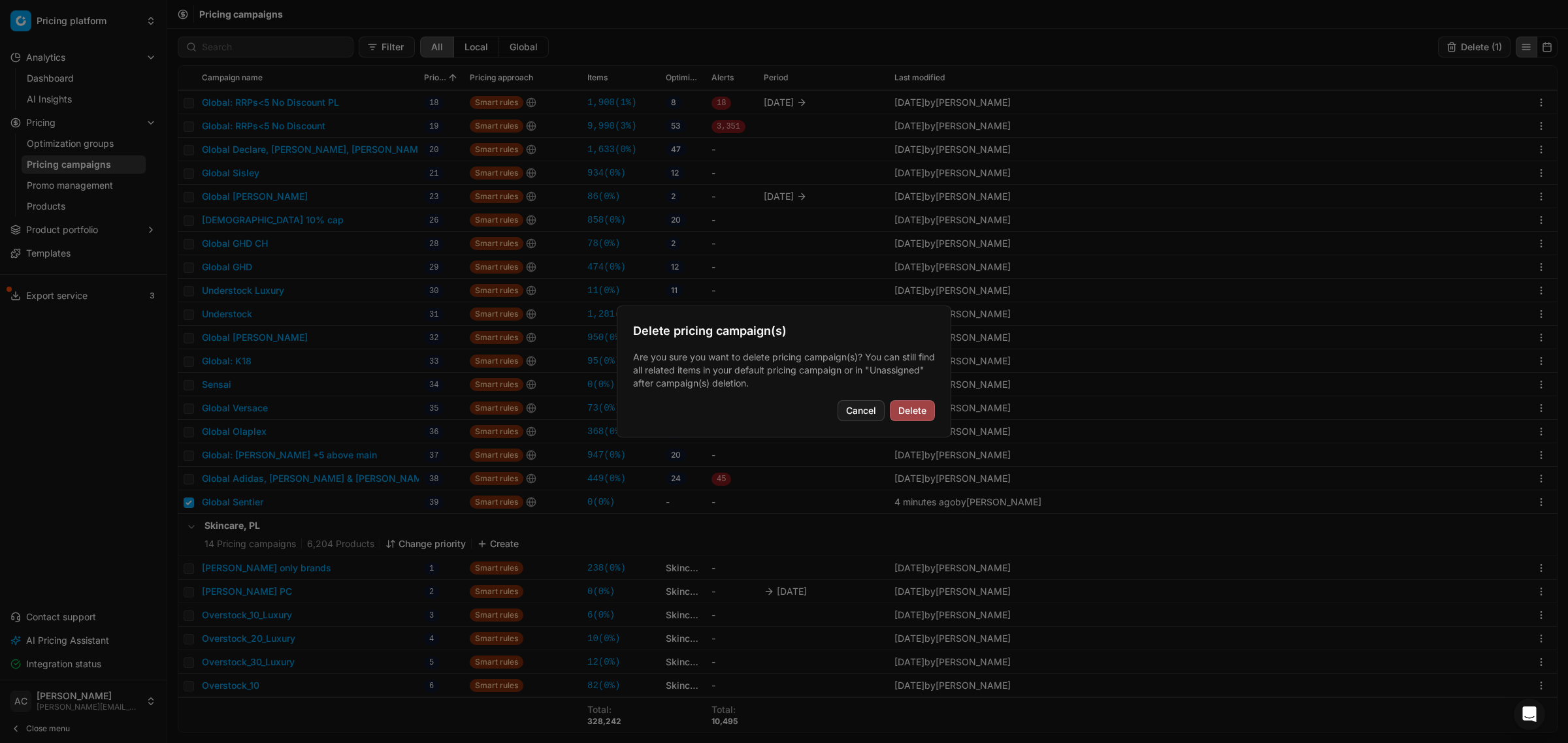
click at [899, 403] on button "Delete" at bounding box center [912, 411] width 45 height 21
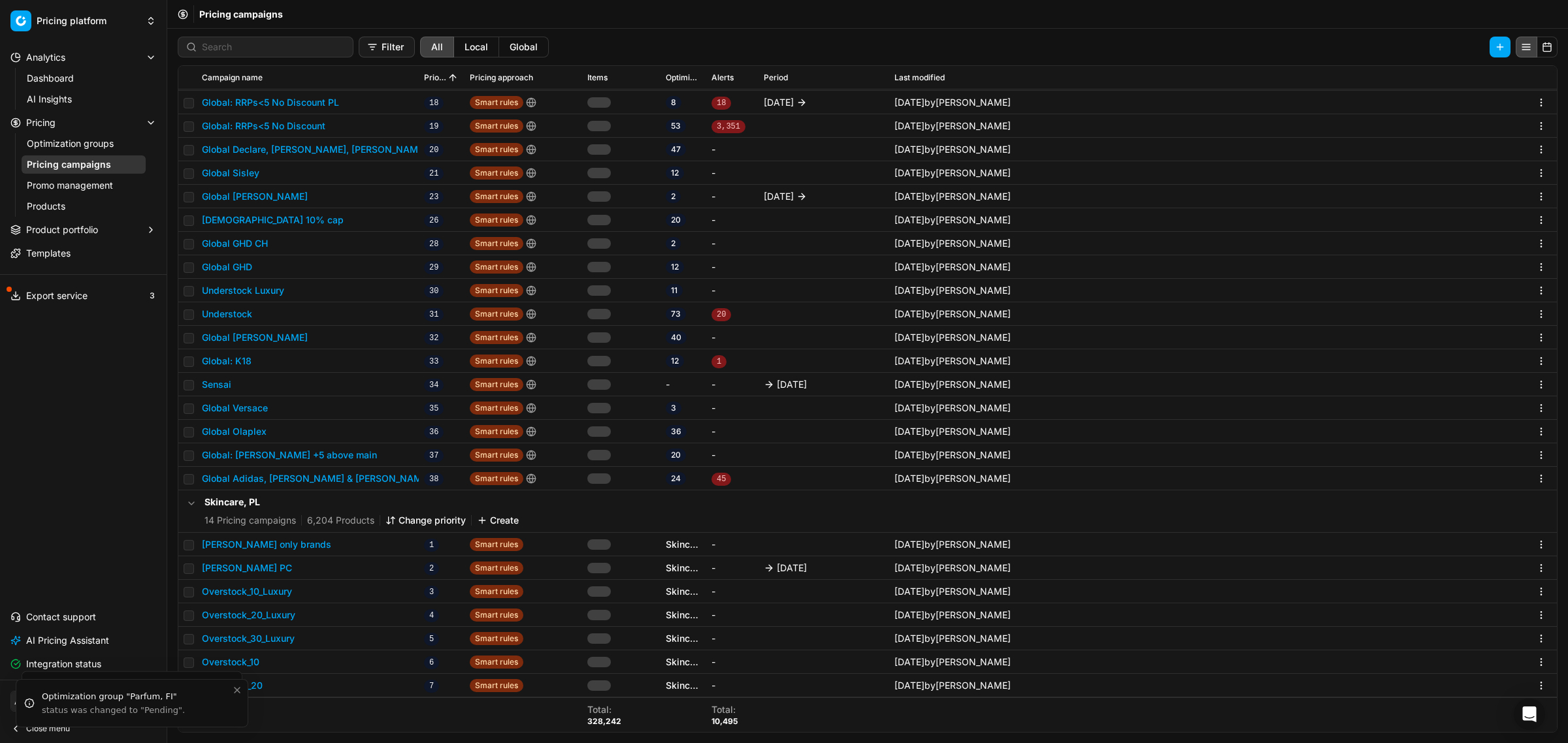
click at [61, 147] on link "Optimization groups" at bounding box center [83, 143] width 124 height 18
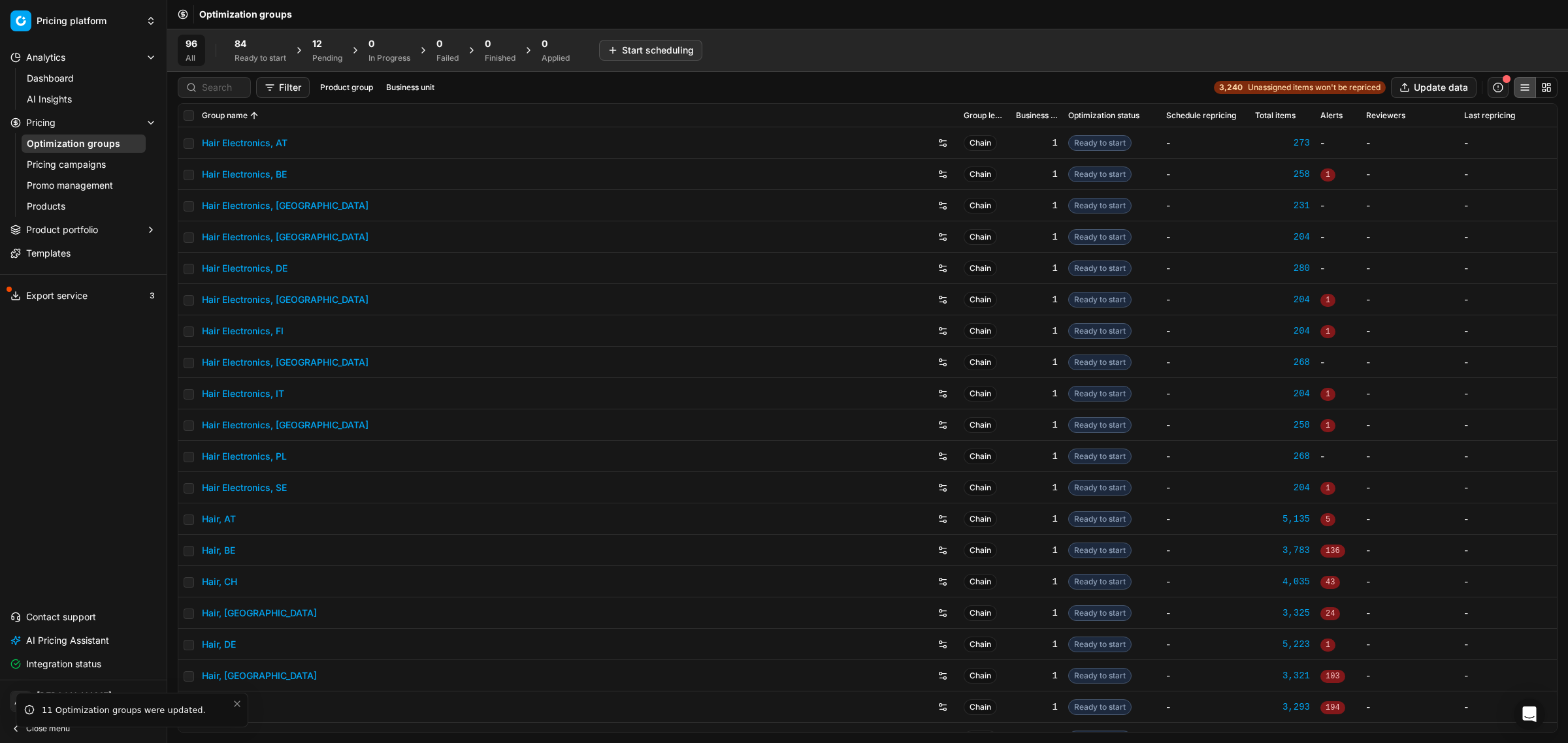
click at [313, 59] on div "Pending" at bounding box center [328, 58] width 30 height 11
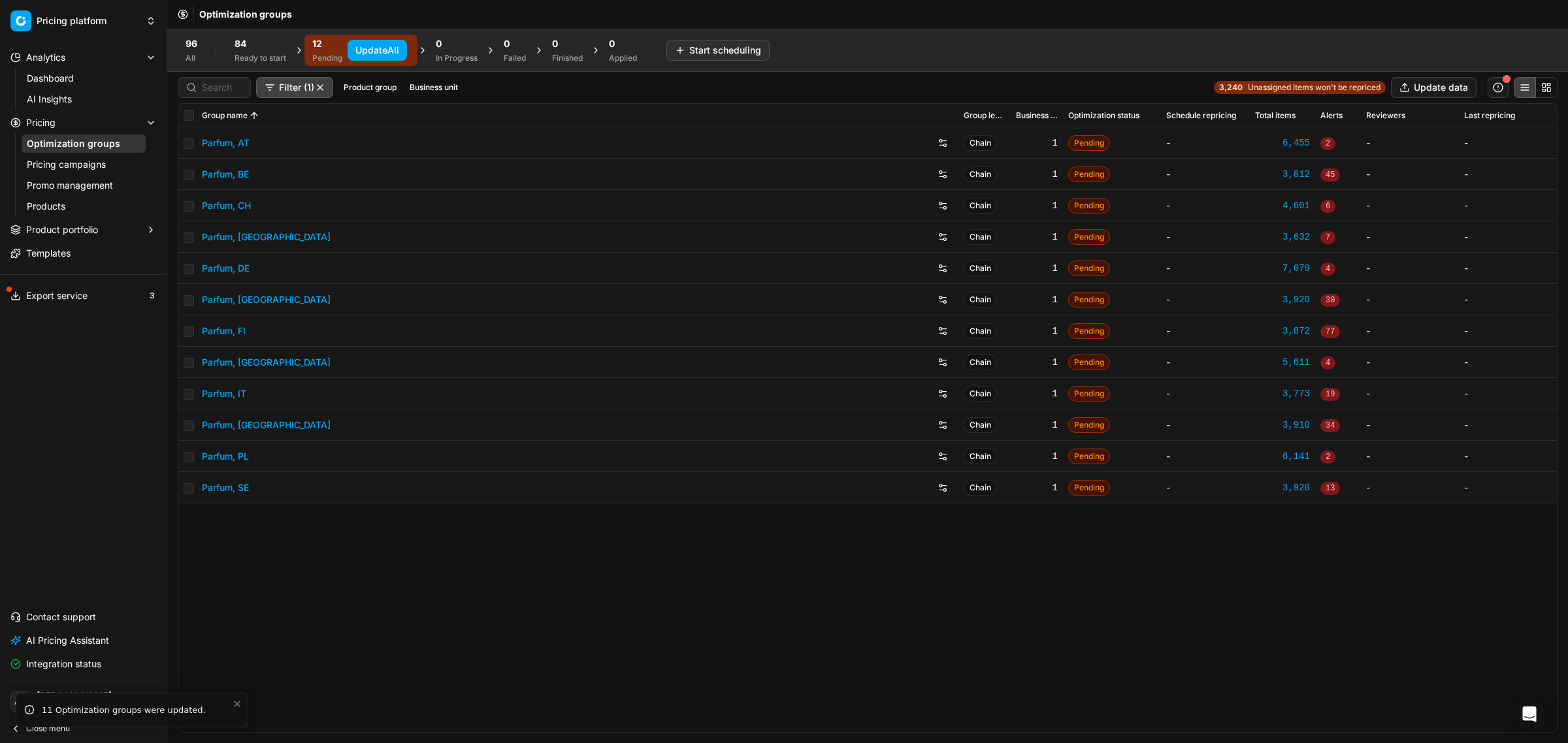
click at [239, 266] on link "Parfum, DE" at bounding box center [225, 269] width 48 height 13
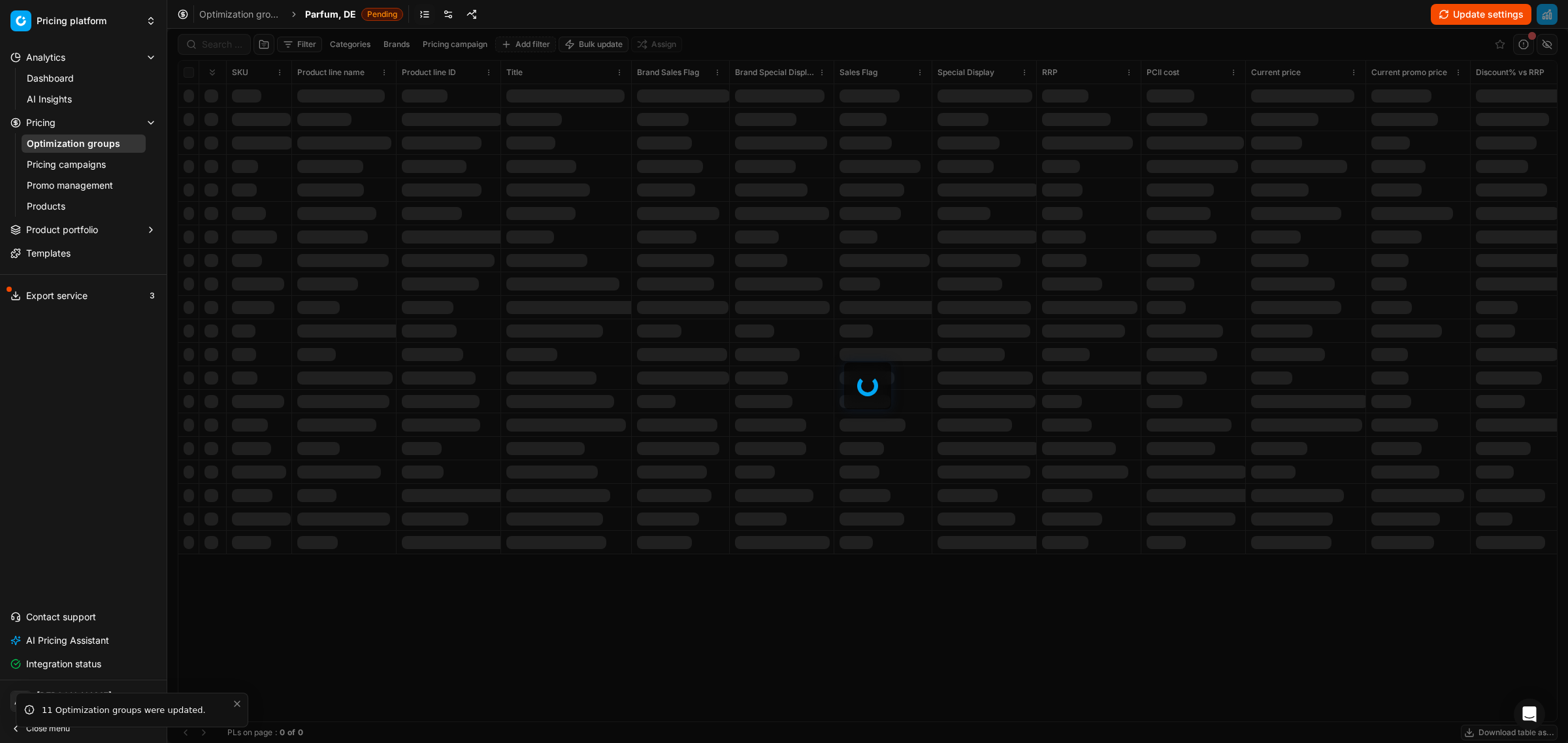
click at [420, 18] on link at bounding box center [424, 14] width 21 height 21
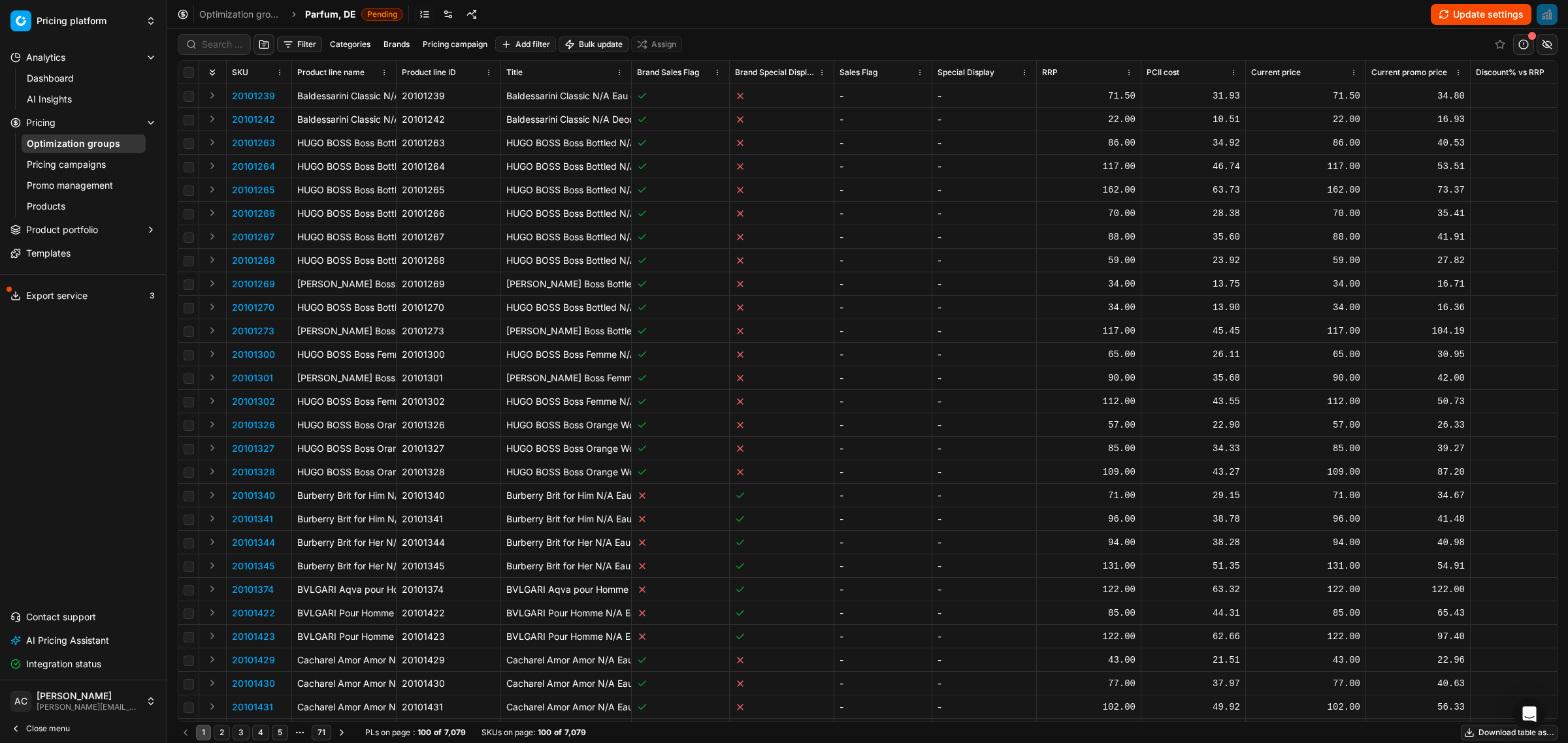
click at [443, 13] on link at bounding box center [448, 14] width 21 height 21
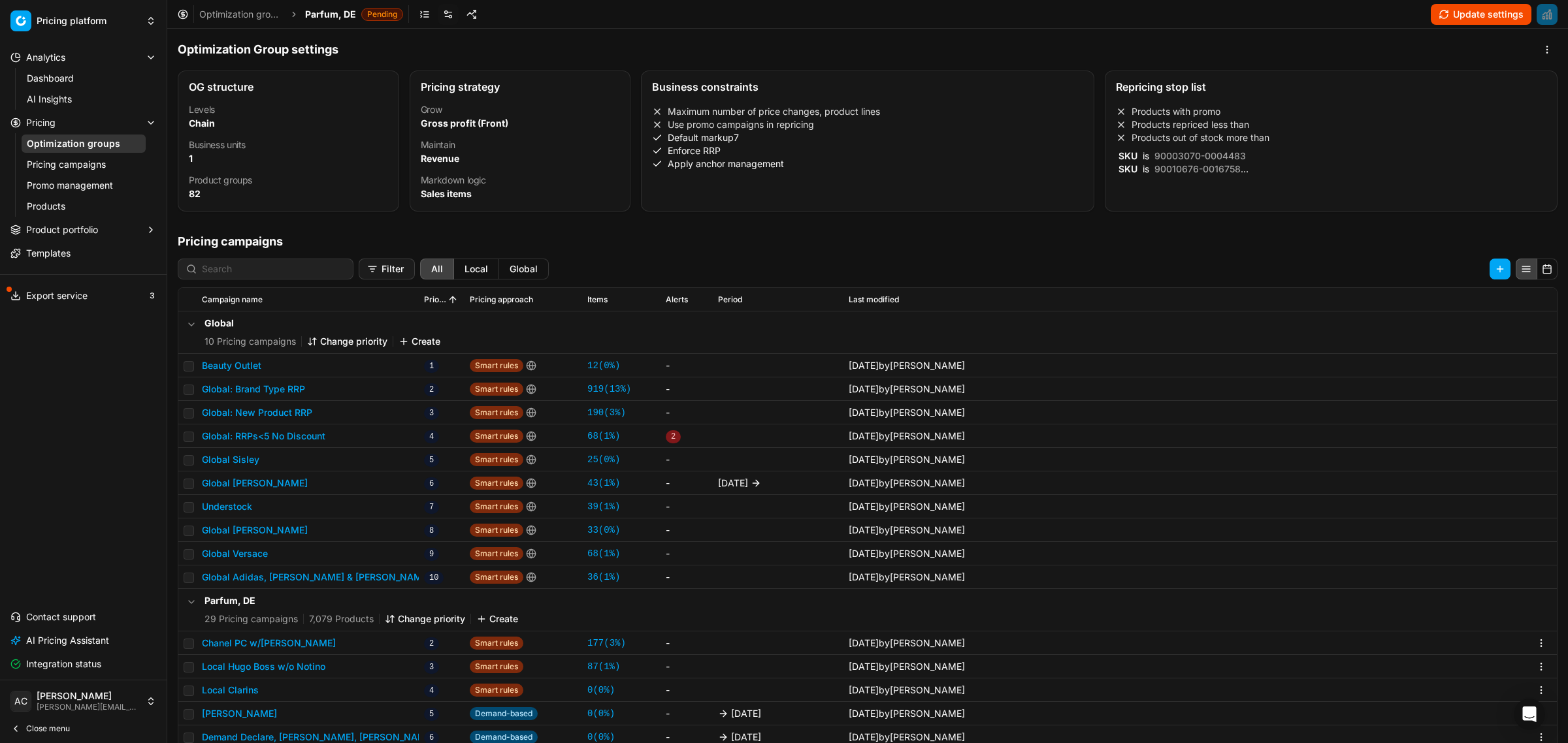
click at [1489, 272] on button "button" at bounding box center [1499, 269] width 21 height 21
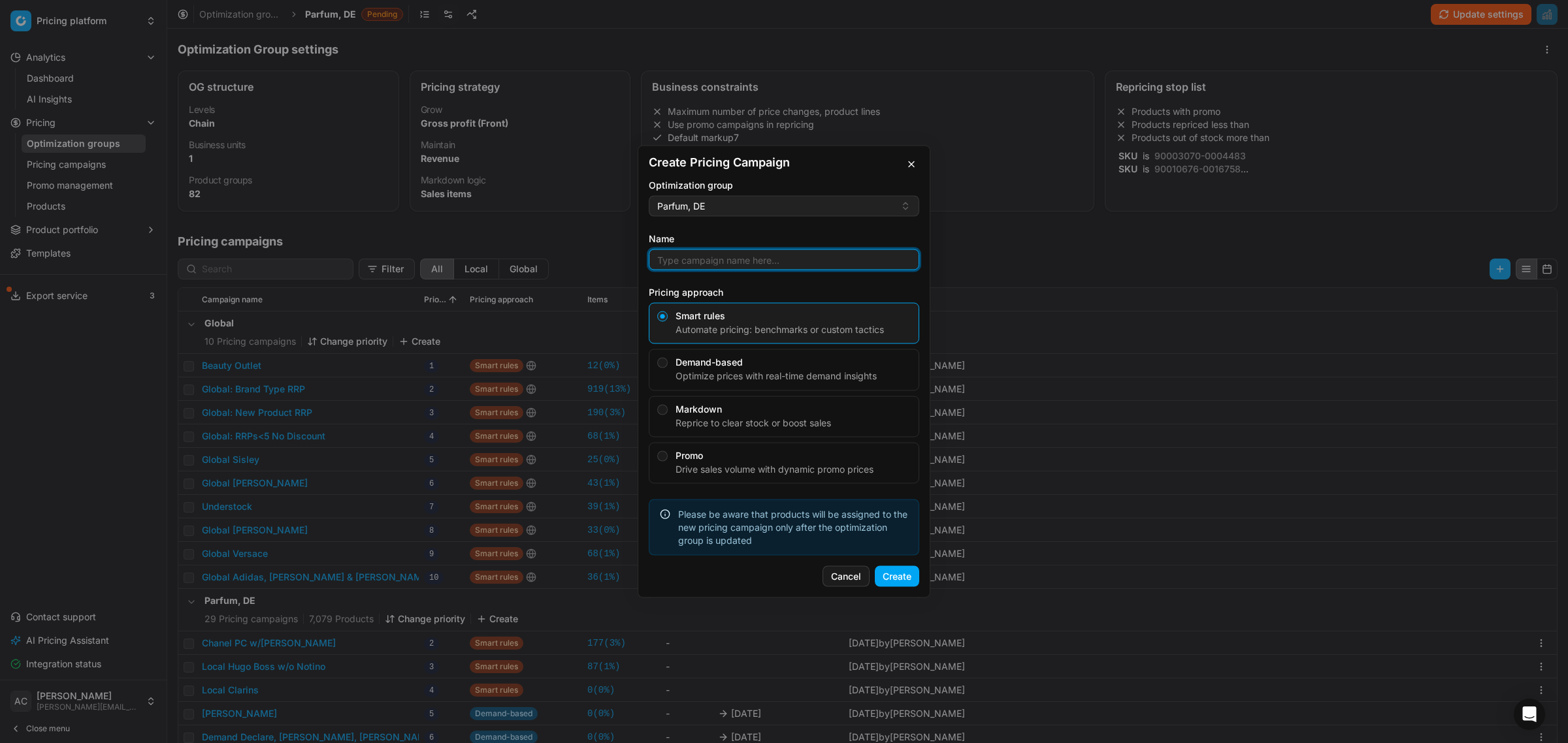
click at [718, 261] on input "Name" at bounding box center [784, 260] width 259 height 20
type input "Brand Sentier"
click at [893, 581] on button "Create" at bounding box center [897, 576] width 45 height 21
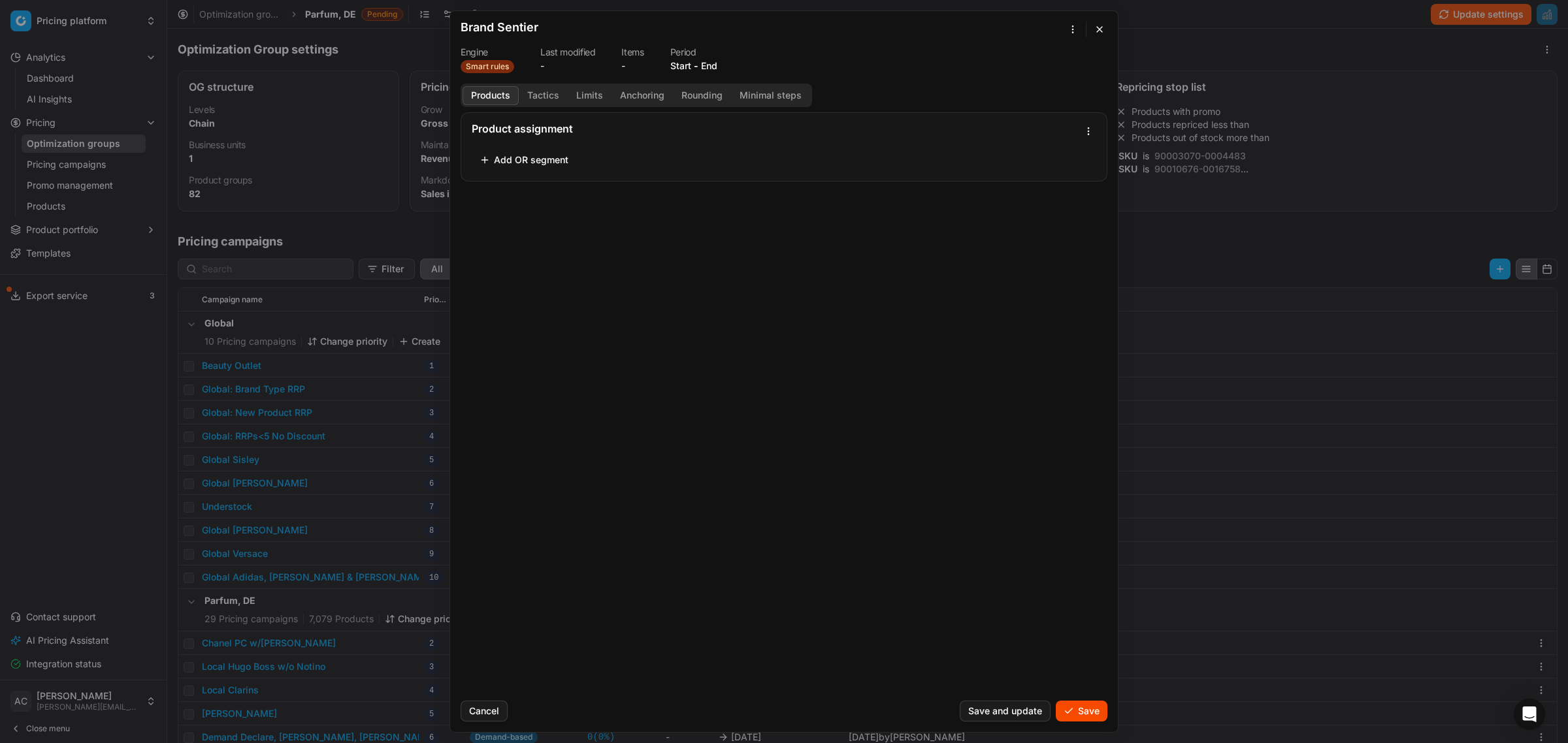
click at [527, 166] on button "Add OR segment" at bounding box center [524, 160] width 104 height 21
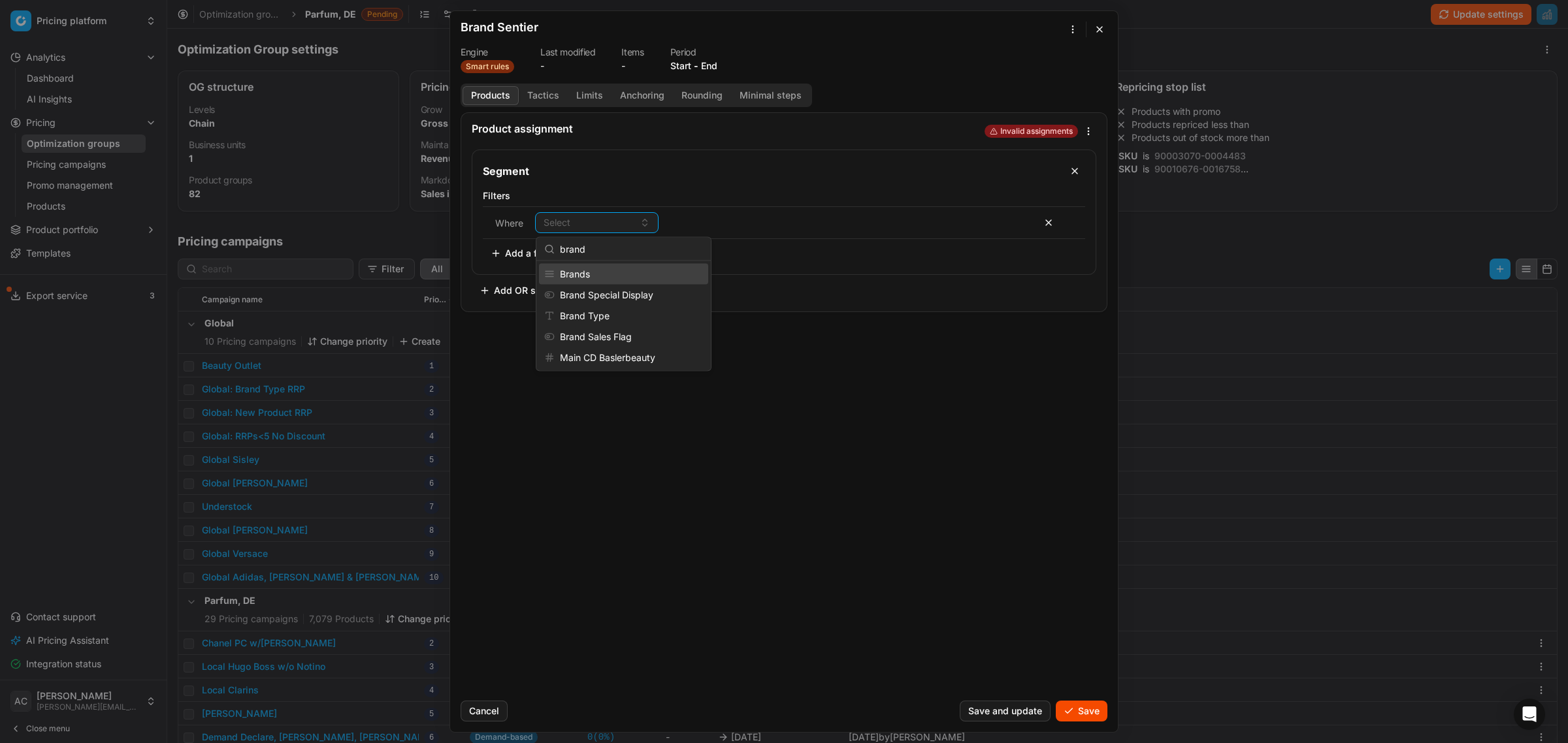
type input "brand"
click at [664, 276] on div "Brands" at bounding box center [624, 273] width 169 height 21
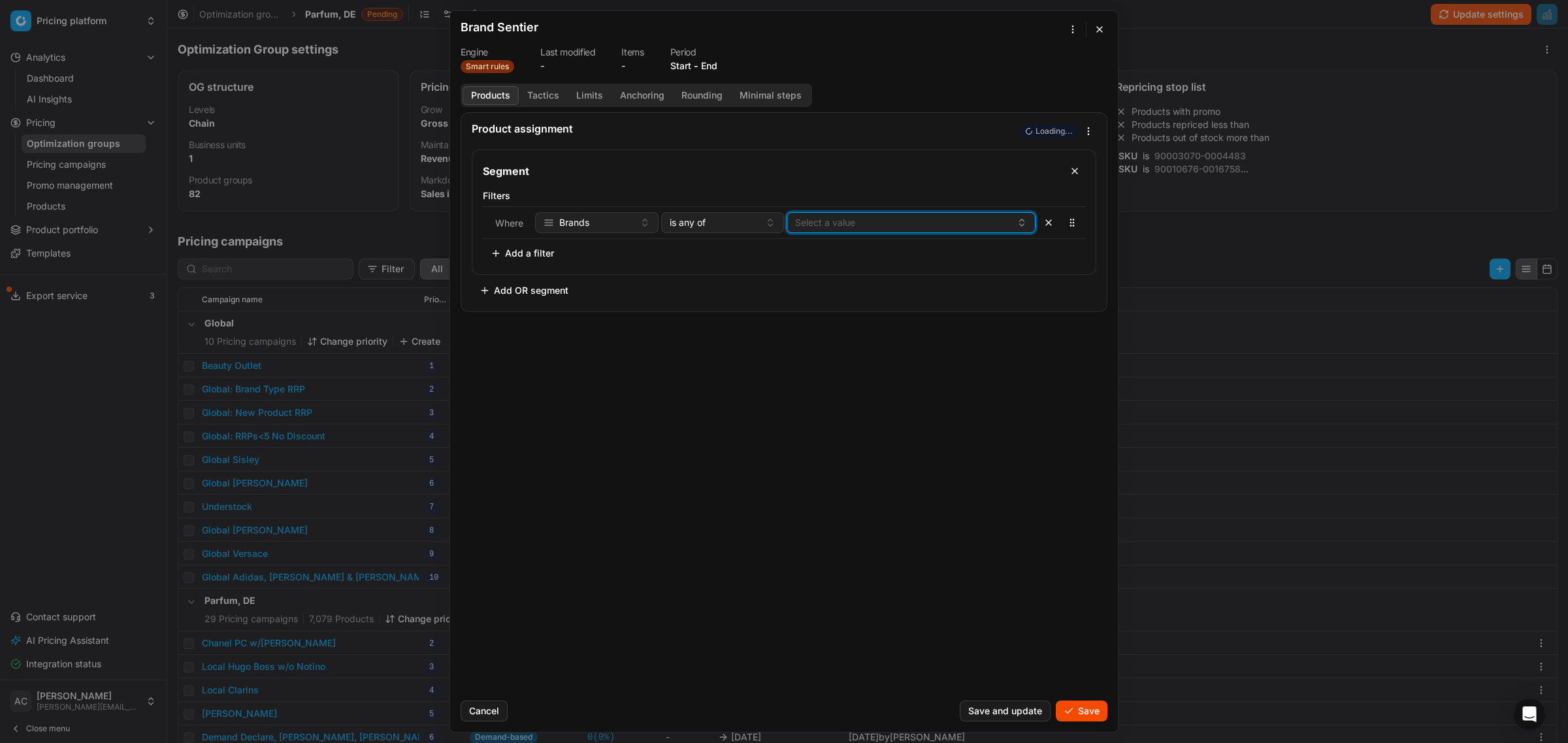
click at [843, 233] on button "Select a value" at bounding box center [911, 222] width 249 height 21
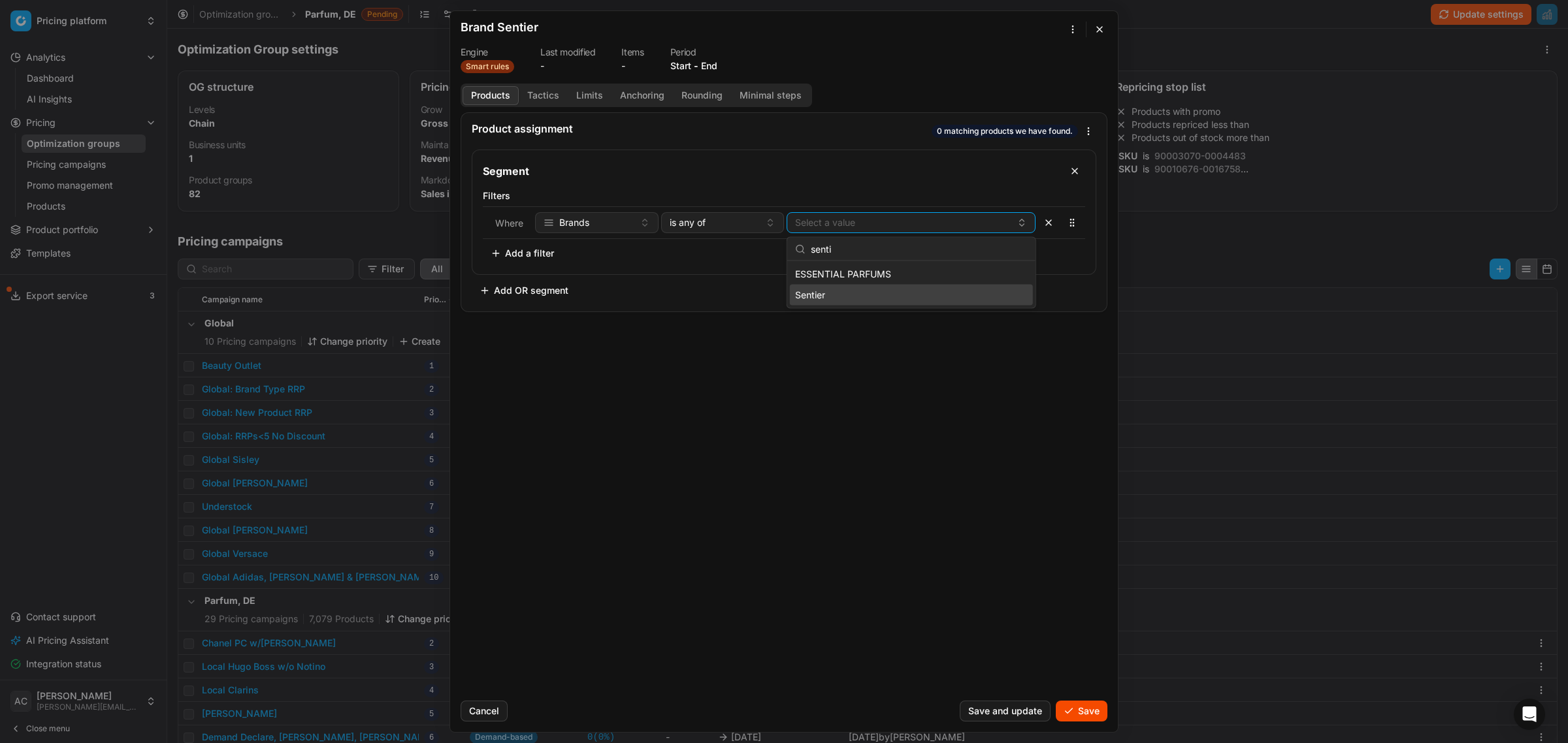
type input "senti"
click at [837, 295] on div "Sentier" at bounding box center [912, 294] width 243 height 21
click at [786, 428] on div "Product assignment 0 matching products we have found. Segment Filters Where Bra…" at bounding box center [784, 401] width 668 height 578
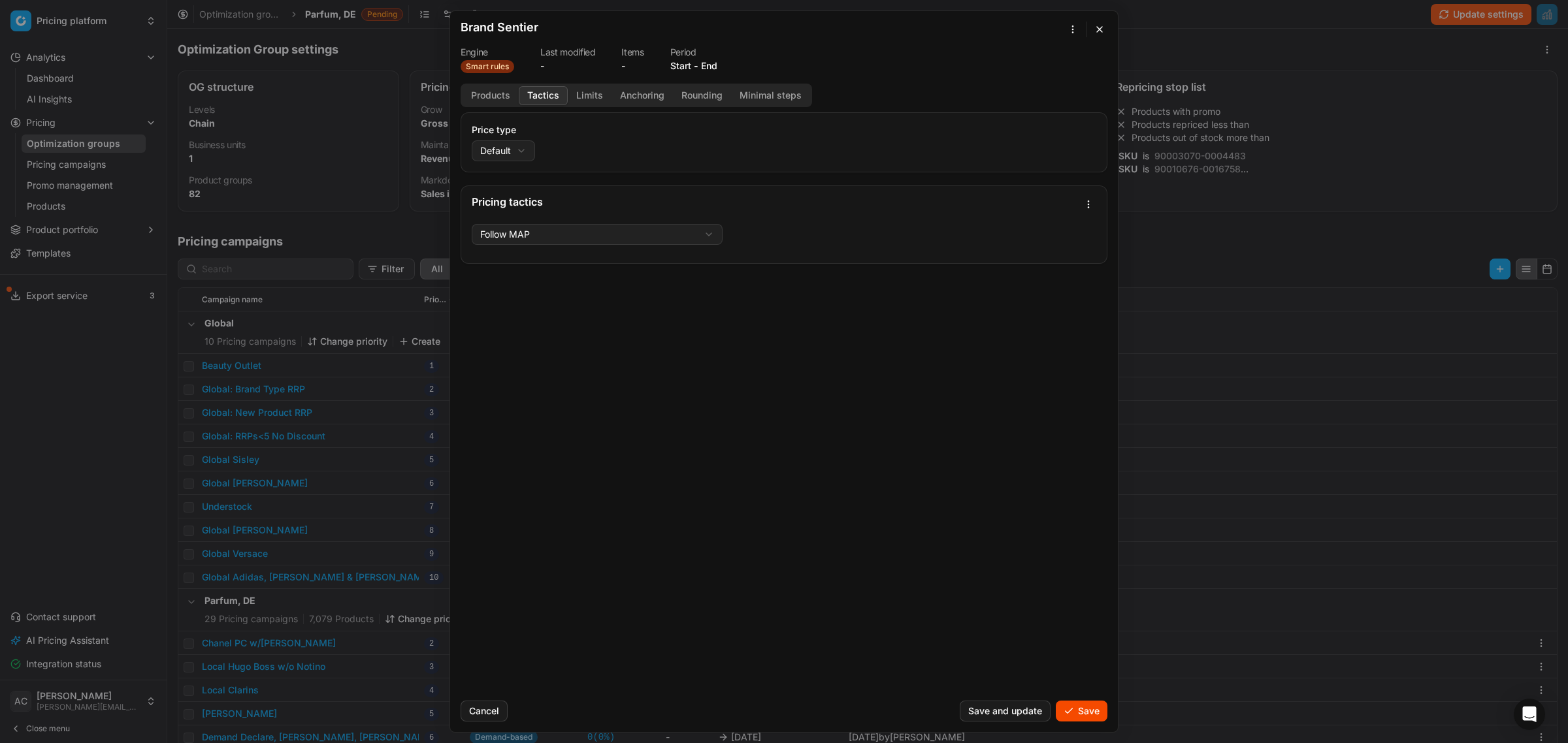
click at [541, 99] on button "Tactics" at bounding box center [543, 95] width 49 height 19
click at [507, 162] on div "We are saving PC settings. Please wait, it should take a few minutes Brand Sent…" at bounding box center [784, 372] width 1568 height 743
select select "promo"
click at [531, 242] on div "We are saving PC settings. Please wait, it should take a few minutes Brand Sent…" at bounding box center [784, 372] width 1568 height 743
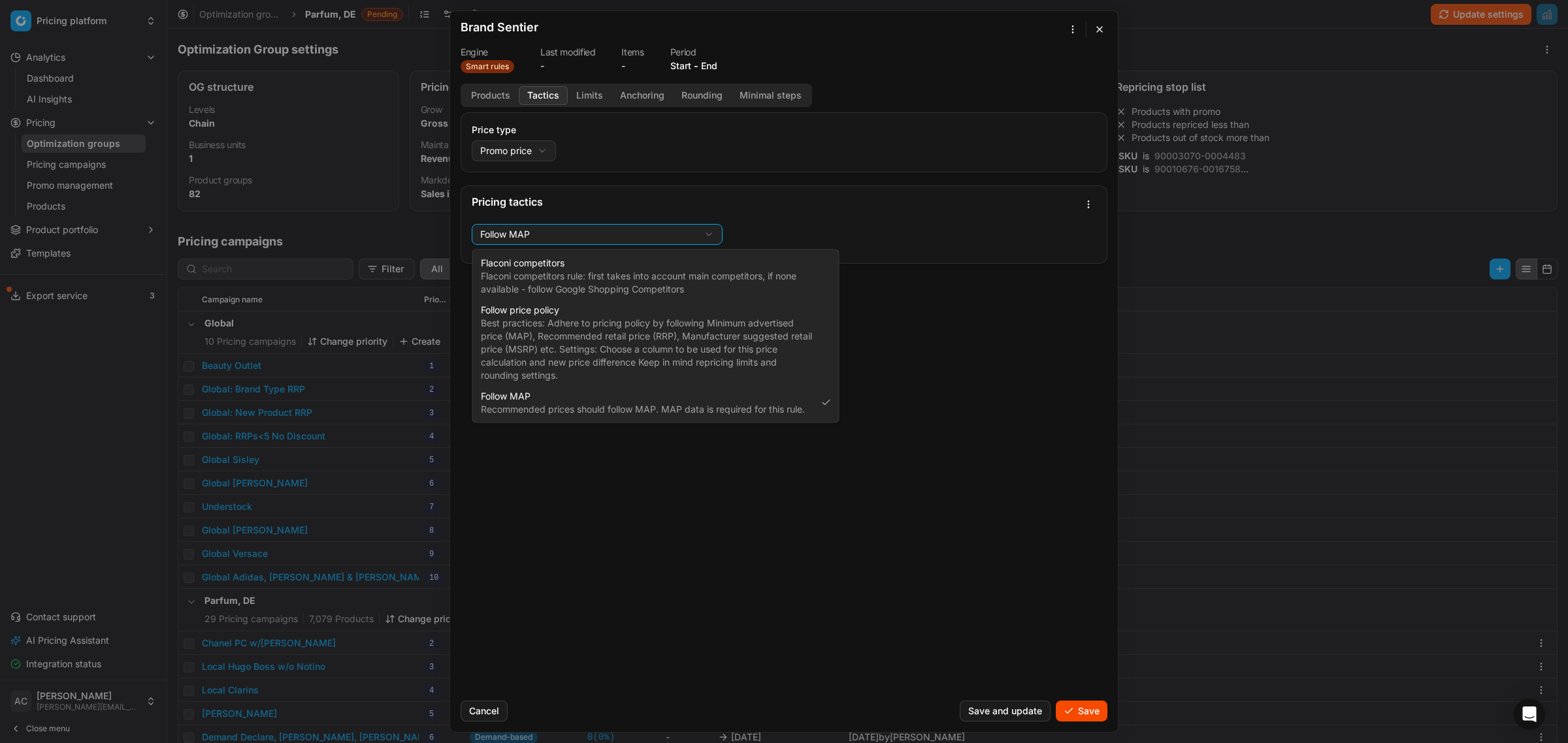
select select "follow_column"
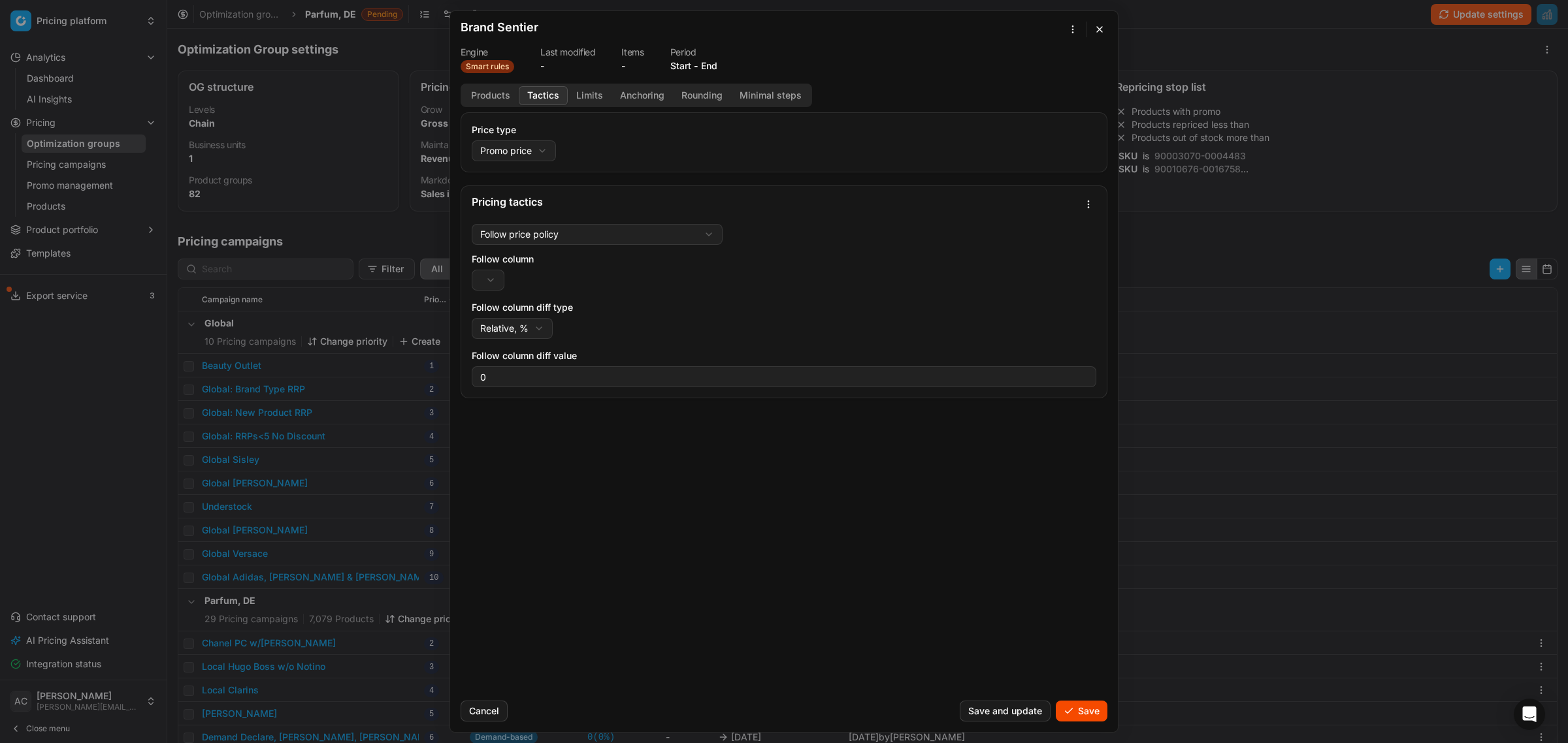
click at [493, 283] on div "We are saving PC settings. Please wait, it should take a few minutes Brand Sent…" at bounding box center [784, 372] width 1568 height 743
select select "rrp"
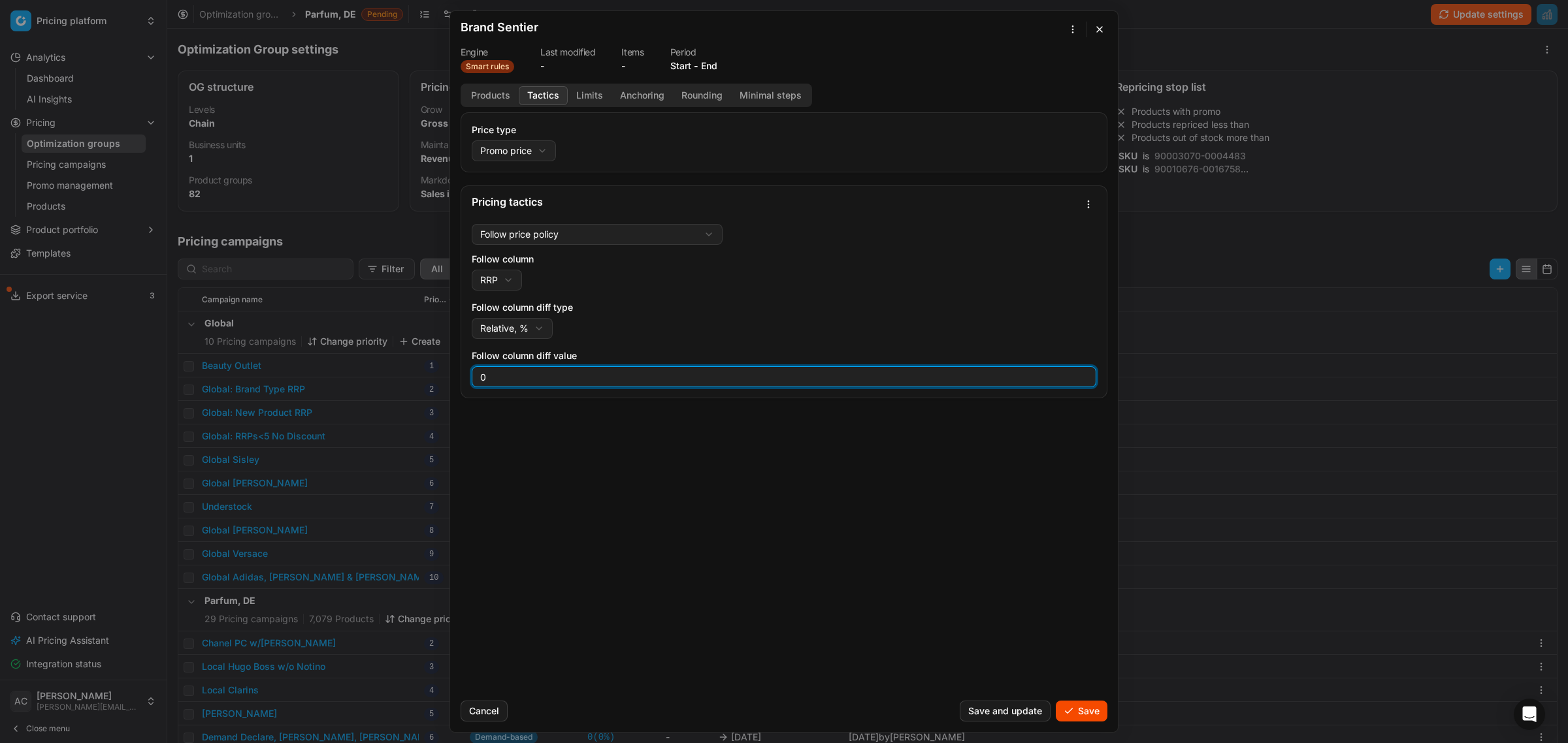
click at [478, 379] on input "0" at bounding box center [784, 377] width 612 height 20
type input "-30"
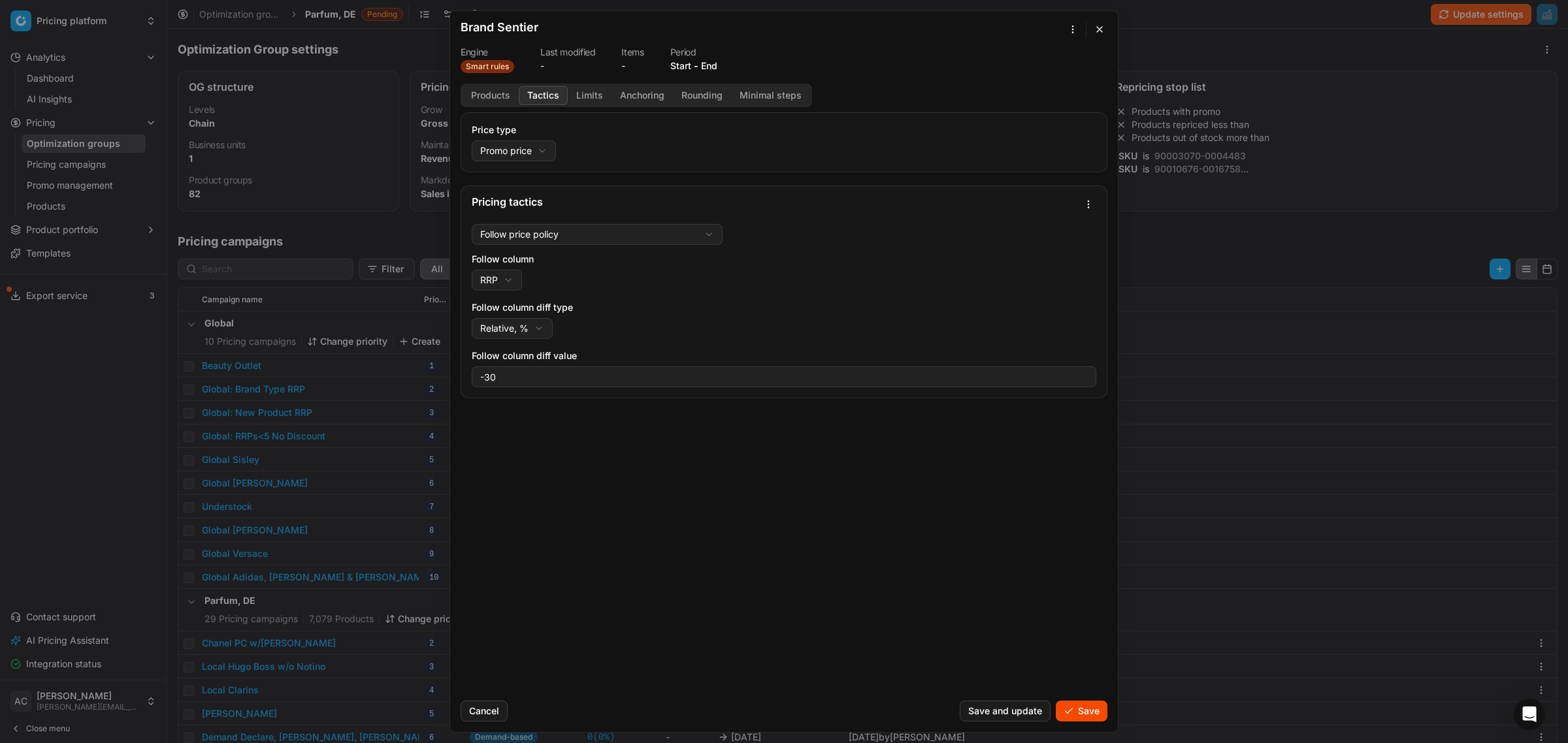
click at [494, 440] on div "Price type Promo price Default Regular price Promo price Pricing tactics Follow…" at bounding box center [784, 401] width 668 height 578
click at [585, 95] on button "Limits" at bounding box center [590, 95] width 44 height 19
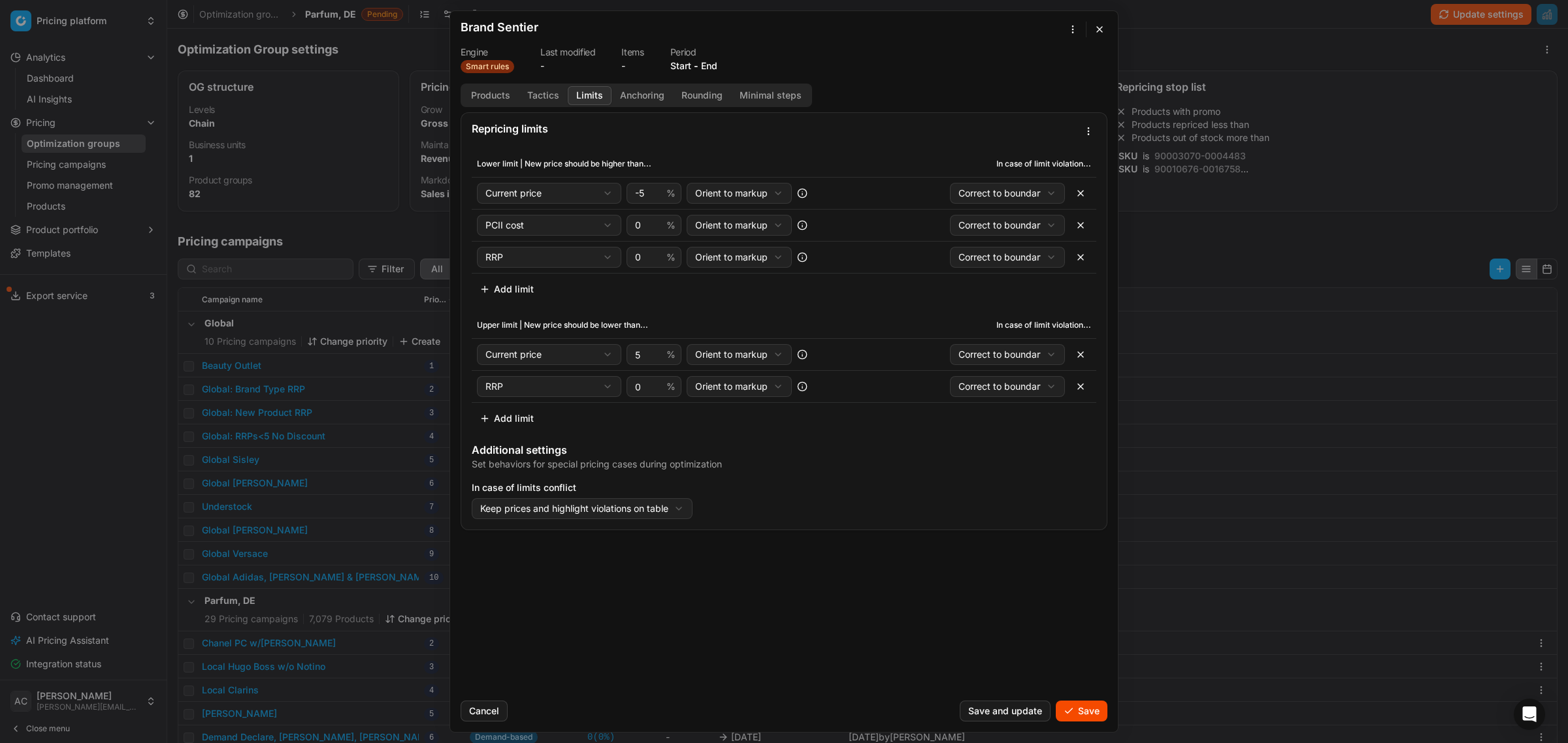
click at [1101, 33] on button "button" at bounding box center [1099, 29] width 16 height 16
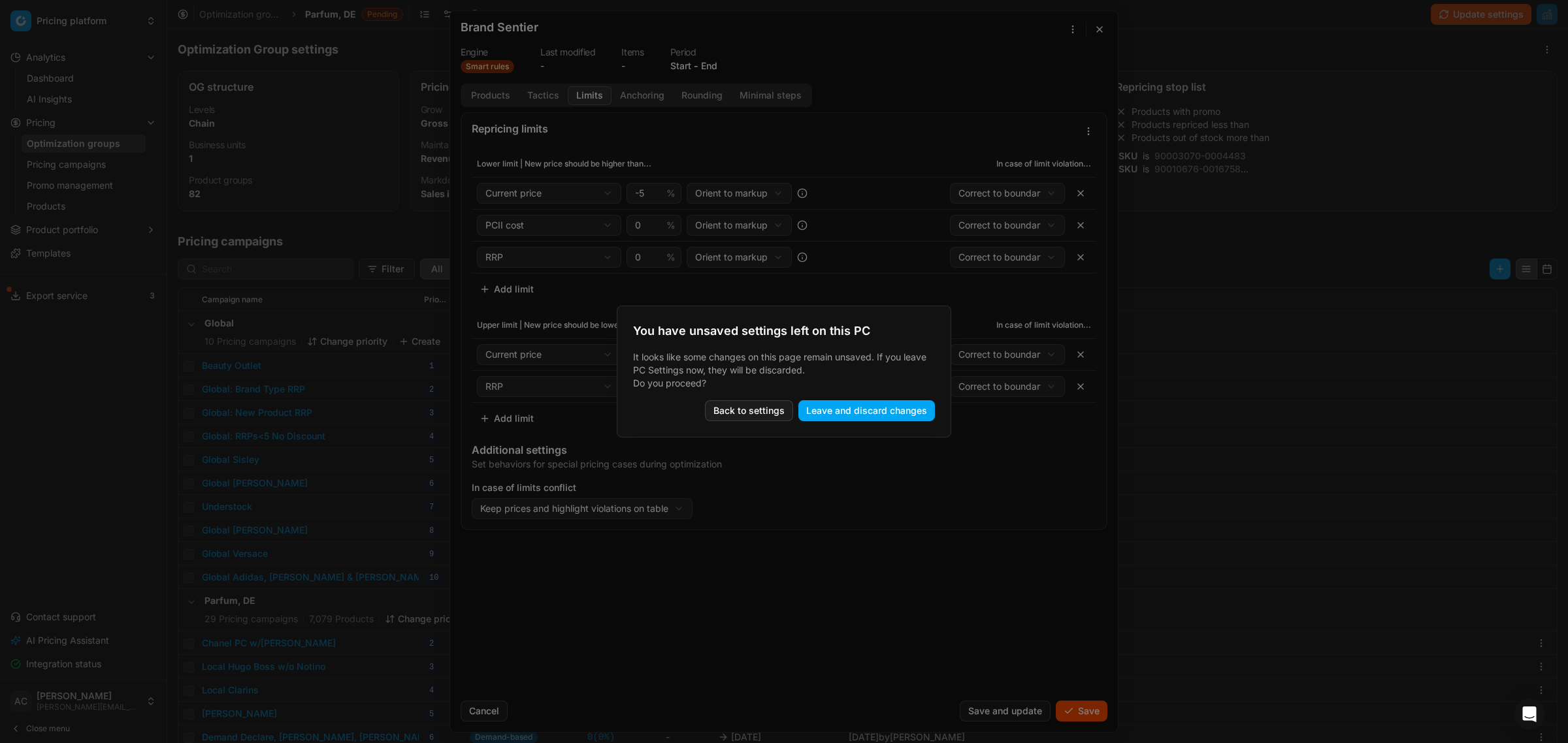
click at [833, 416] on button "Leave and discard changes" at bounding box center [867, 411] width 136 height 21
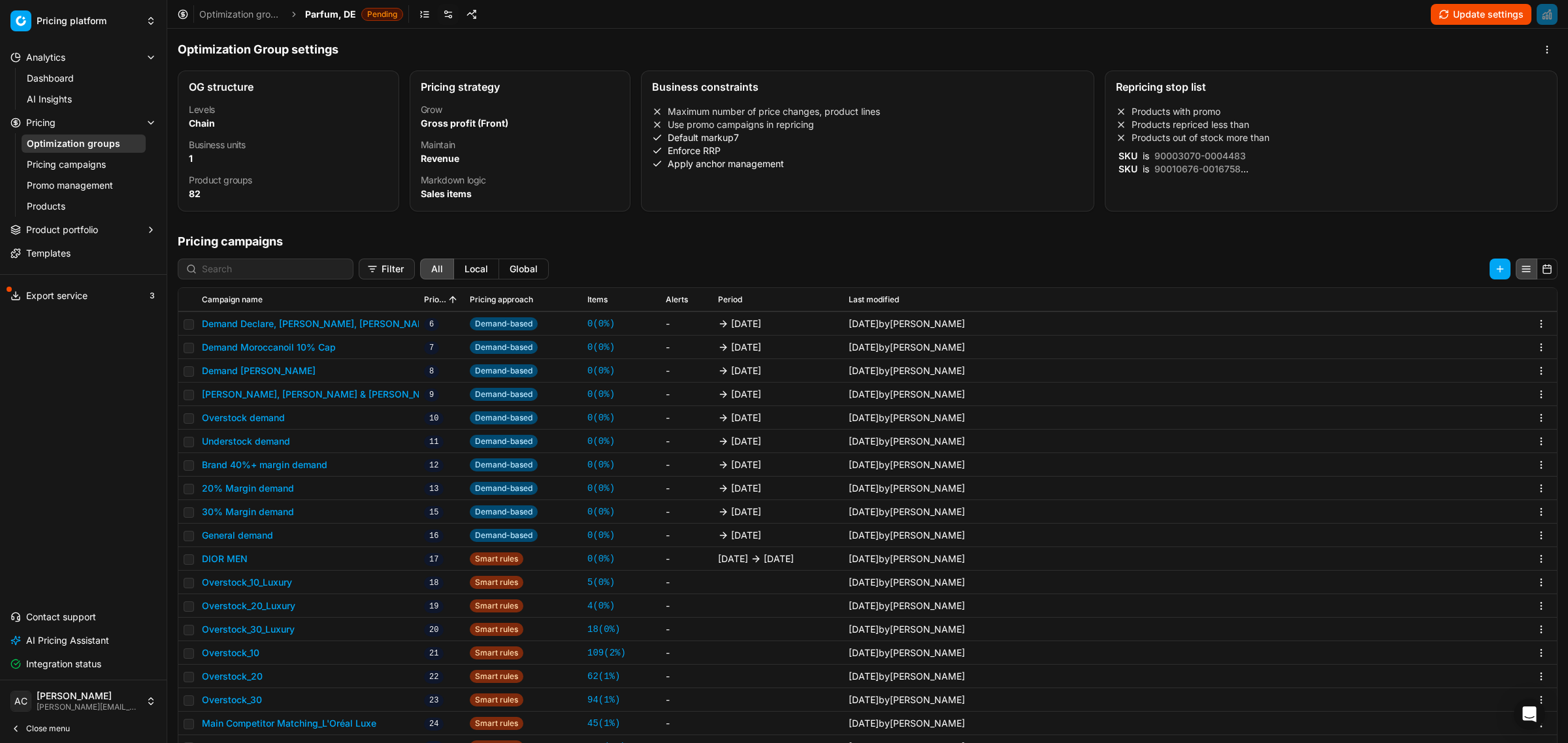
scroll to position [201, 0]
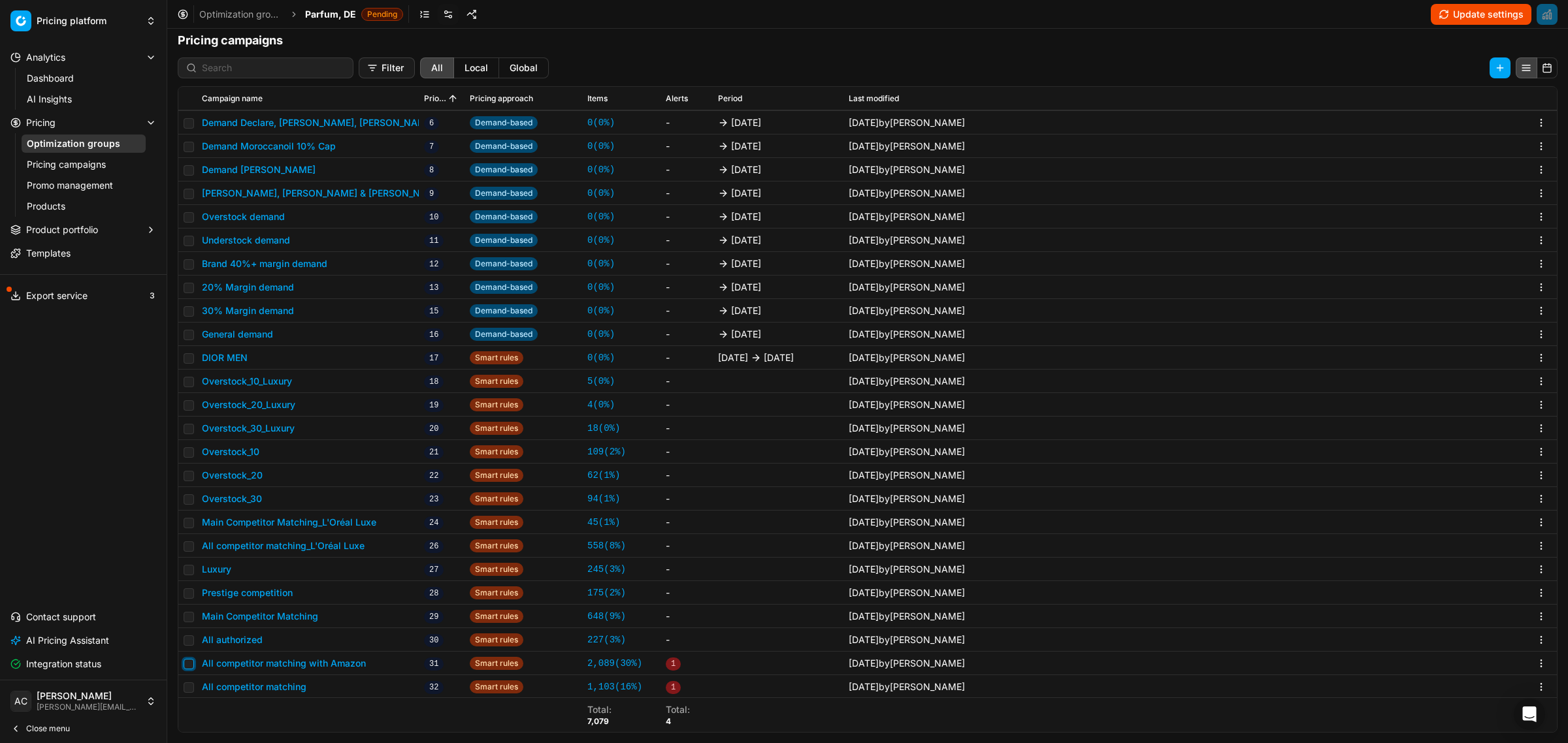
click at [190, 661] on input "checkbox" at bounding box center [188, 664] width 11 height 11
checkbox input "true"
click at [1373, 72] on html "Pricing platform Analytics Dashboard AI Insights Pricing Optimization groups Pr…" at bounding box center [784, 372] width 1568 height 743
click at [1370, 92] on div "Copy PC..." at bounding box center [1363, 94] width 140 height 21
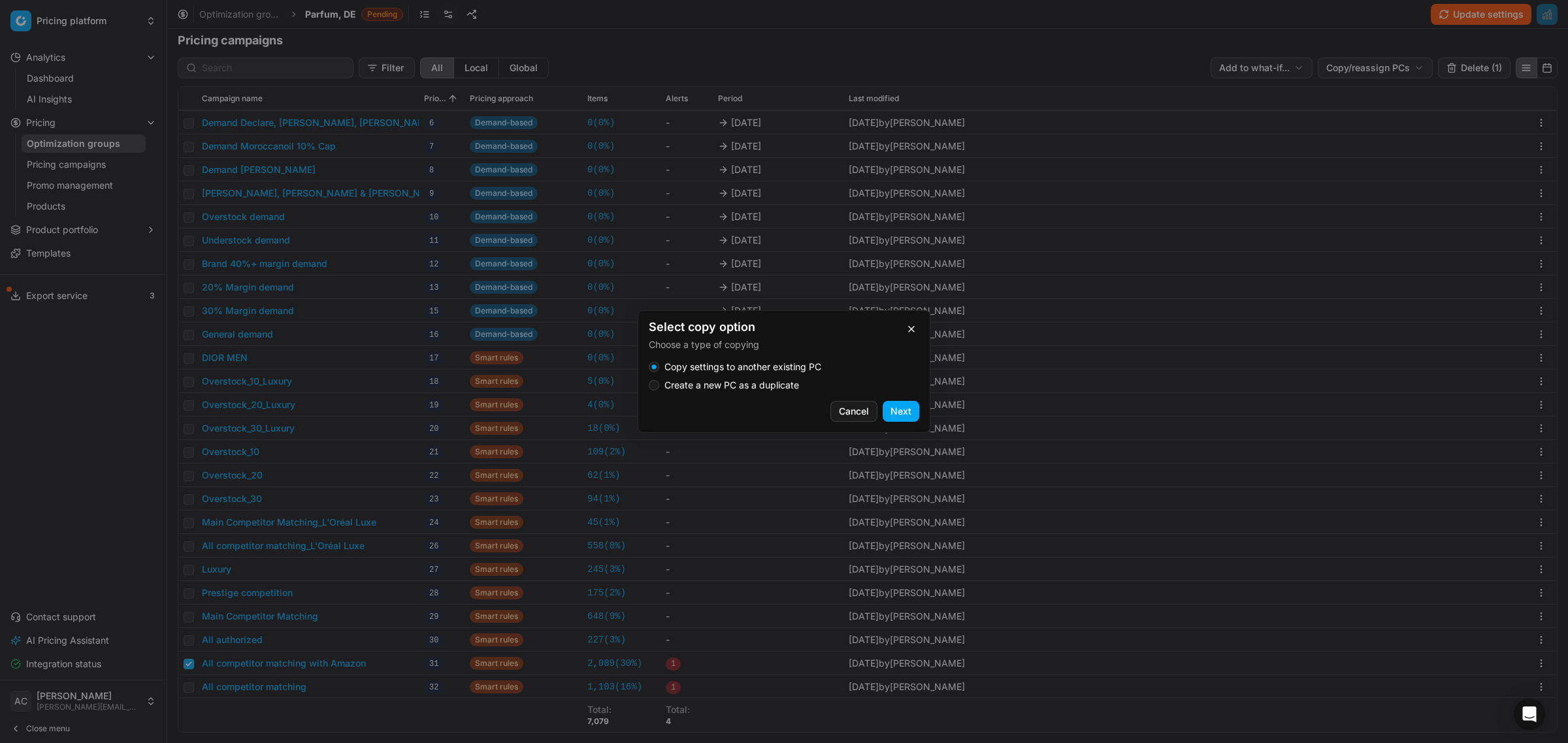
click at [782, 389] on label "Create a new PC as a duplicate" at bounding box center [731, 385] width 134 height 9
click at [659, 389] on button "Create a new PC as a duplicate" at bounding box center [654, 385] width 11 height 11
click at [902, 406] on button "Next" at bounding box center [900, 411] width 36 height 21
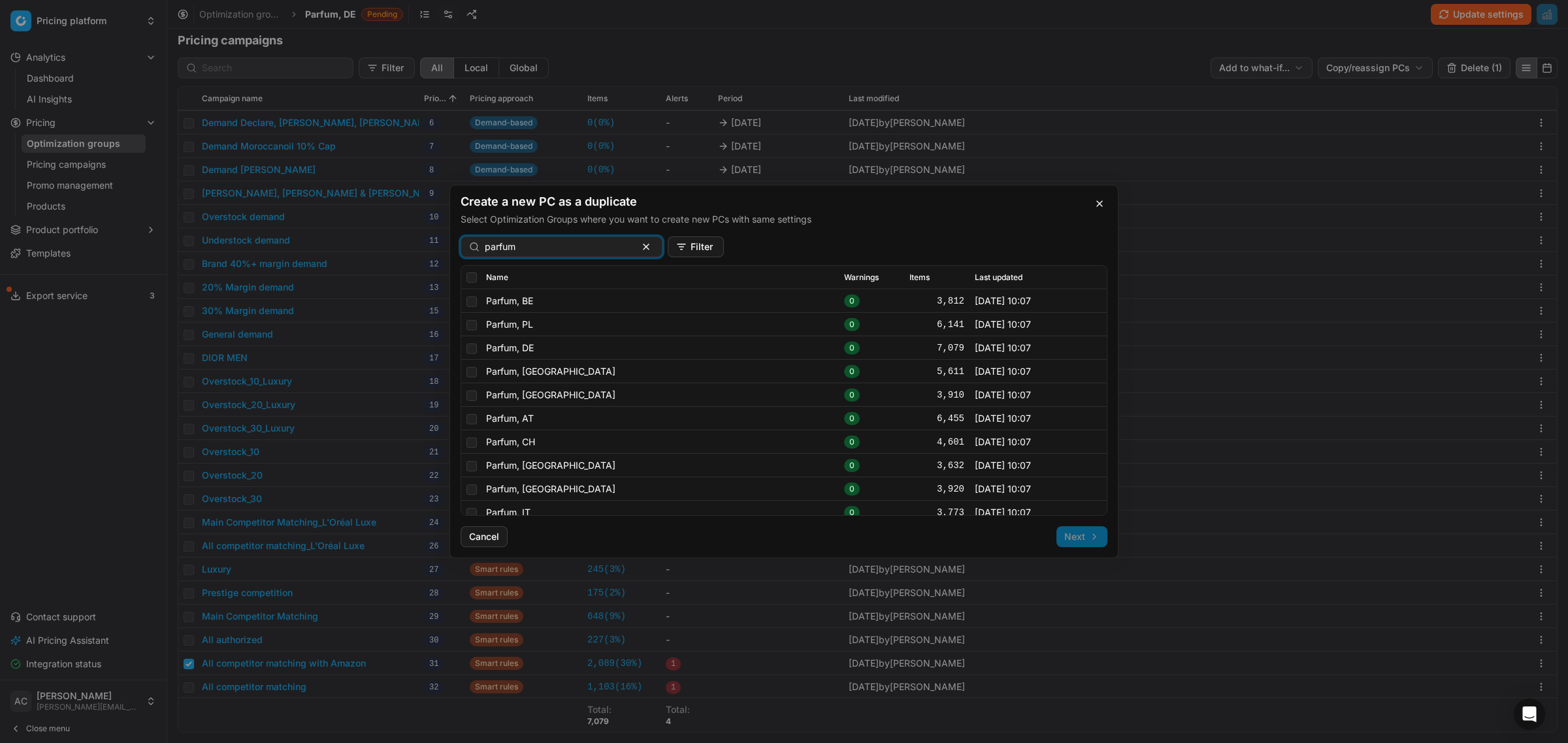
type input "parfum"
click at [472, 353] on input "checkbox" at bounding box center [472, 349] width 11 height 11
checkbox input "true"
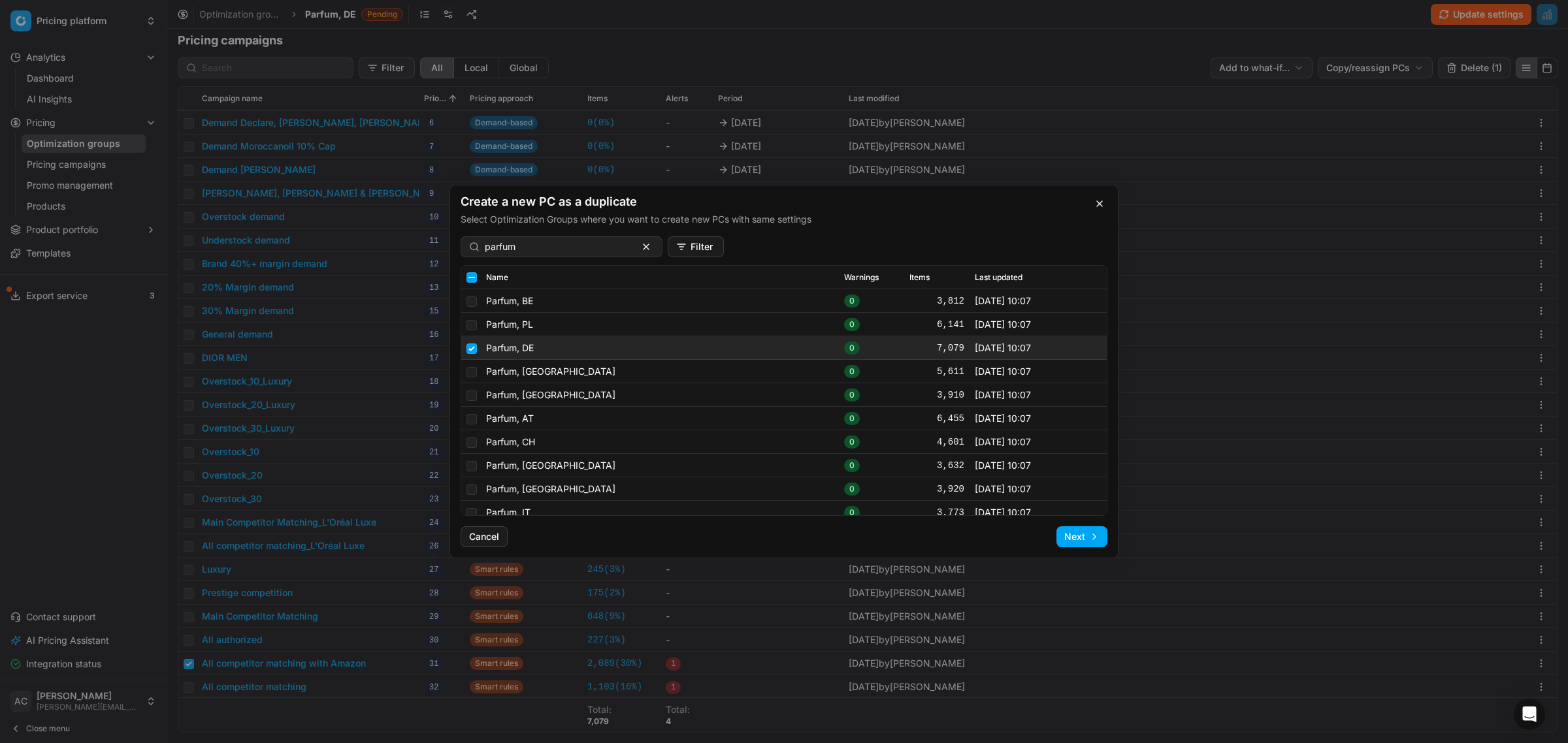
click at [1085, 539] on button "Next" at bounding box center [1082, 536] width 51 height 21
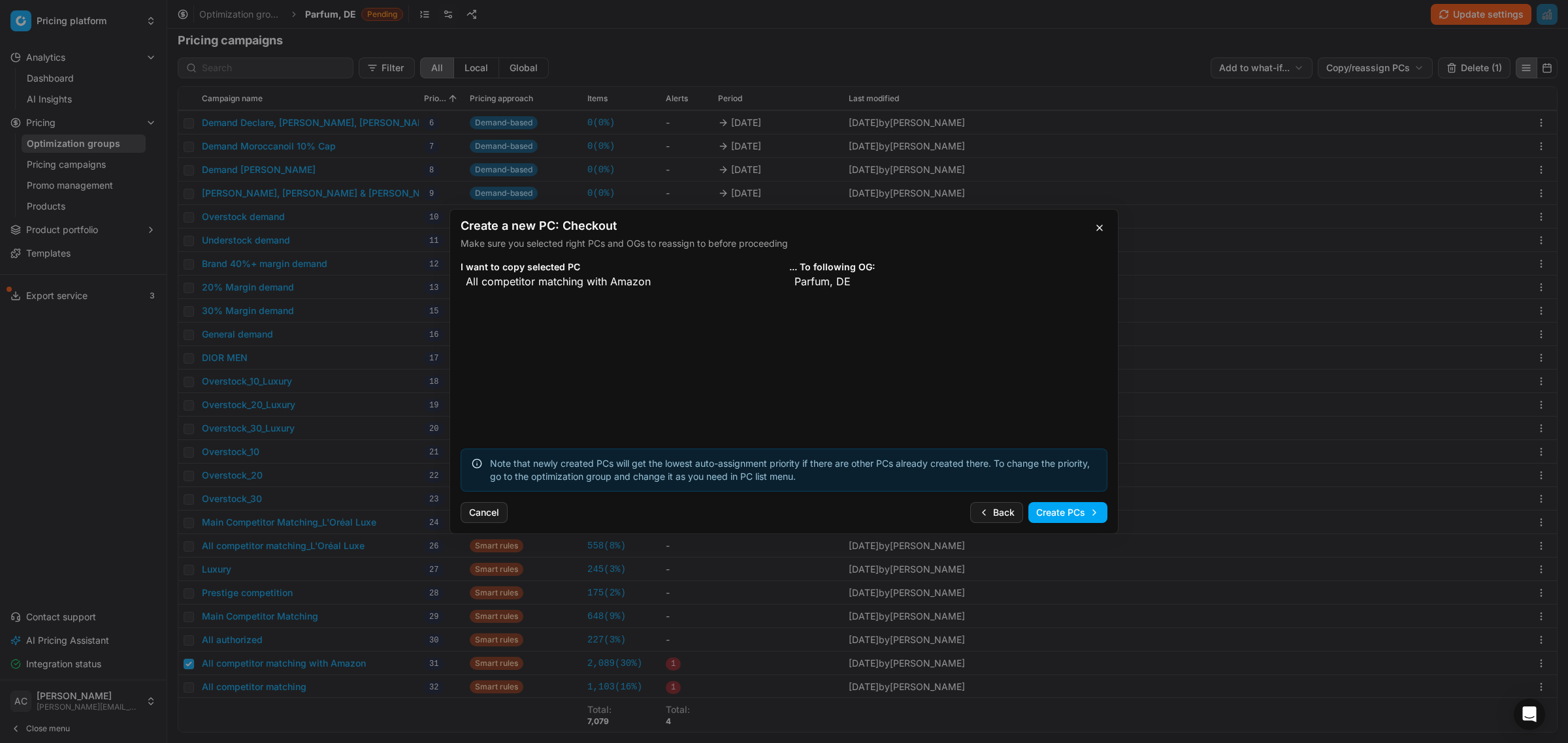
click at [1070, 507] on button "Create PCs" at bounding box center [1067, 512] width 79 height 21
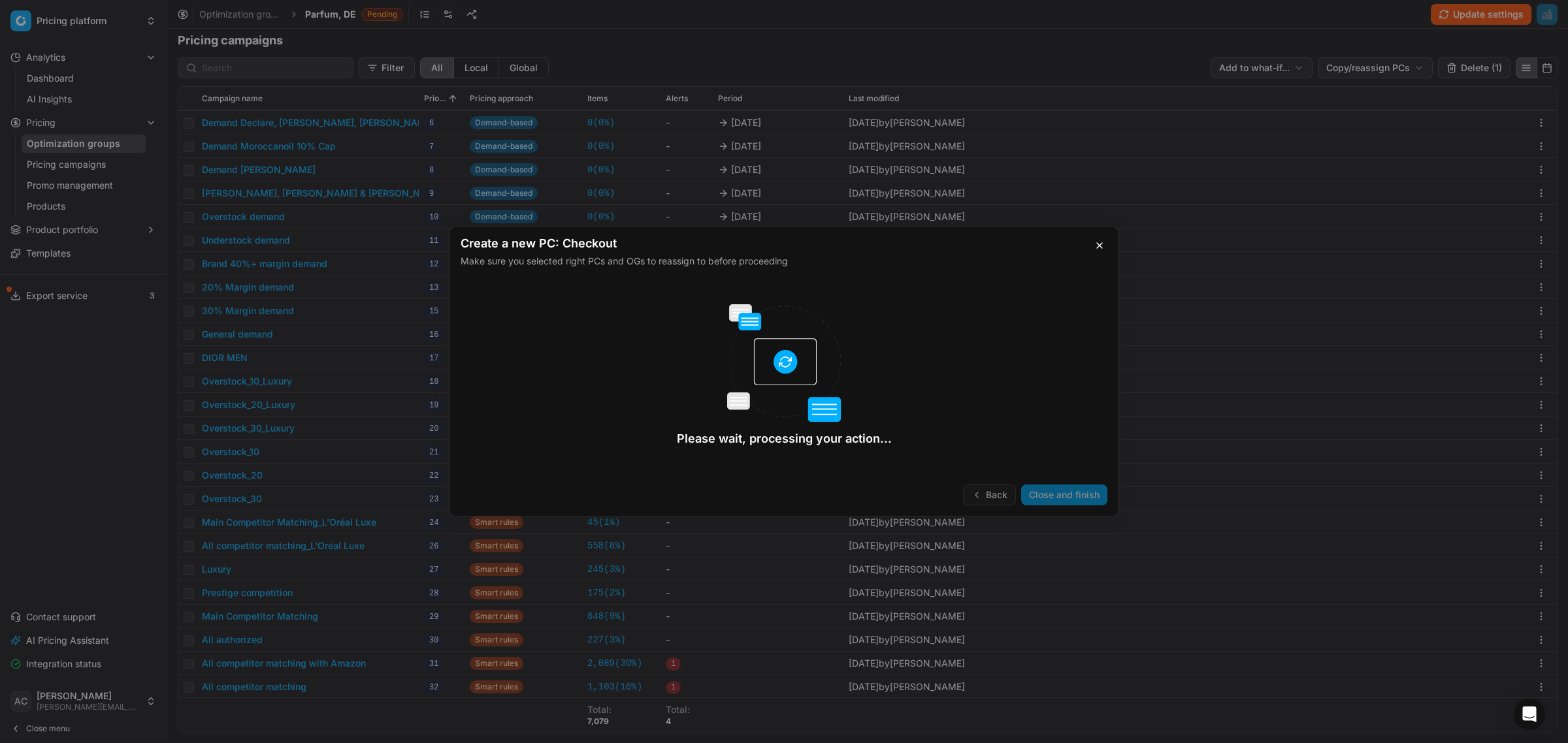
checkbox input "false"
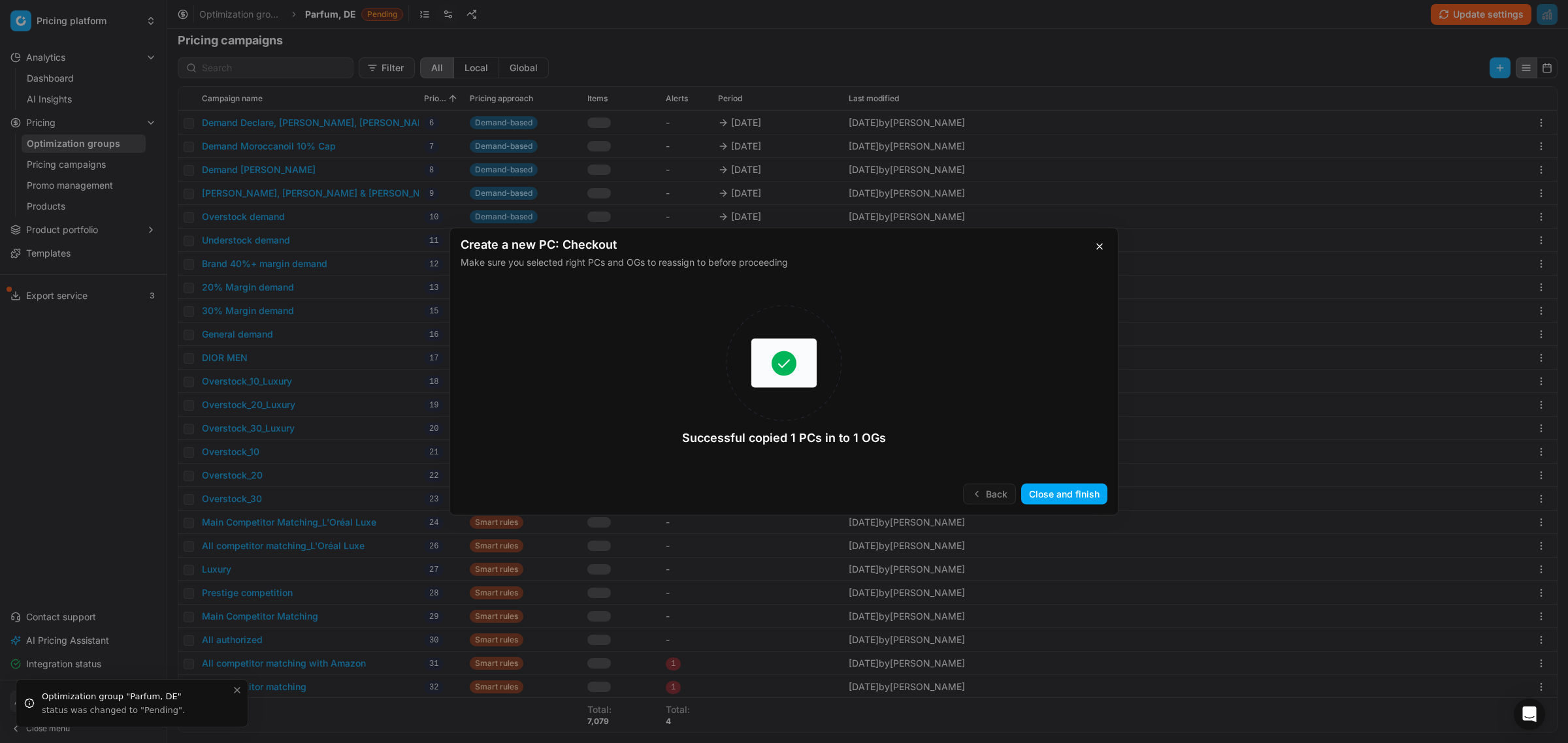
click at [1059, 497] on button "Close and finish" at bounding box center [1064, 494] width 86 height 21
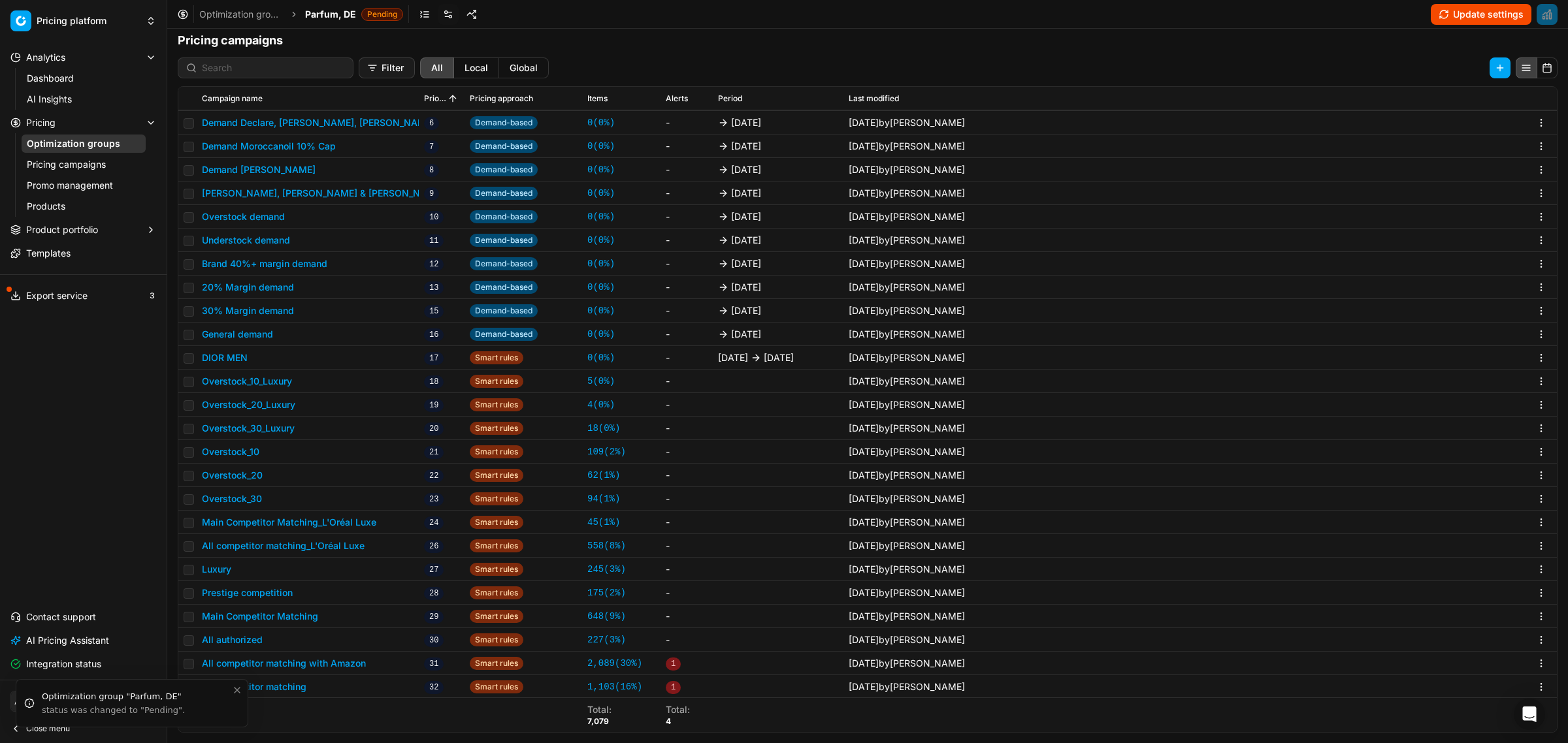
scroll to position [457, 0]
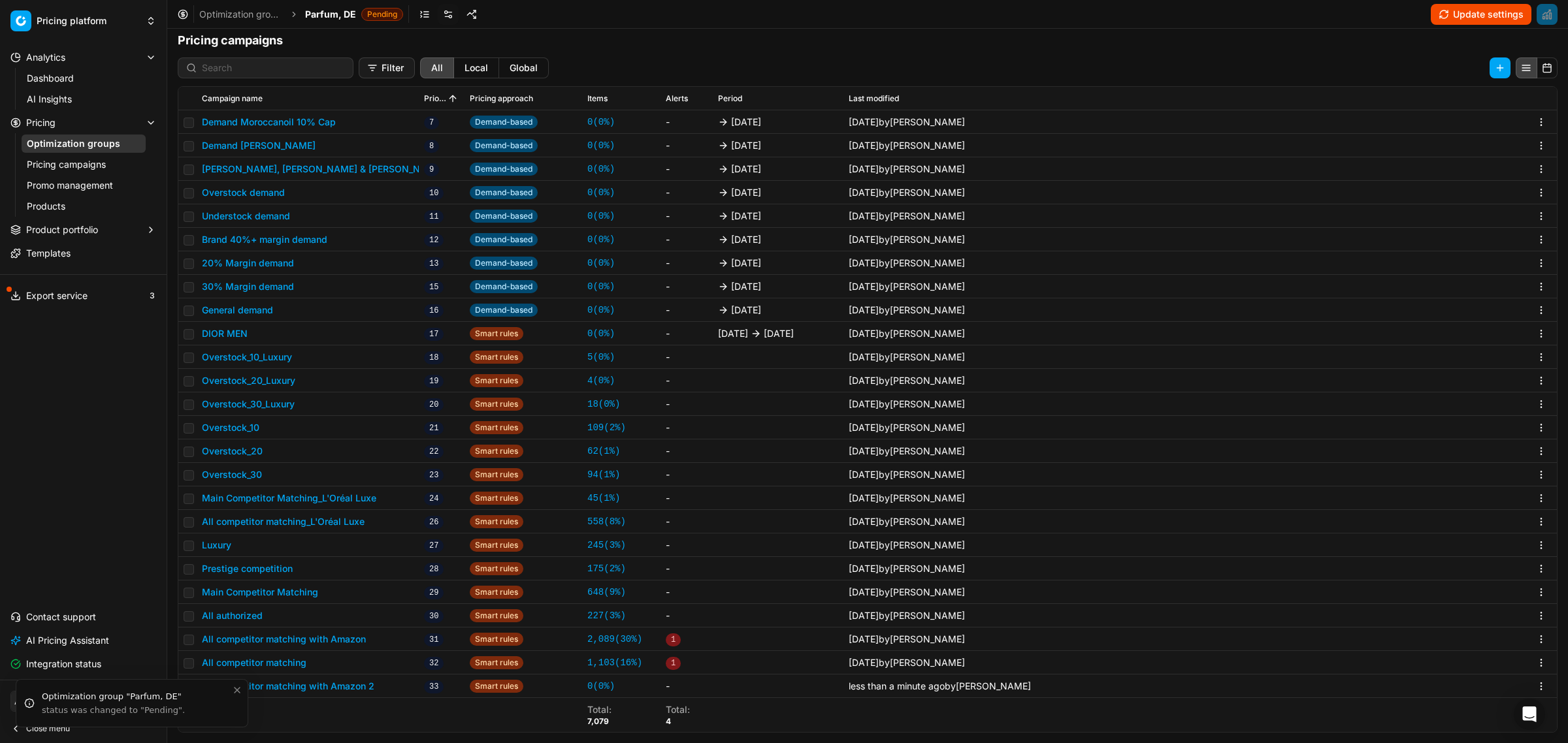
click at [362, 685] on button "All competitor matching with Amazon 2" at bounding box center [288, 686] width 173 height 13
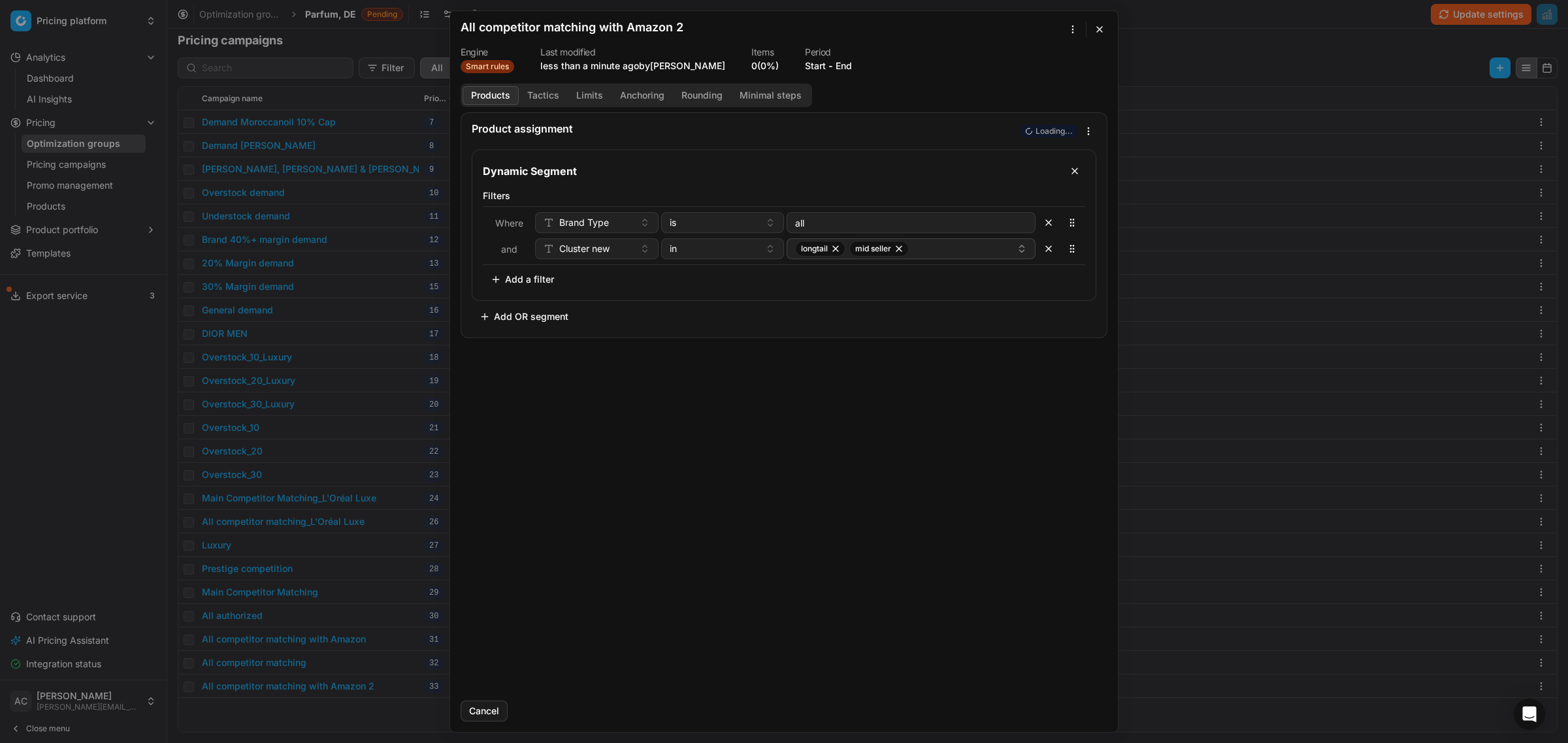
click at [583, 30] on h2 "All competitor matching with Amazon 2" at bounding box center [572, 27] width 223 height 12
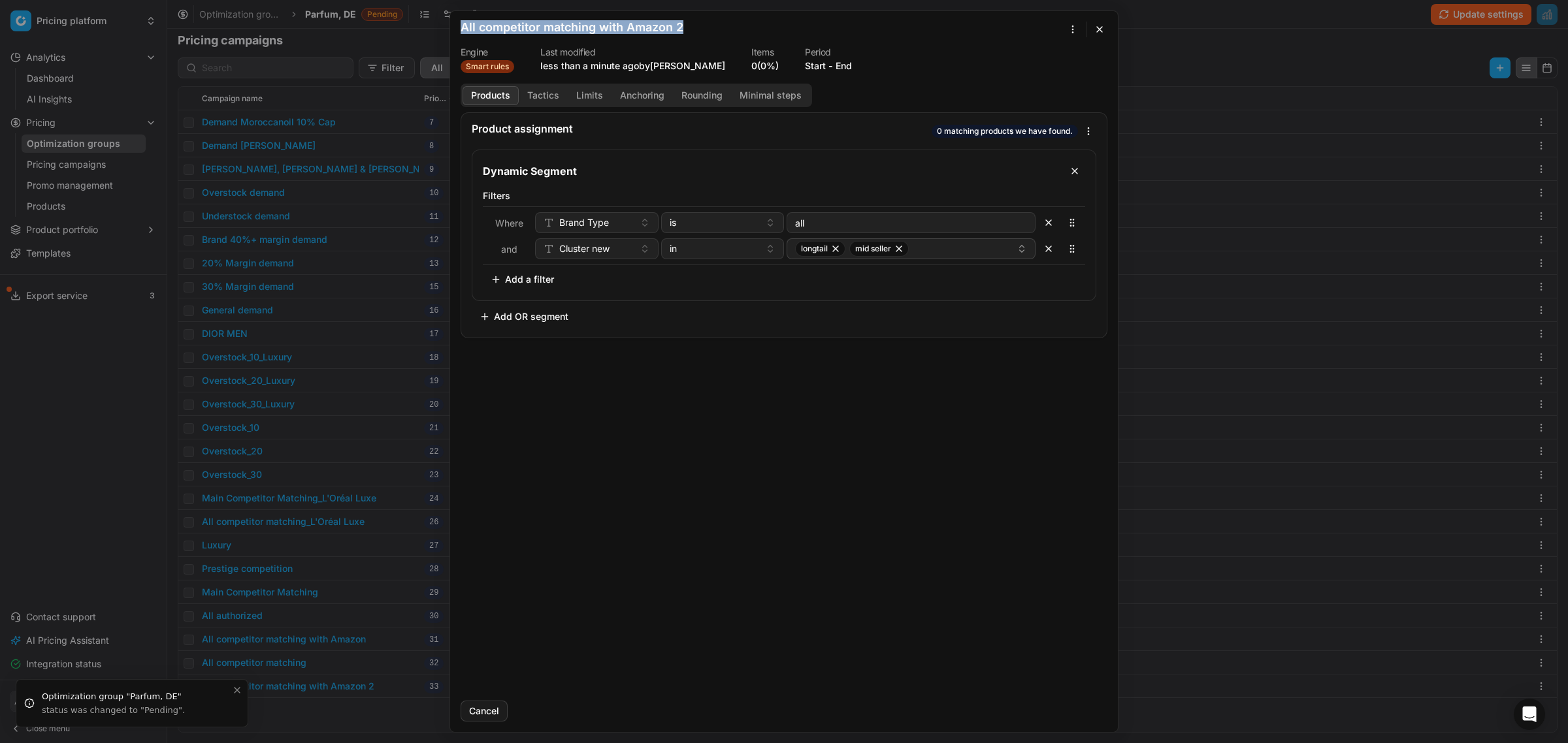
click at [583, 30] on h2 "All competitor matching with Amazon 2" at bounding box center [572, 27] width 223 height 12
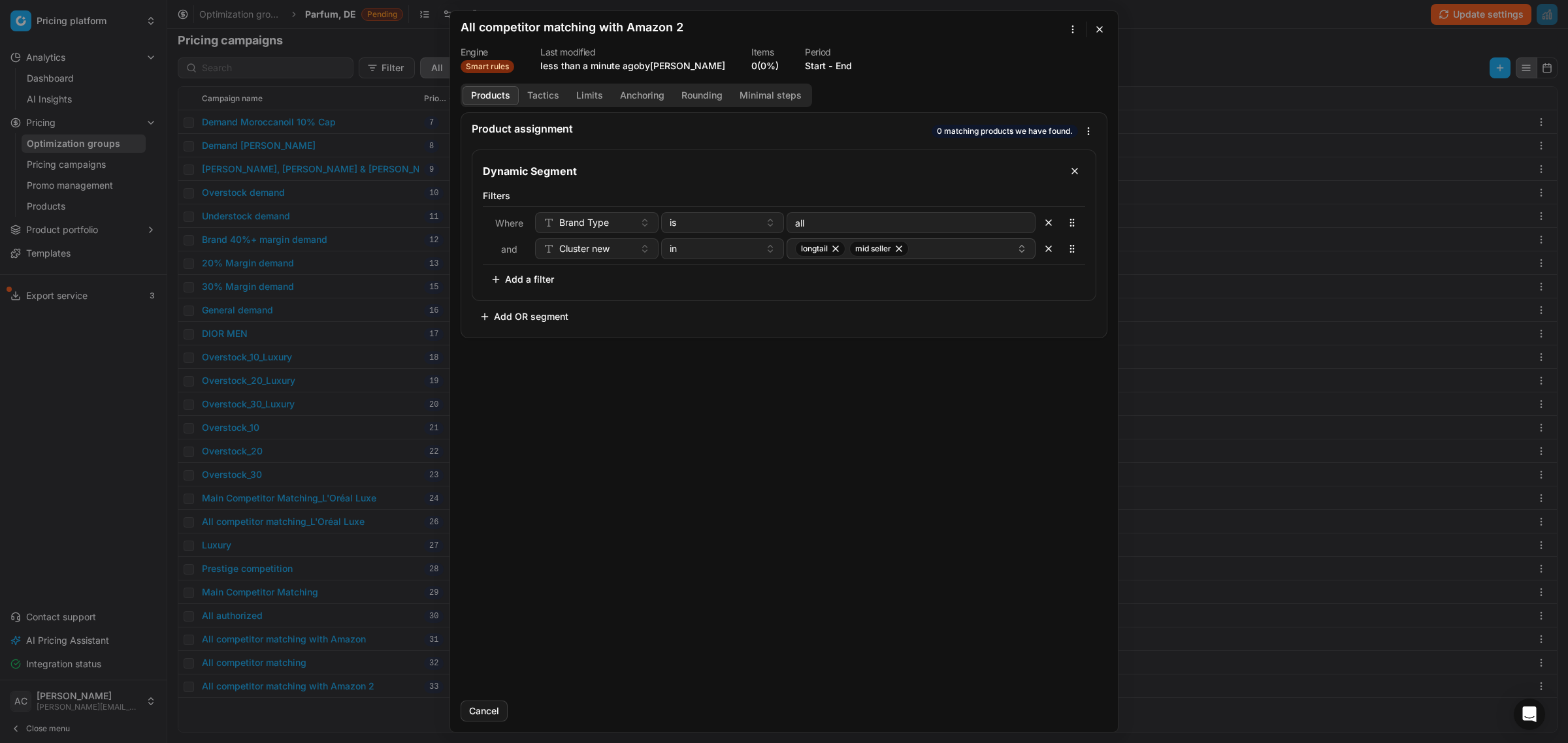
click at [553, 23] on h2 "All competitor matching with Amazon 2" at bounding box center [572, 27] width 223 height 12
click at [507, 33] on h2 "All competitor matching with Amazon 2" at bounding box center [572, 27] width 223 height 12
click at [458, 26] on form "We are saving PC settings. Please wait, it should take a few minutes All compet…" at bounding box center [784, 372] width 668 height 721
click at [1074, 27] on div "We are saving PC settings. Please wait, it should take a few minutes All compet…" at bounding box center [784, 372] width 1568 height 743
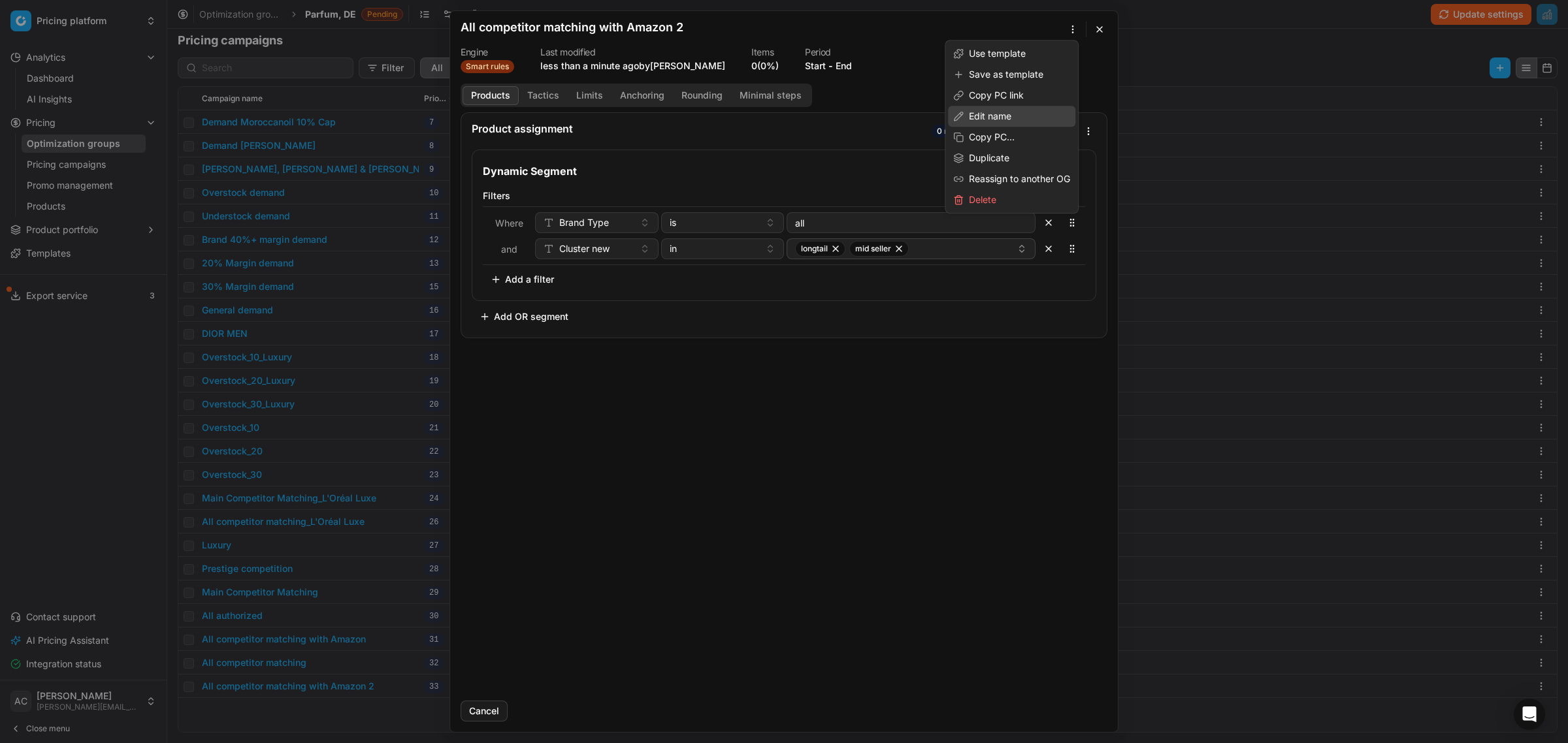
click at [1027, 121] on div "Edit name" at bounding box center [1011, 116] width 127 height 21
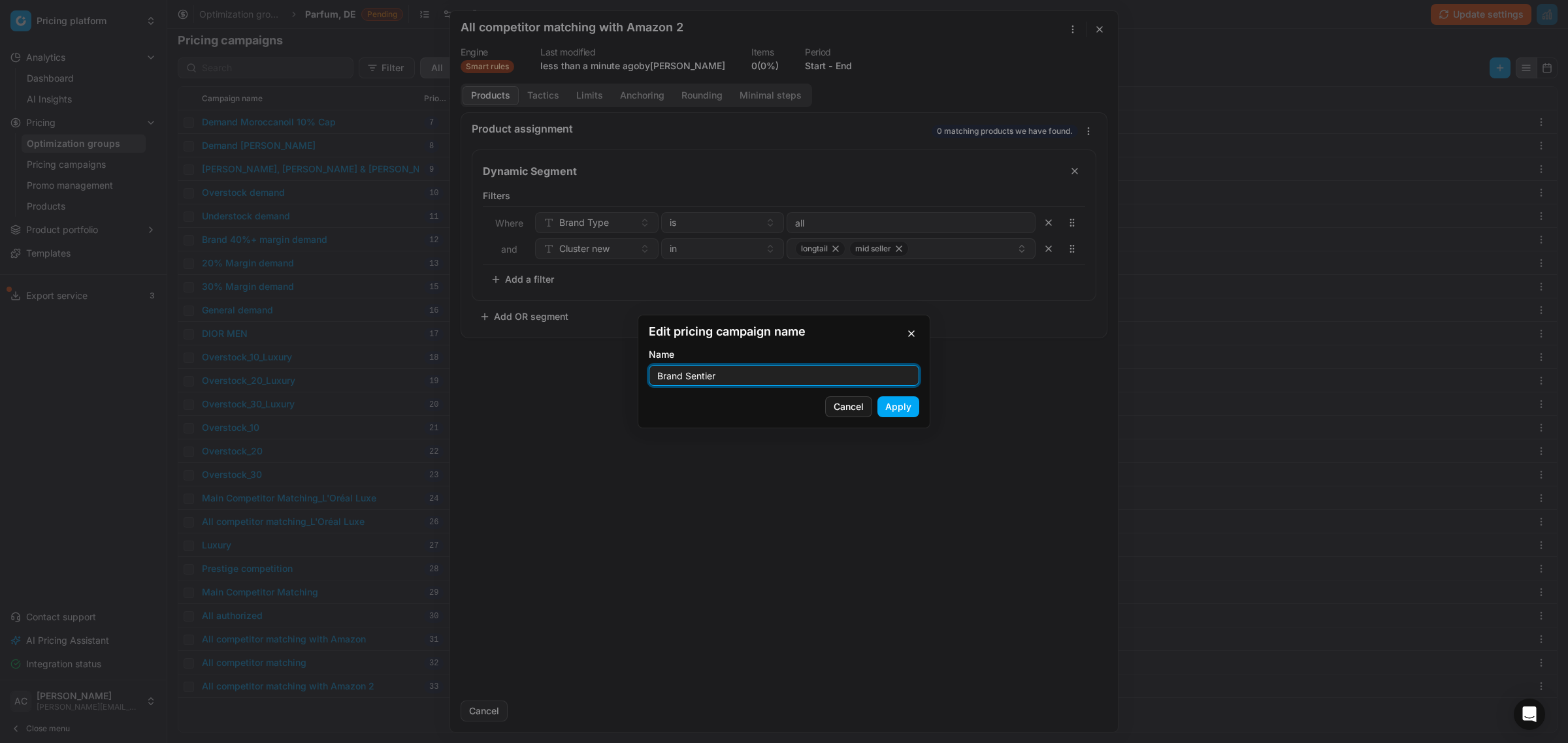
type input "Brand Sentier"
click at [907, 415] on button "Apply" at bounding box center [898, 406] width 42 height 21
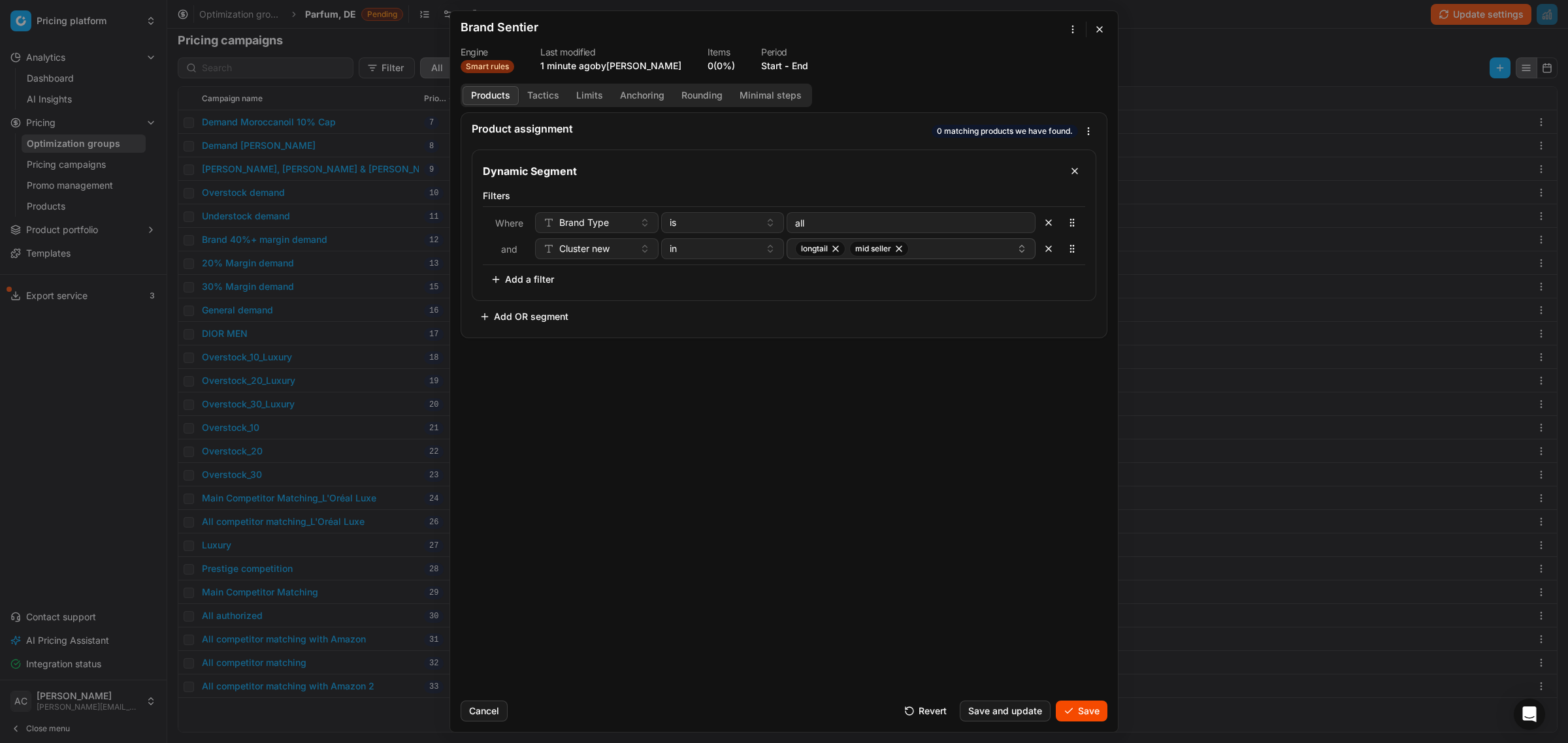
click at [1046, 250] on button "button" at bounding box center [1048, 249] width 21 height 21
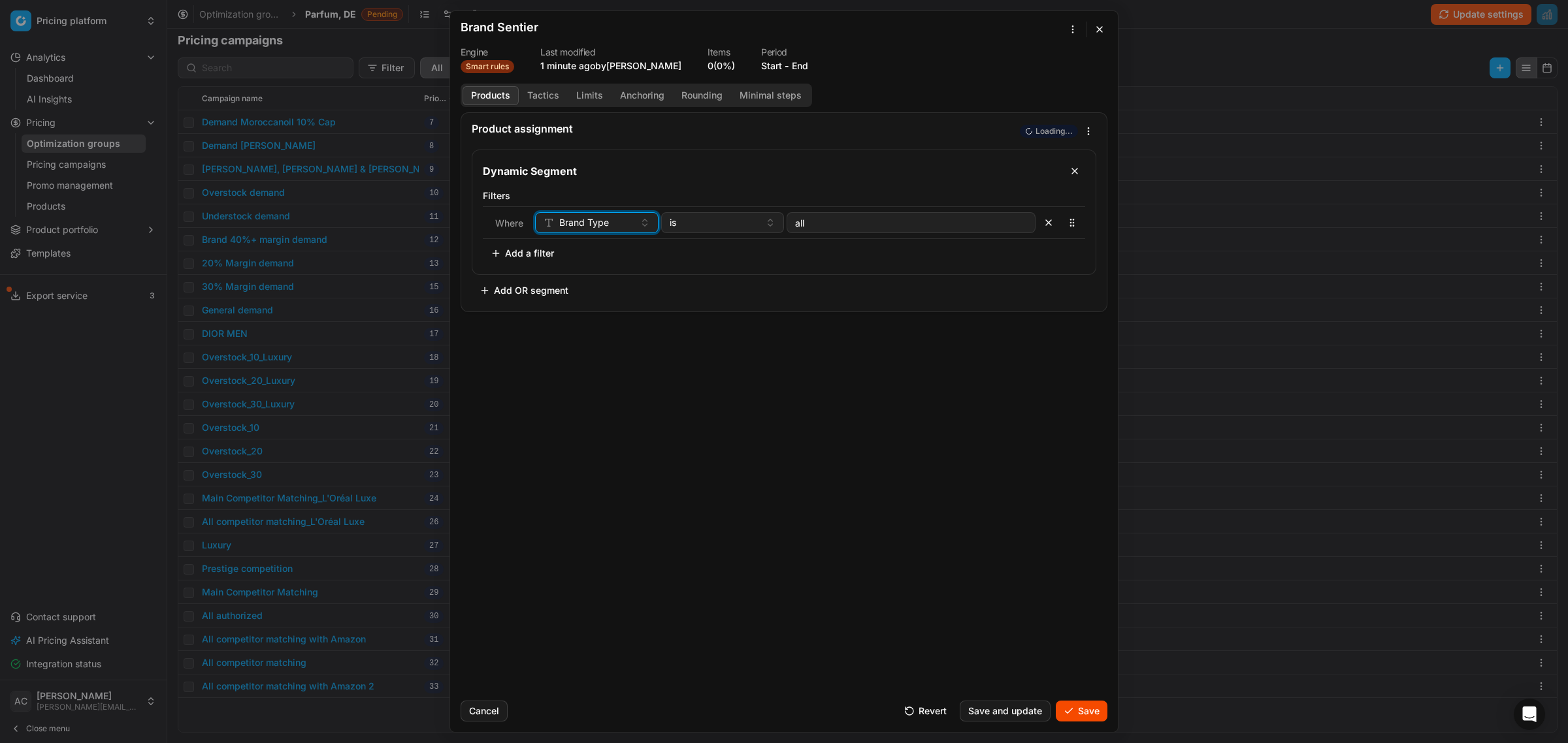
click at [638, 227] on button "Brand Type" at bounding box center [597, 222] width 124 height 21
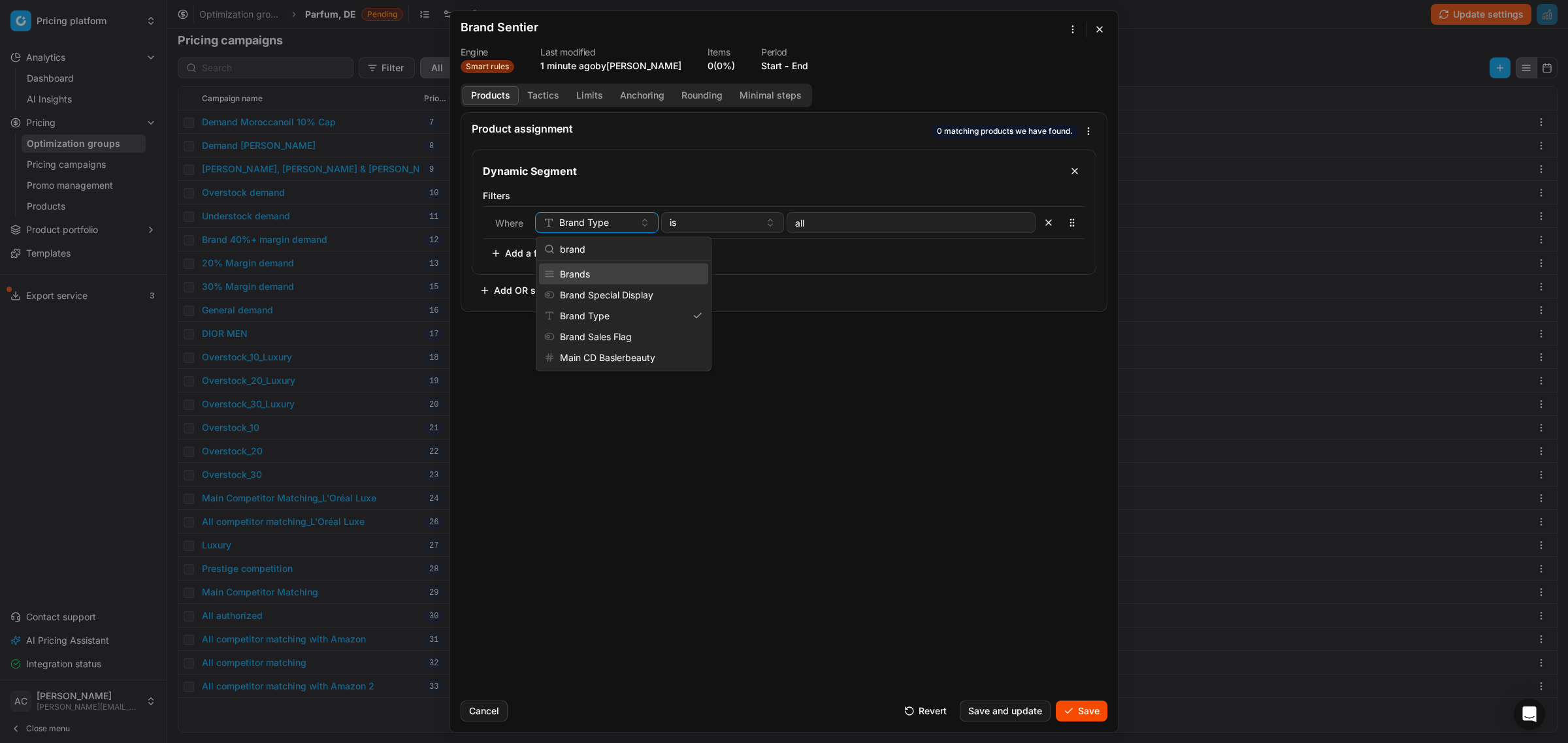
type input "brand"
click at [605, 278] on div "Brands" at bounding box center [624, 273] width 169 height 21
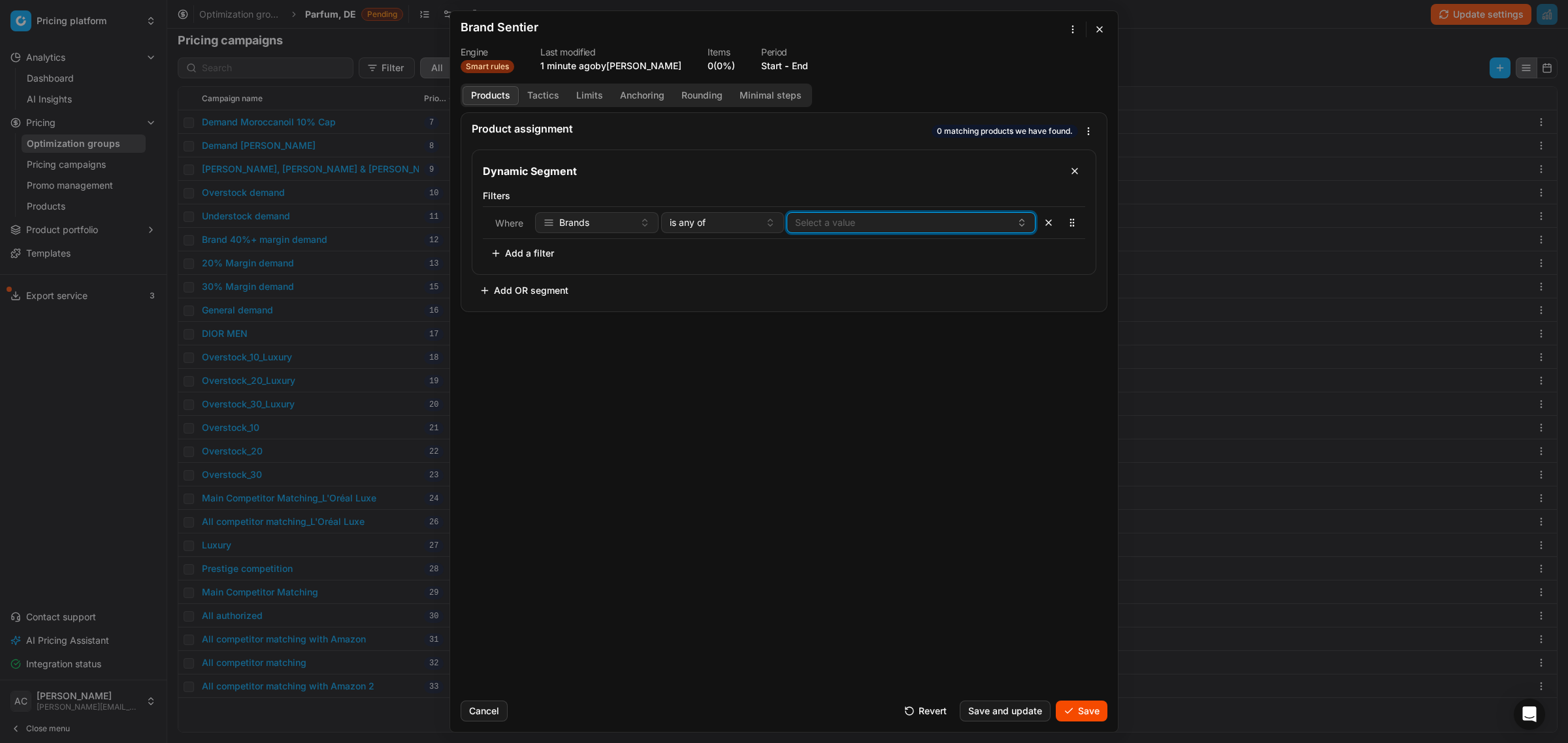
click at [824, 225] on button "Select a value" at bounding box center [911, 222] width 249 height 21
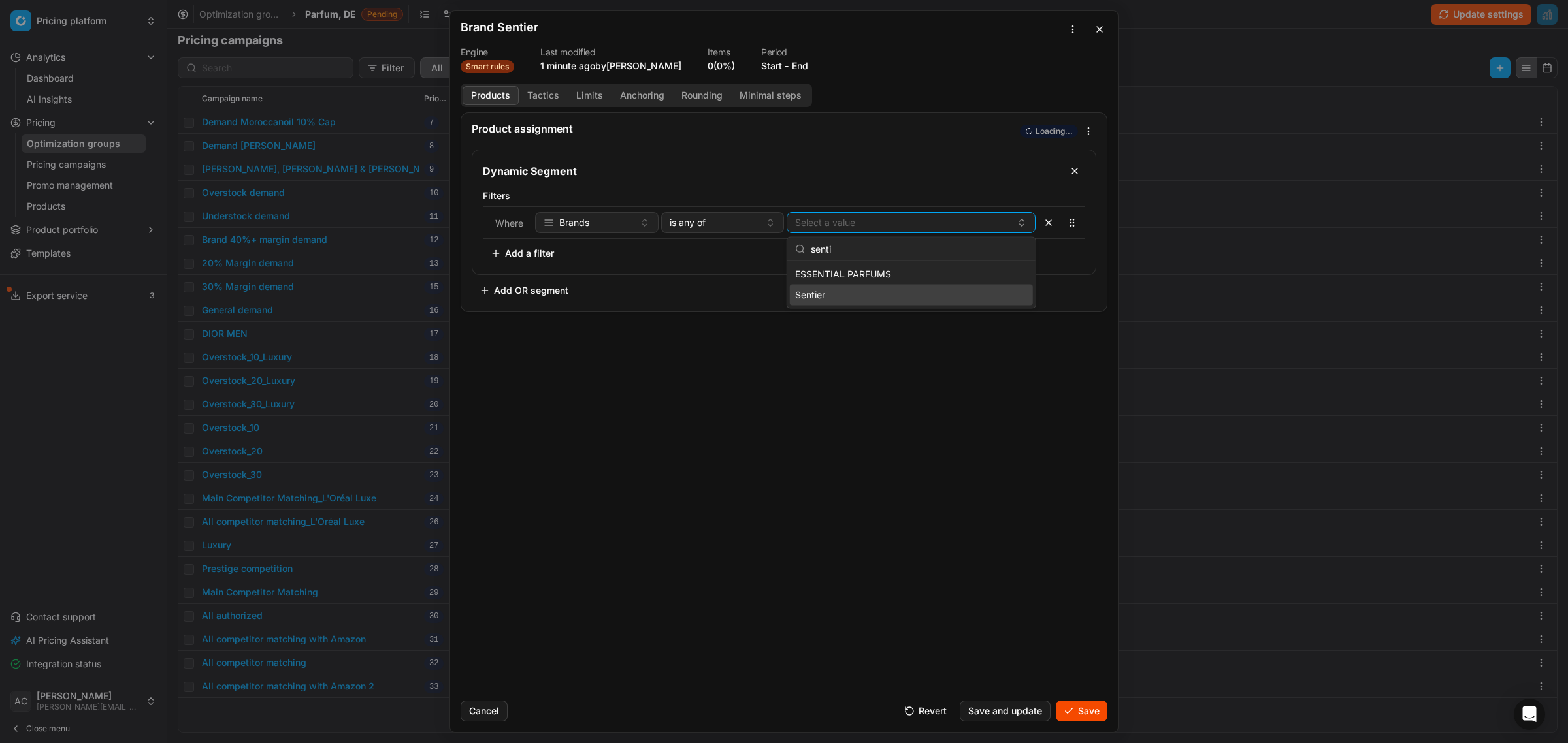
type input "senti"
click at [833, 296] on div "Sentier" at bounding box center [912, 294] width 243 height 21
click at [745, 553] on div "Product assignment Loading... Dynamic Segment Filters Where Brands is any of Se…" at bounding box center [784, 401] width 668 height 578
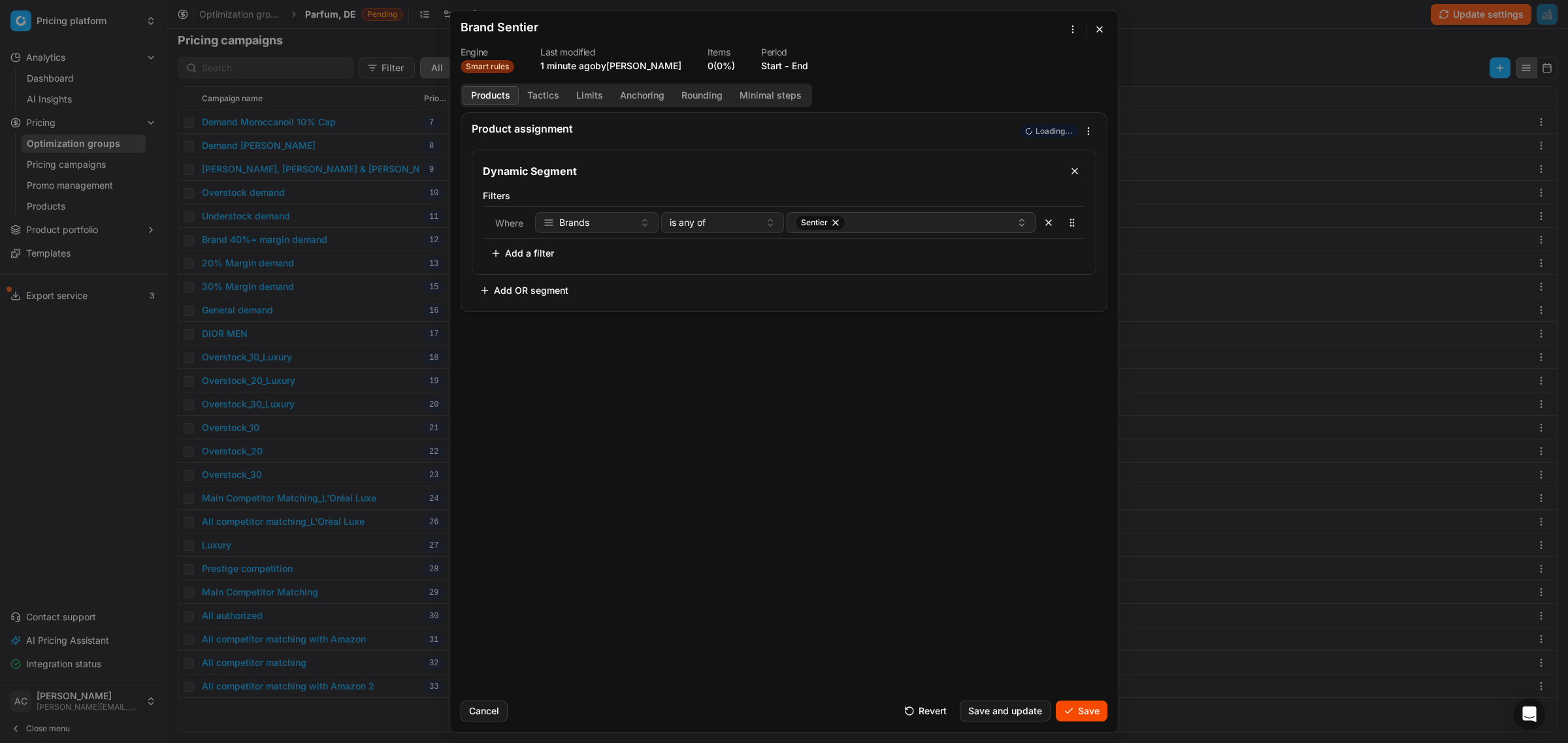
click at [553, 92] on button "Tactics" at bounding box center [543, 95] width 49 height 19
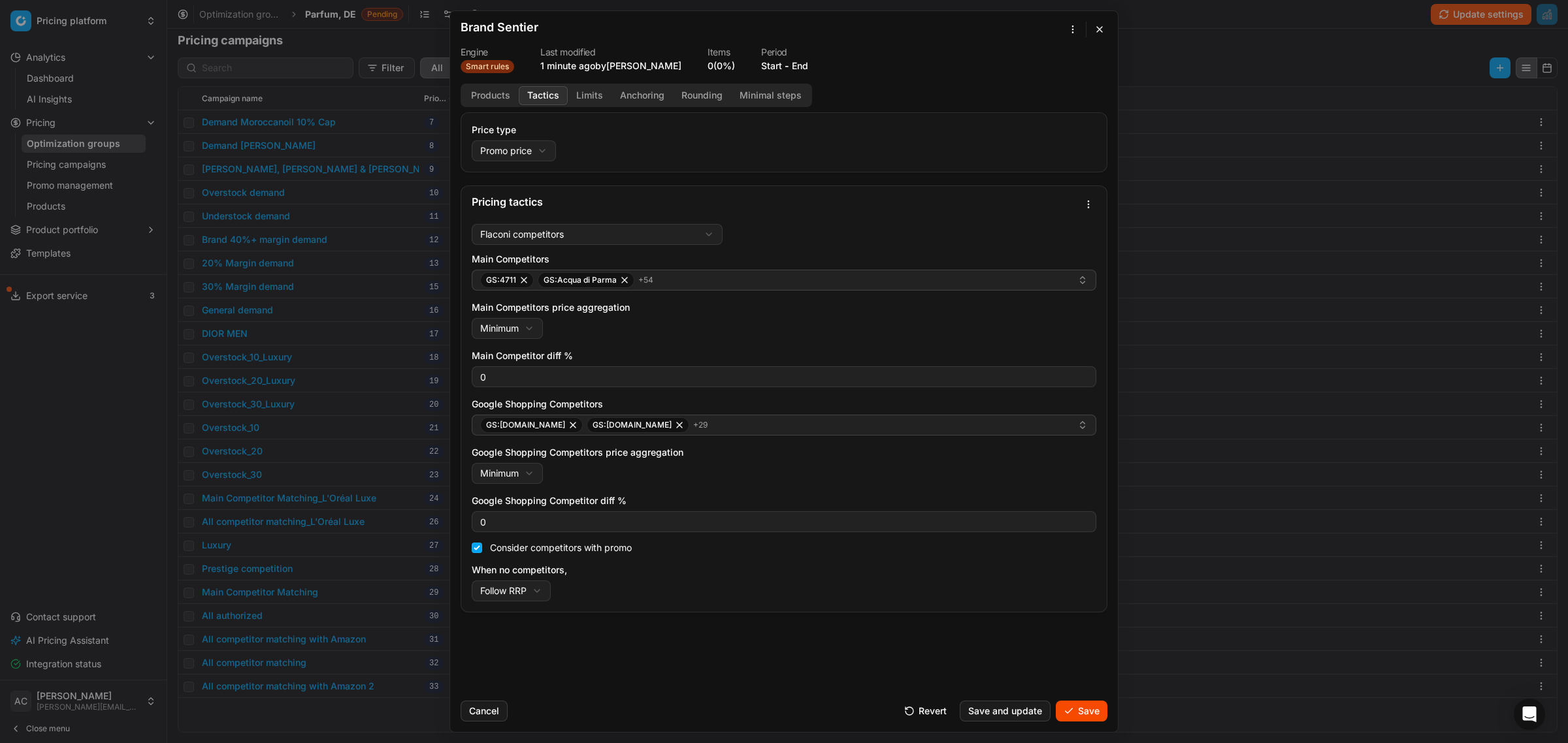
click at [593, 97] on button "Limits" at bounding box center [590, 95] width 44 height 19
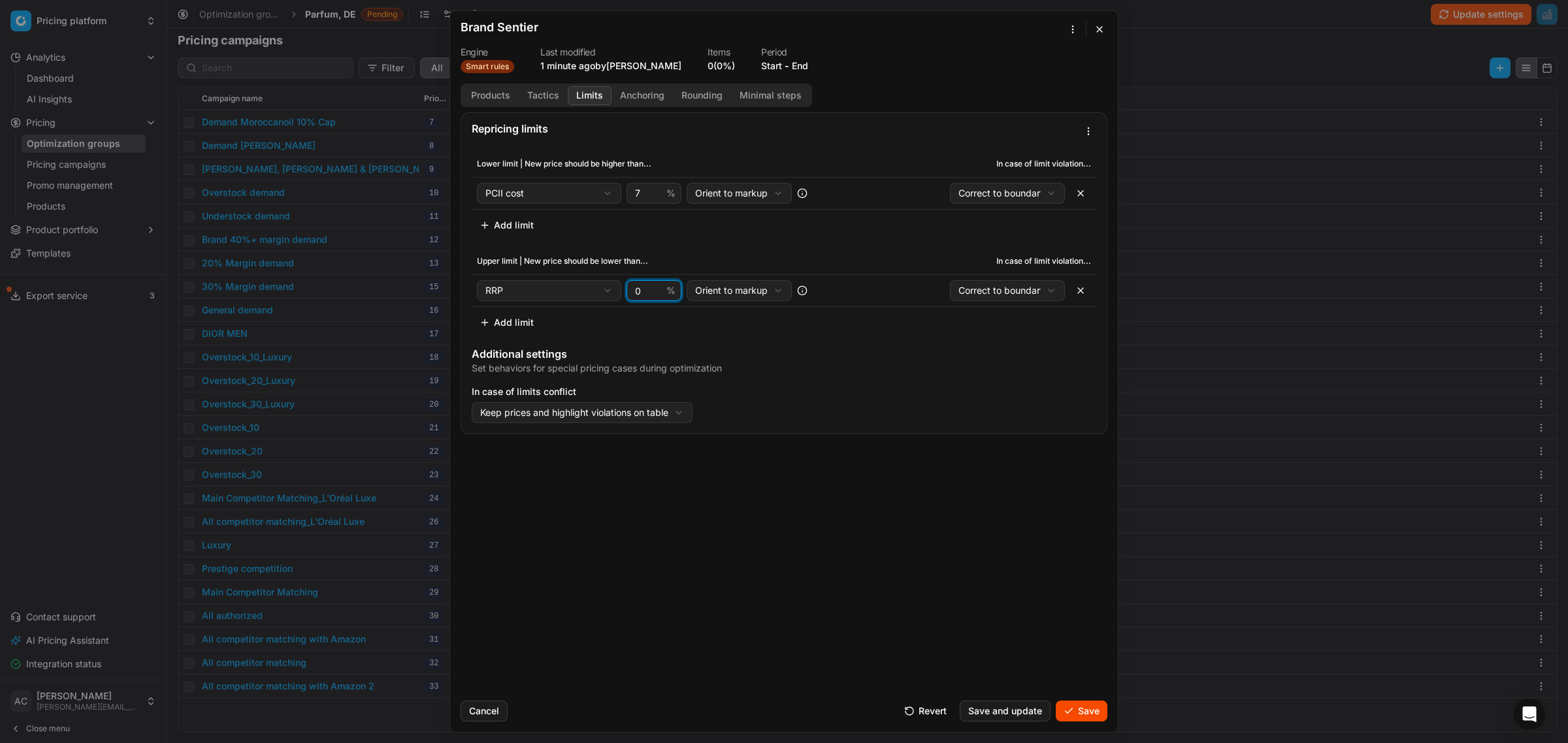
click at [638, 295] on input "0" at bounding box center [648, 291] width 31 height 20
type input "-30"
click at [730, 536] on div "Repricing limits Lower limit | New price should be higher than... In case of li…" at bounding box center [784, 401] width 668 height 578
click at [645, 94] on button "Anchoring" at bounding box center [642, 95] width 61 height 19
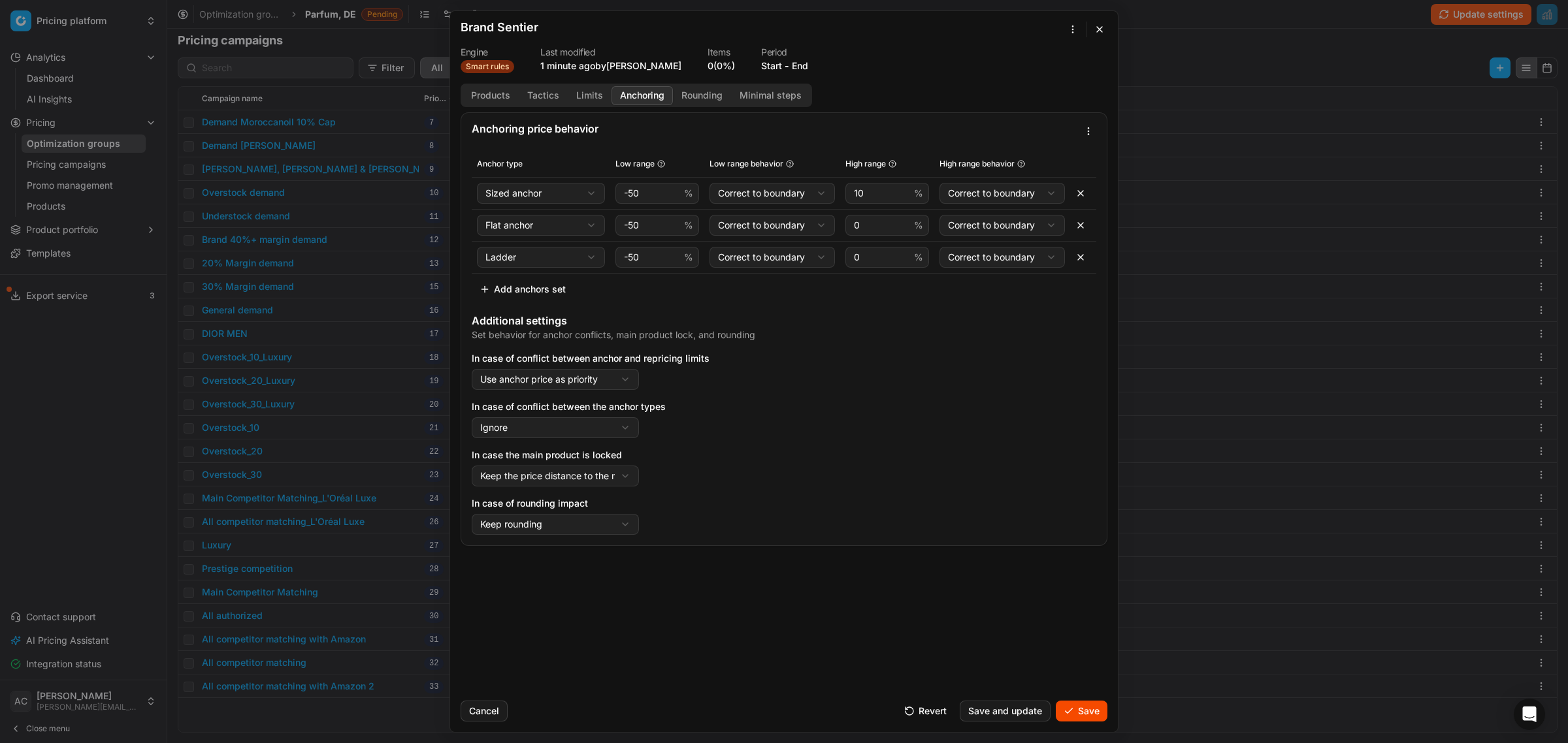
click at [1080, 700] on div "Cancel Revert Save and update Save" at bounding box center [784, 706] width 647 height 31
click at [1081, 712] on button "Save" at bounding box center [1081, 711] width 52 height 21
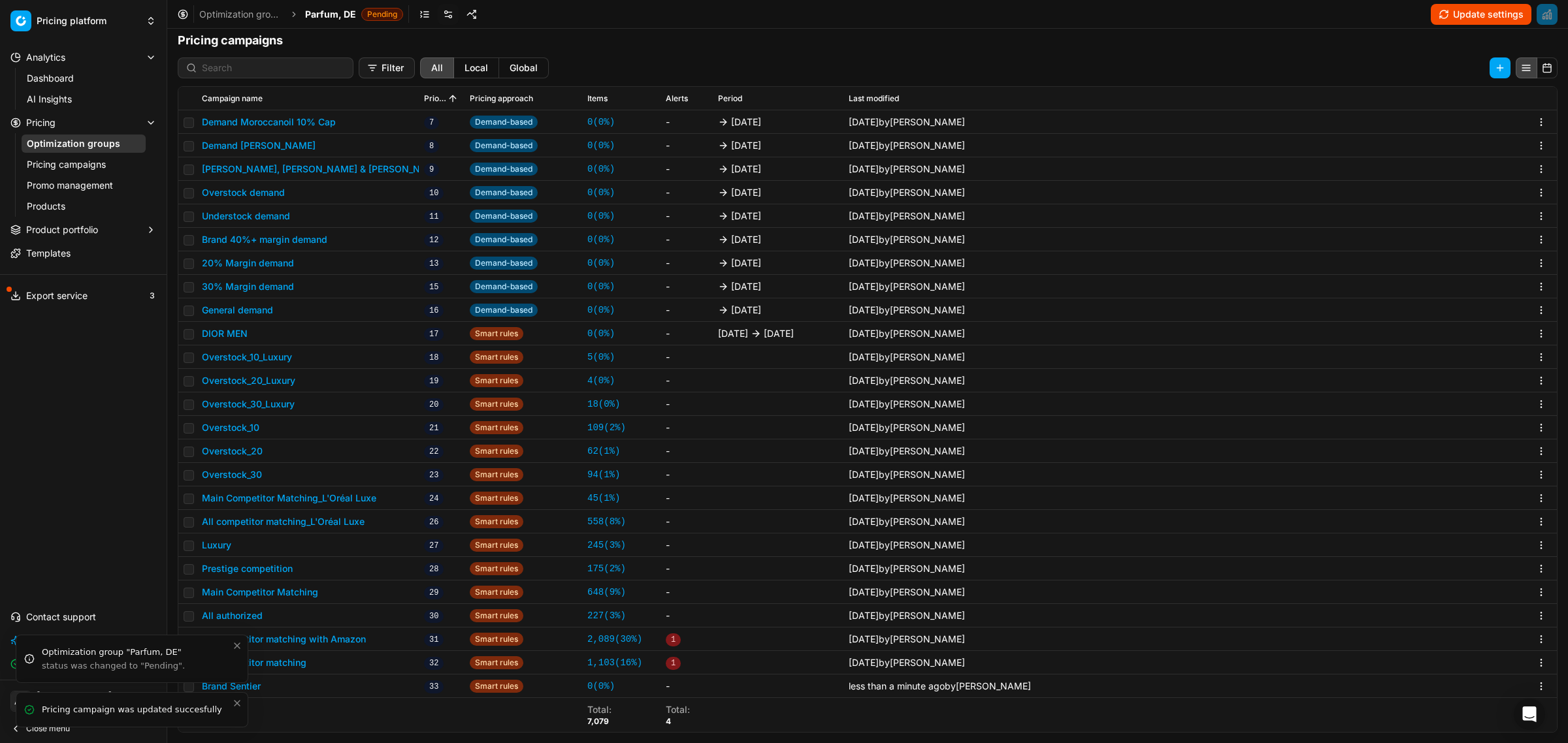
click at [235, 704] on icon "Close toast" at bounding box center [237, 703] width 11 height 11
click at [239, 690] on icon "Close toast" at bounding box center [237, 690] width 11 height 11
click at [190, 686] on input "checkbox" at bounding box center [188, 687] width 11 height 11
checkbox input "true"
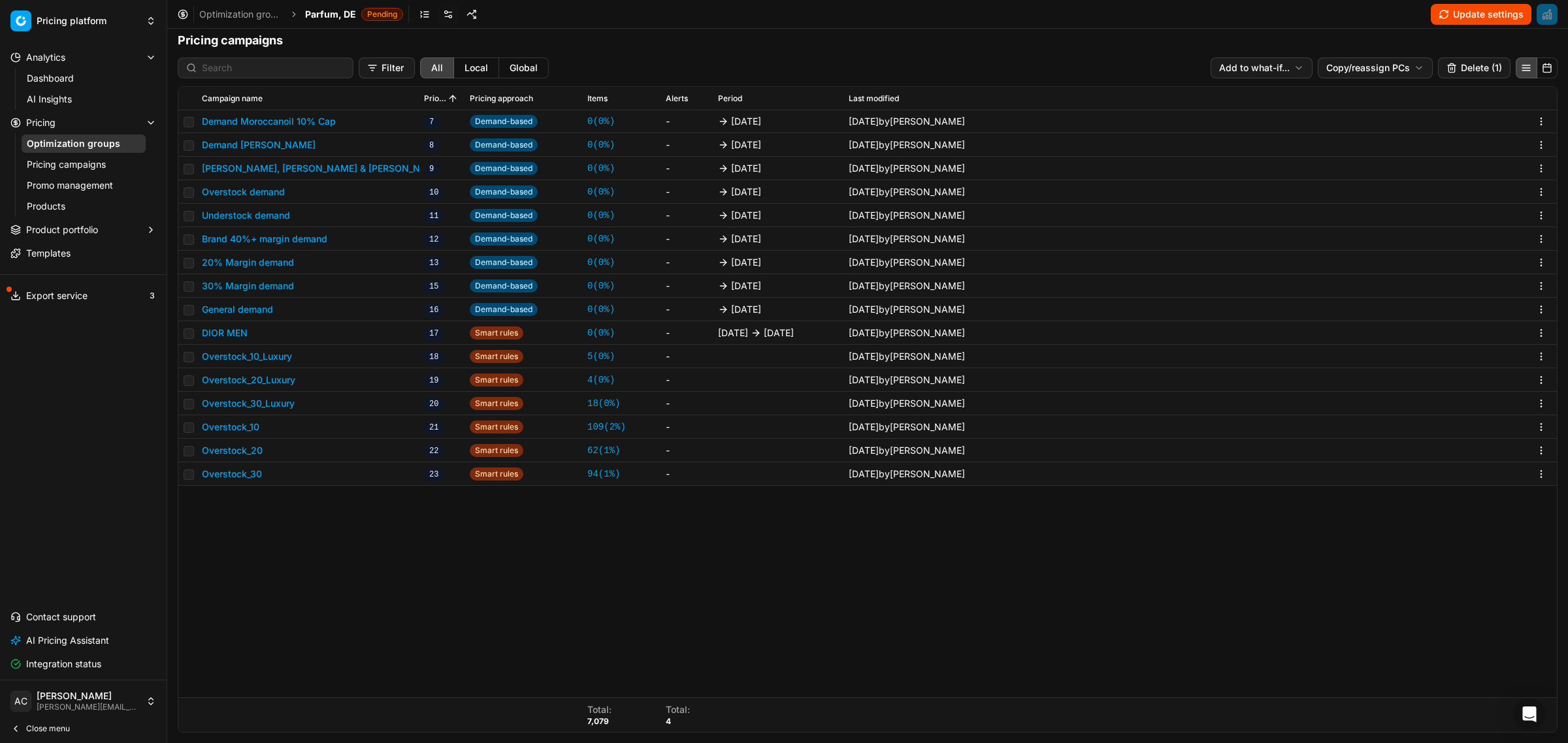
scroll to position [112, 0]
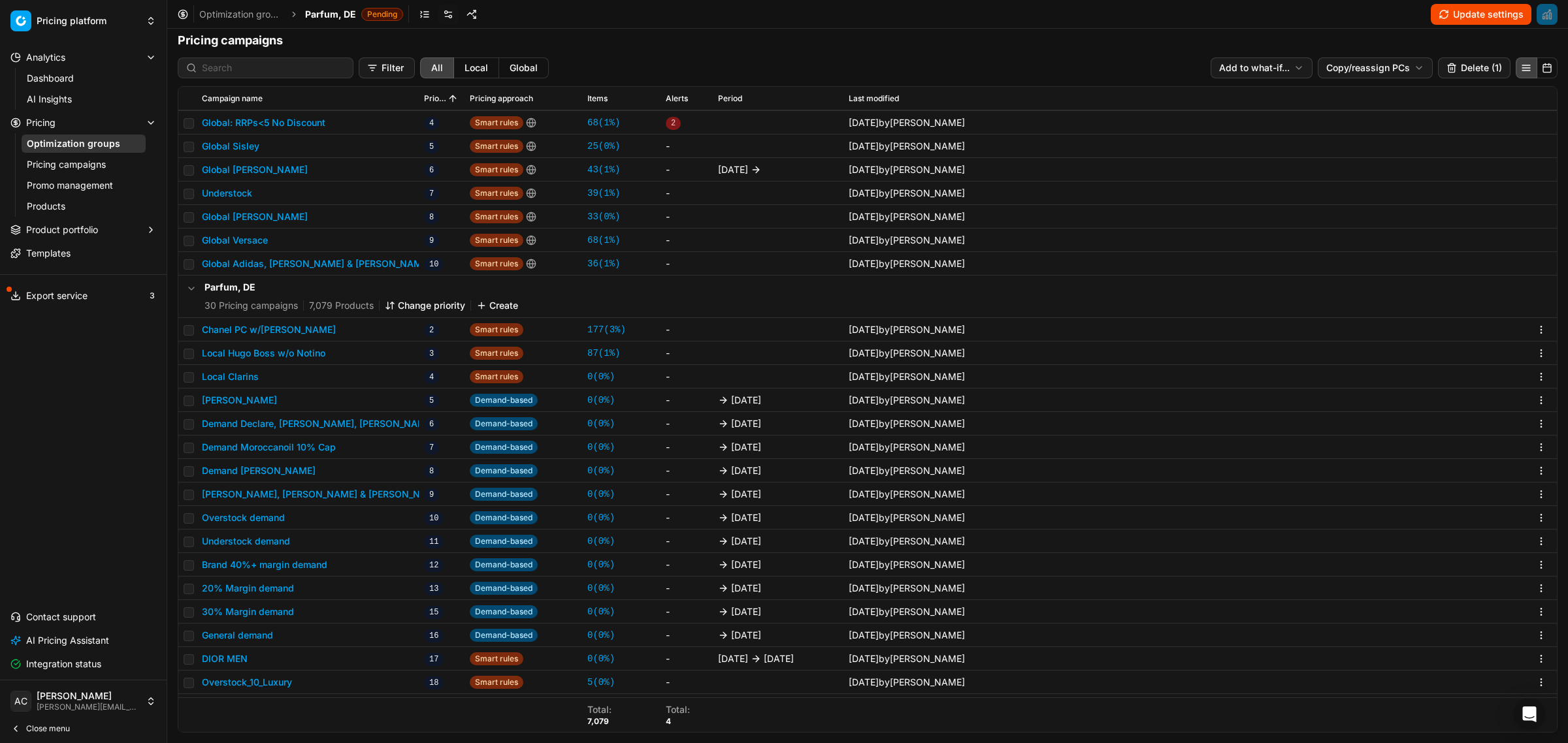
click at [426, 302] on button "Change priority" at bounding box center [425, 305] width 80 height 13
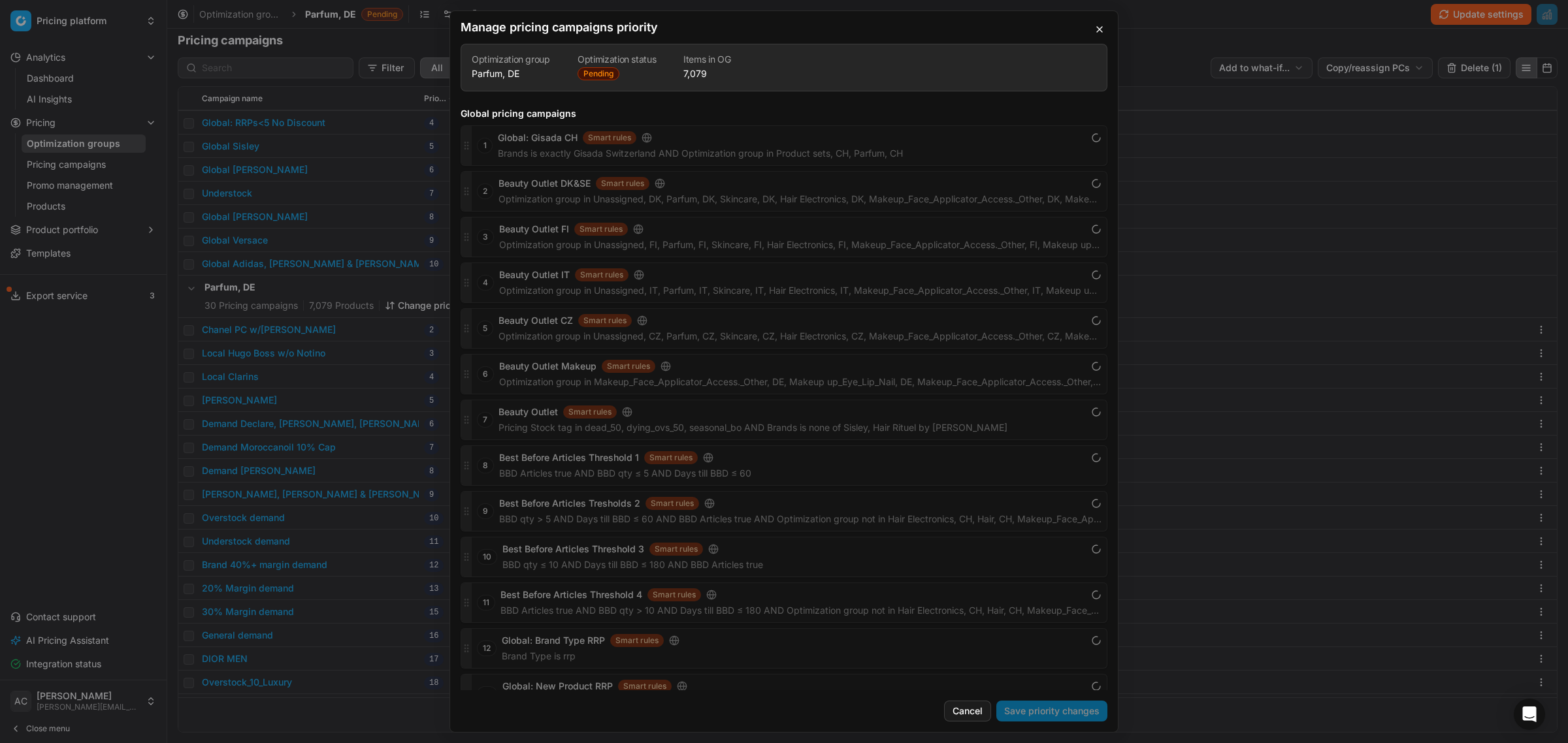
scroll to position [2394, 0]
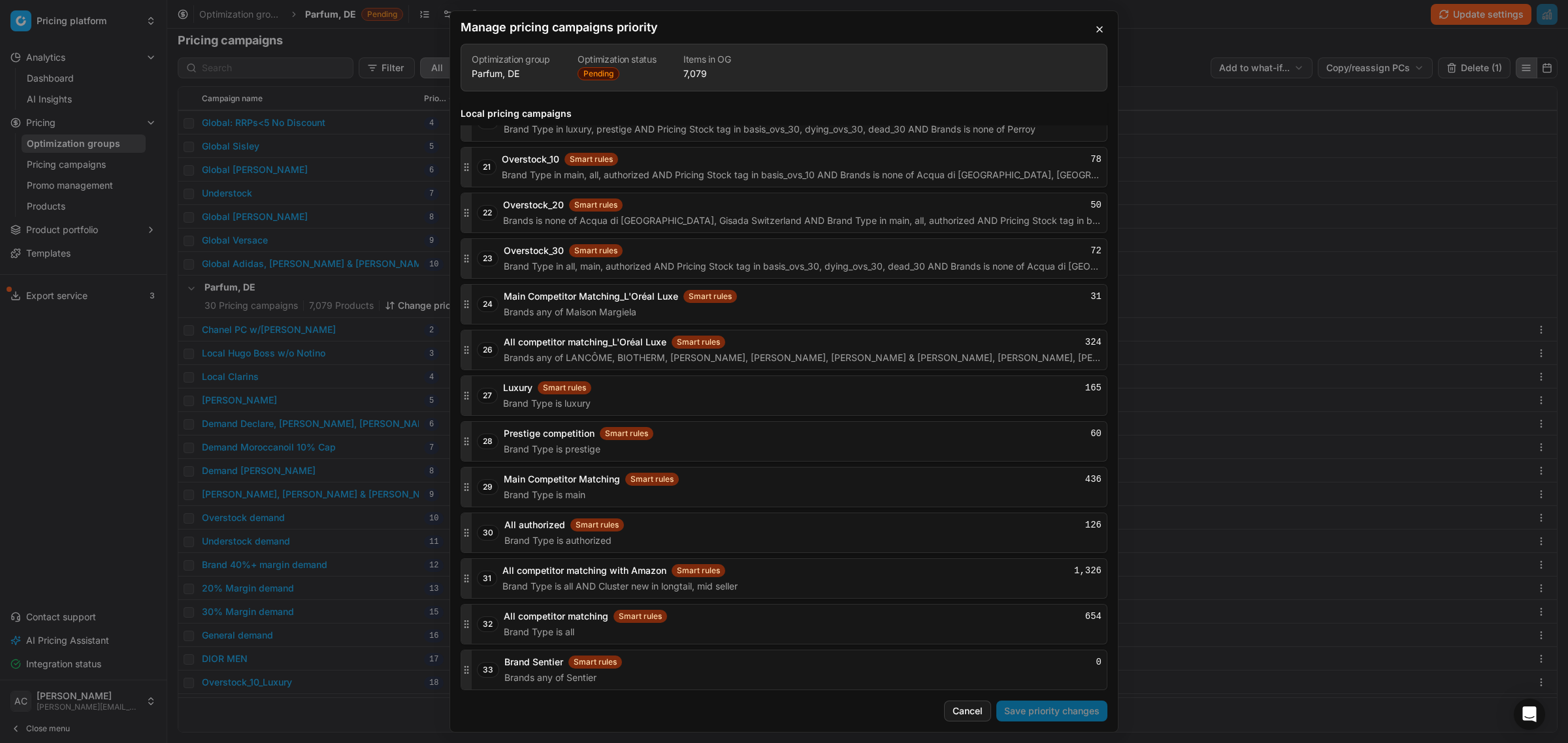
click at [470, 680] on div at bounding box center [466, 670] width 11 height 39
drag, startPoint x: 467, startPoint y: 677, endPoint x: 471, endPoint y: 667, distance: 10.8
click at [471, 667] on div at bounding box center [466, 670] width 11 height 39
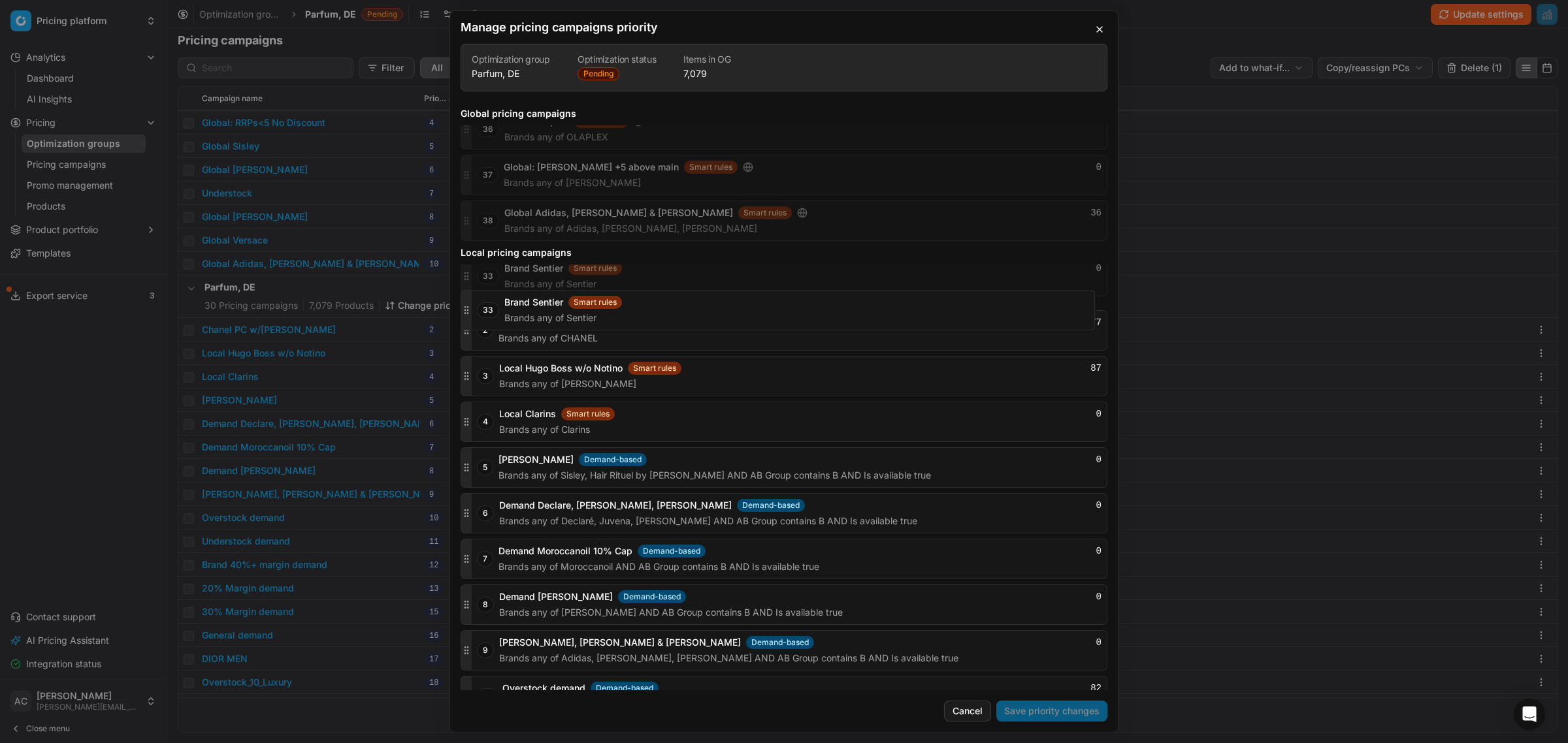
scroll to position [1419, 0]
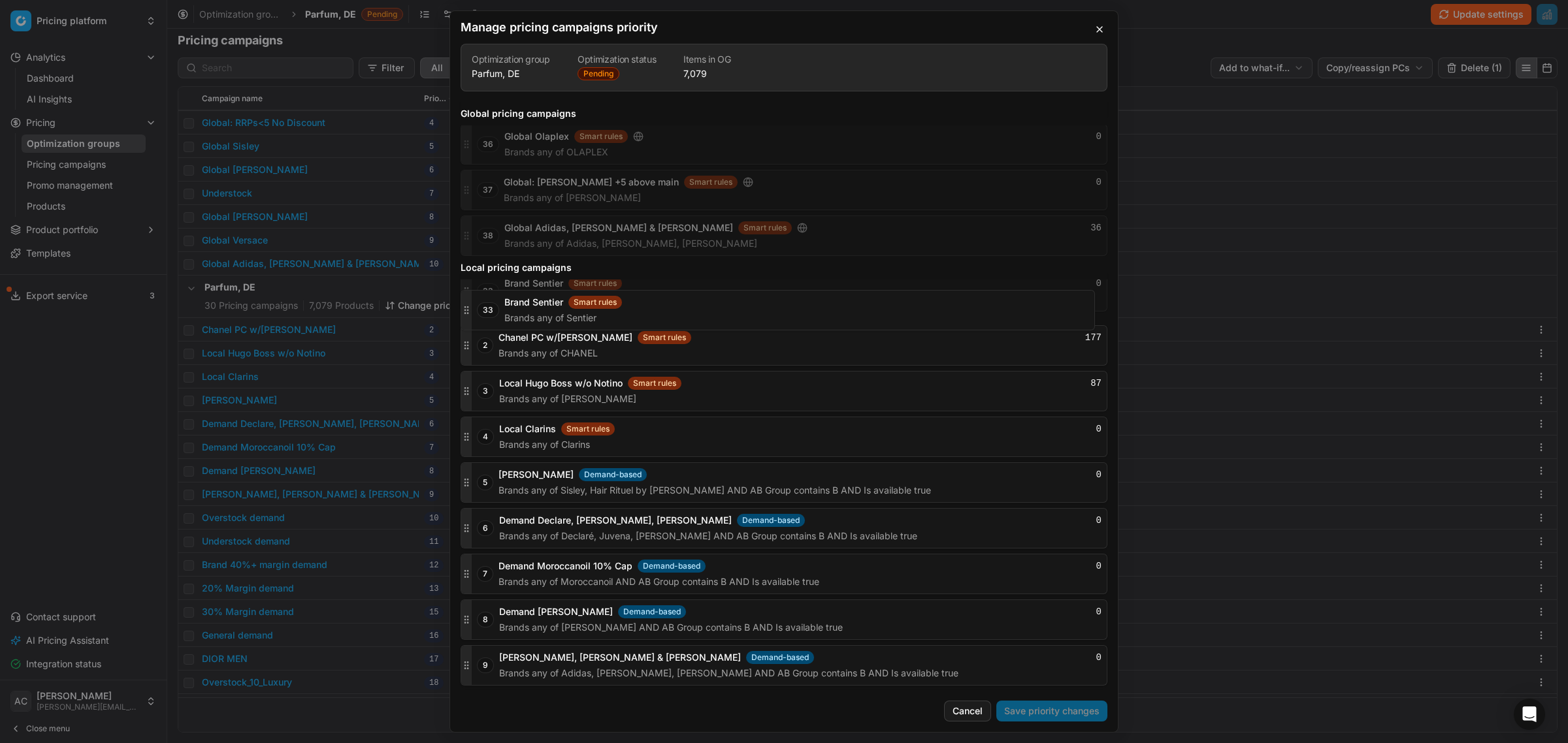
drag, startPoint x: 470, startPoint y: 668, endPoint x: 487, endPoint y: 295, distance: 373.4
click at [487, 295] on div "33 Brand Sentier Smart rules 0 Brands any of Sentier" at bounding box center [784, 291] width 647 height 40
click at [1054, 705] on button "Save priority changes" at bounding box center [1051, 711] width 111 height 21
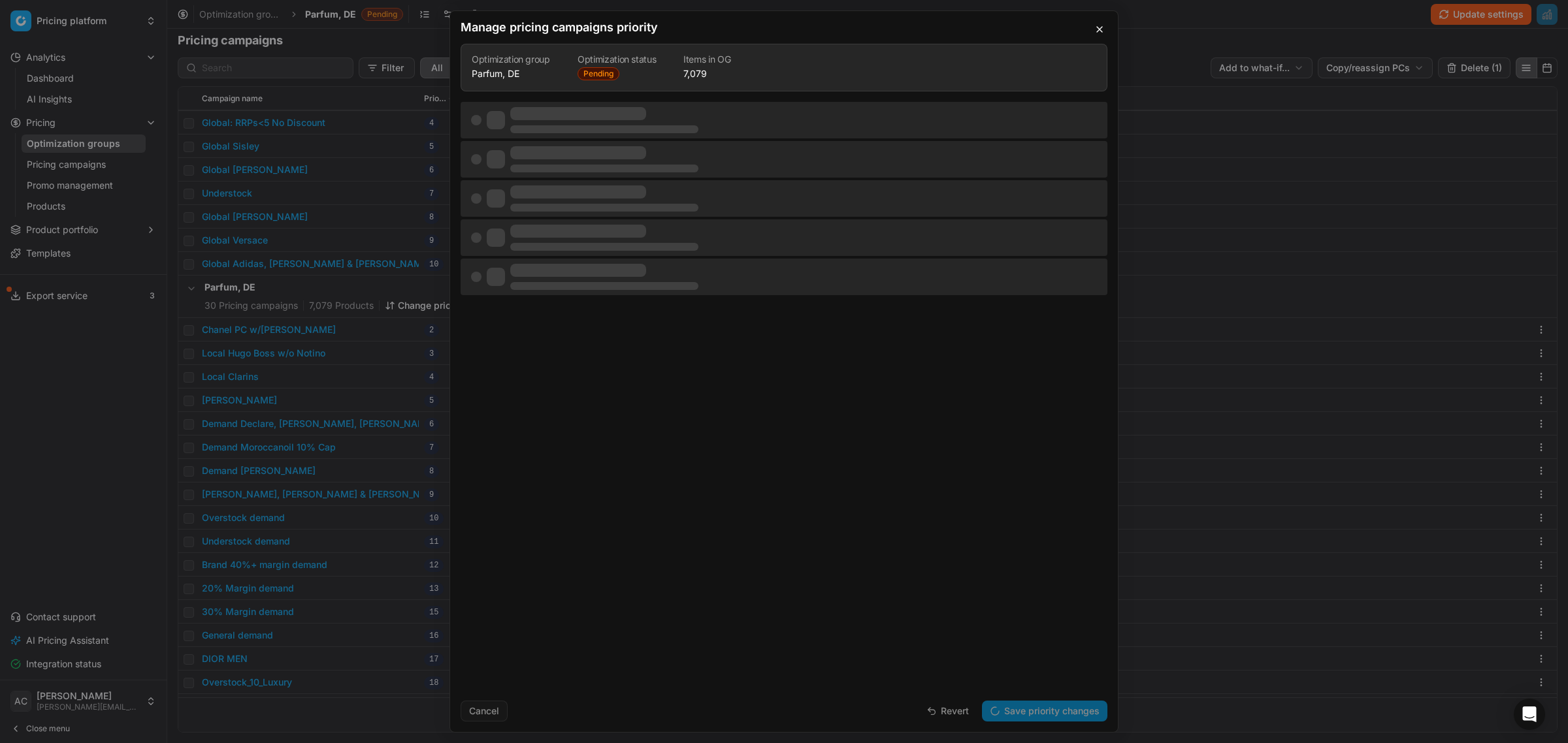
scroll to position [0, 0]
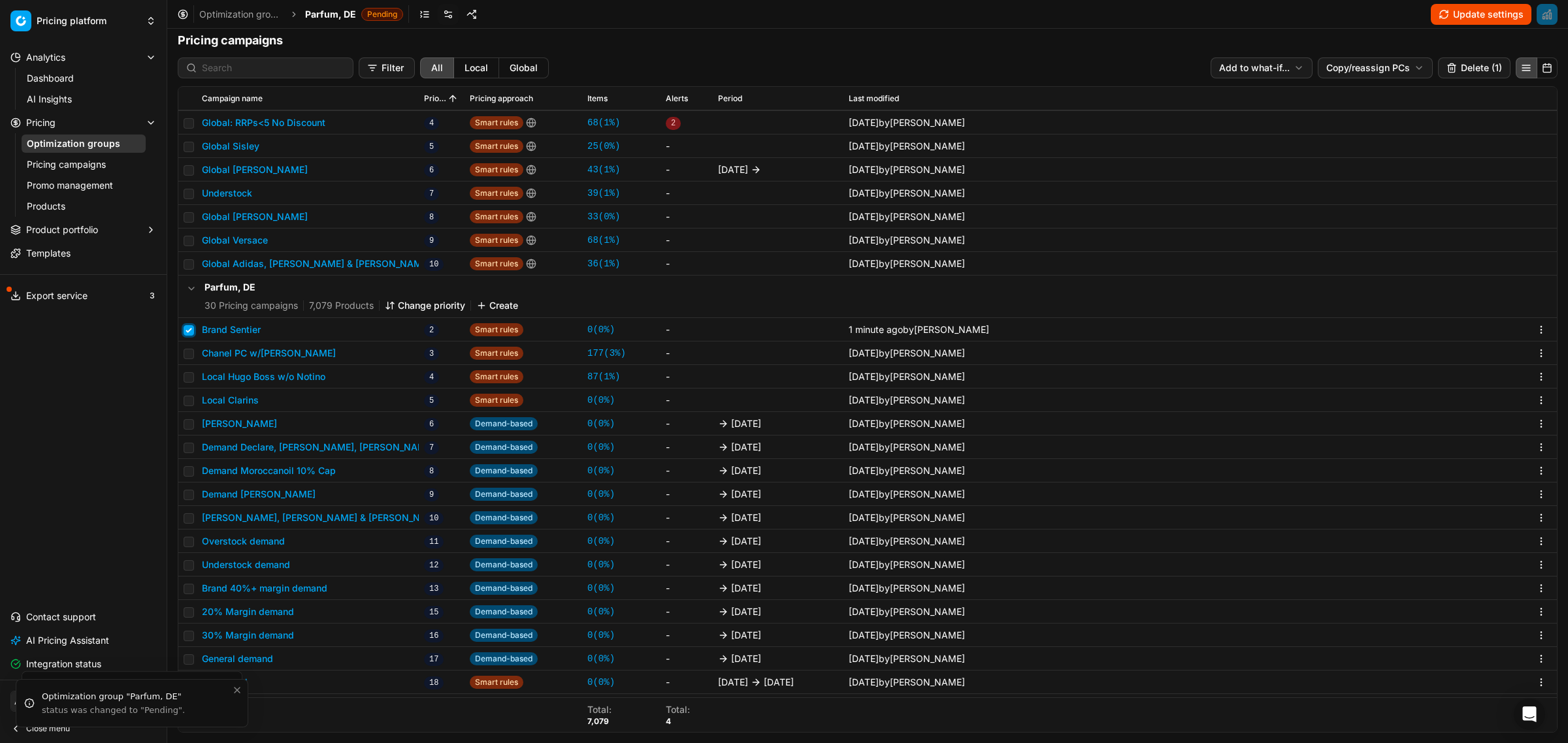
click at [190, 331] on input "checkbox" at bounding box center [188, 330] width 11 height 11
checkbox input "false"
click at [256, 328] on button "Brand Sentier" at bounding box center [231, 330] width 59 height 13
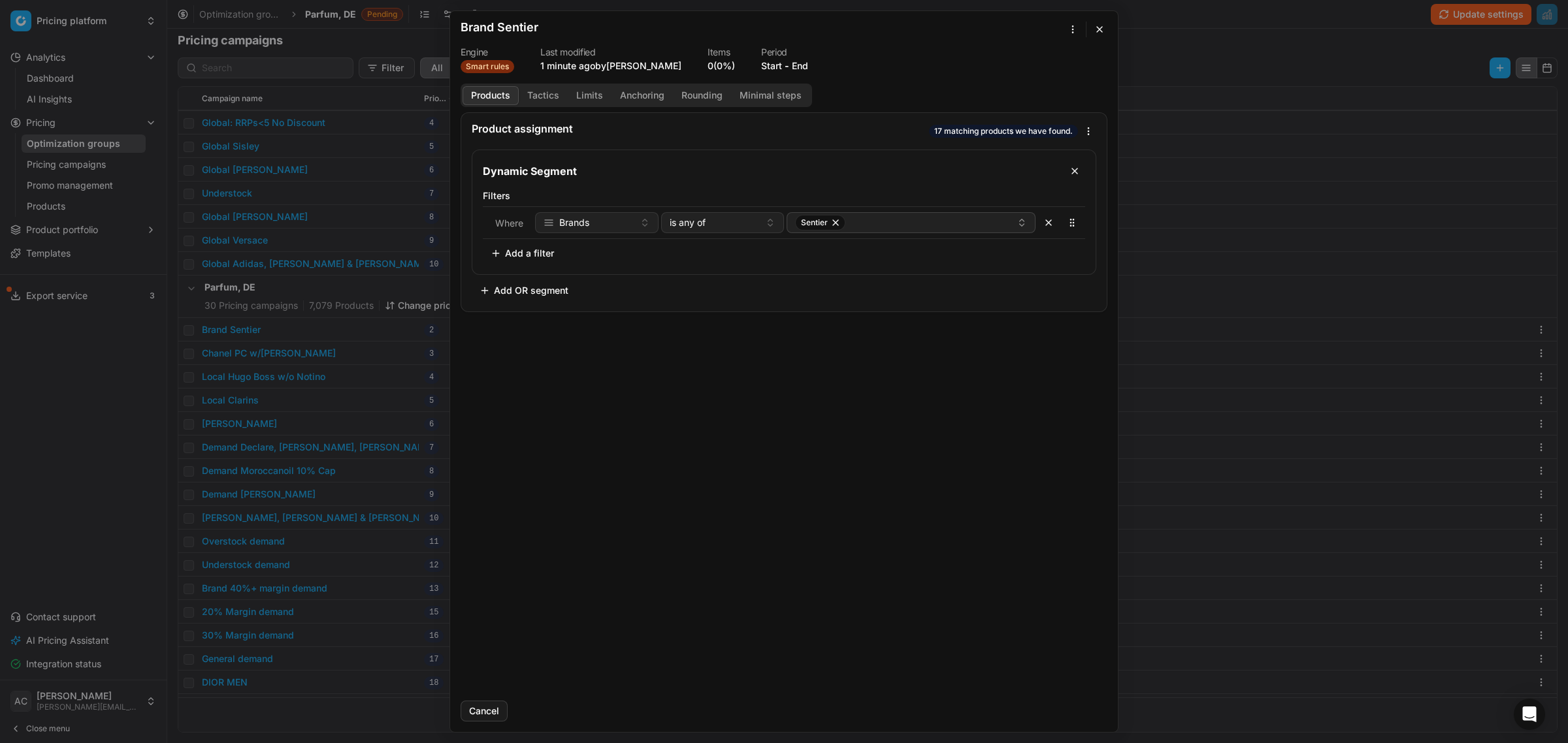
click at [1098, 28] on button "button" at bounding box center [1099, 29] width 16 height 16
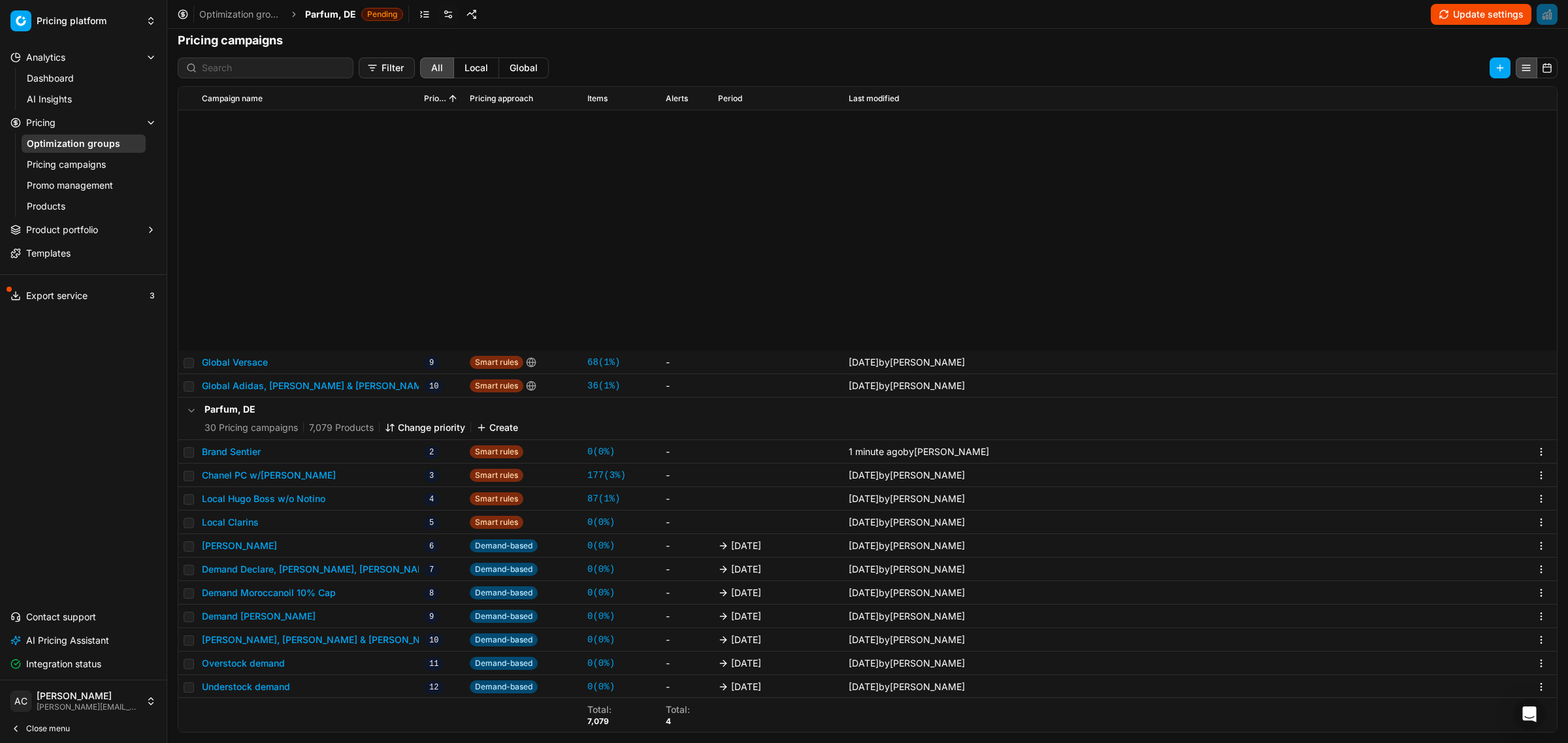
scroll to position [354, 0]
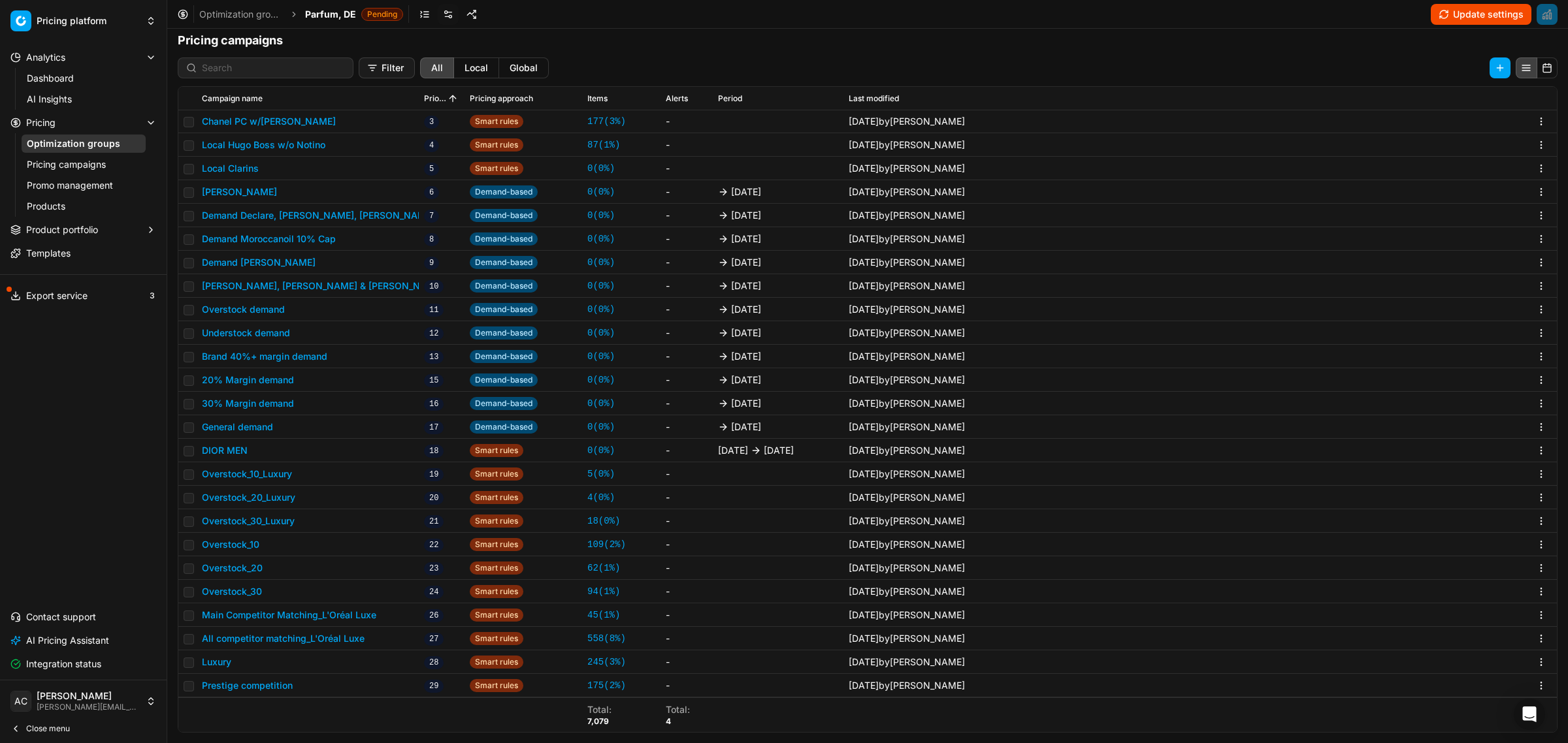
click at [1439, 18] on button "Update settings" at bounding box center [1481, 14] width 101 height 21
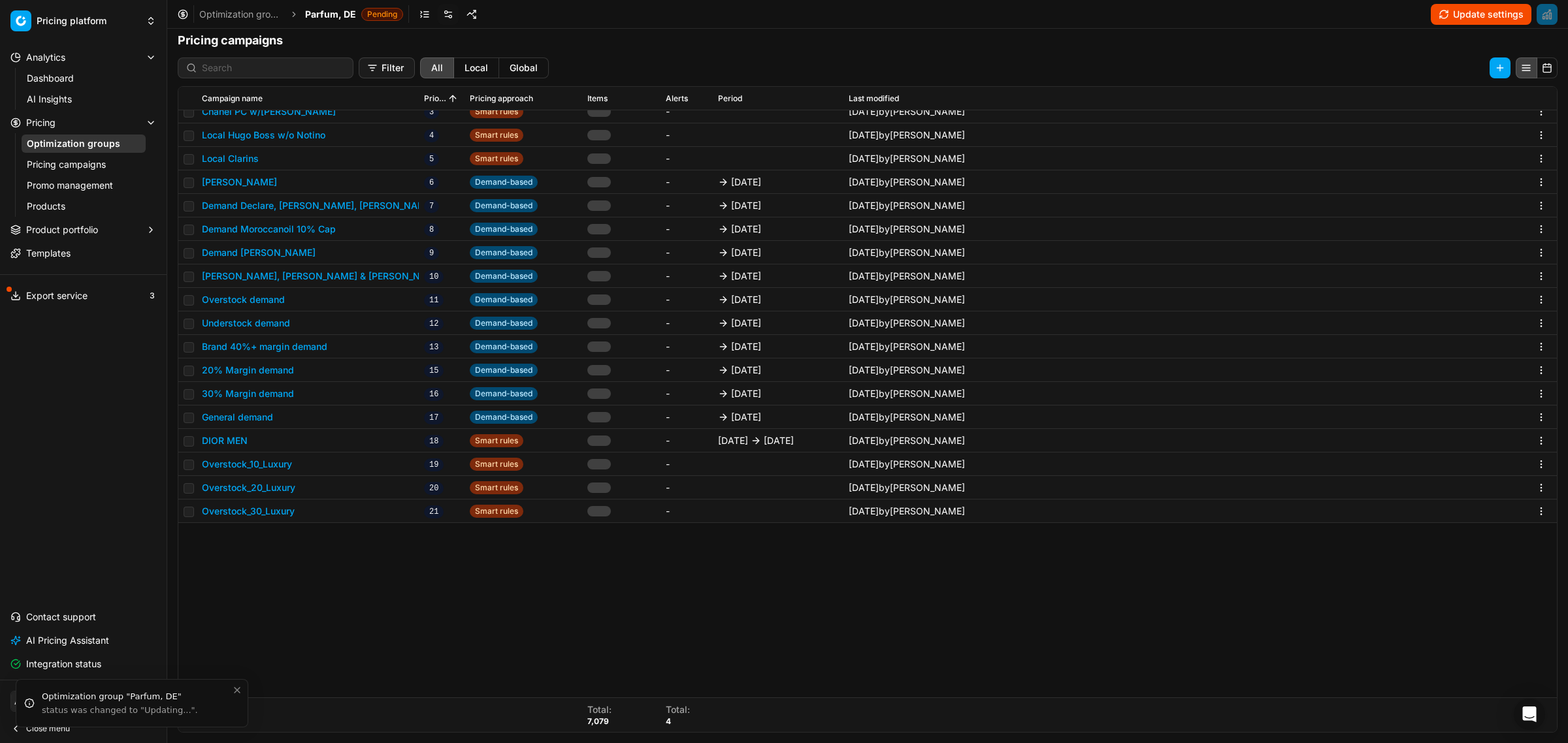
scroll to position [61, 0]
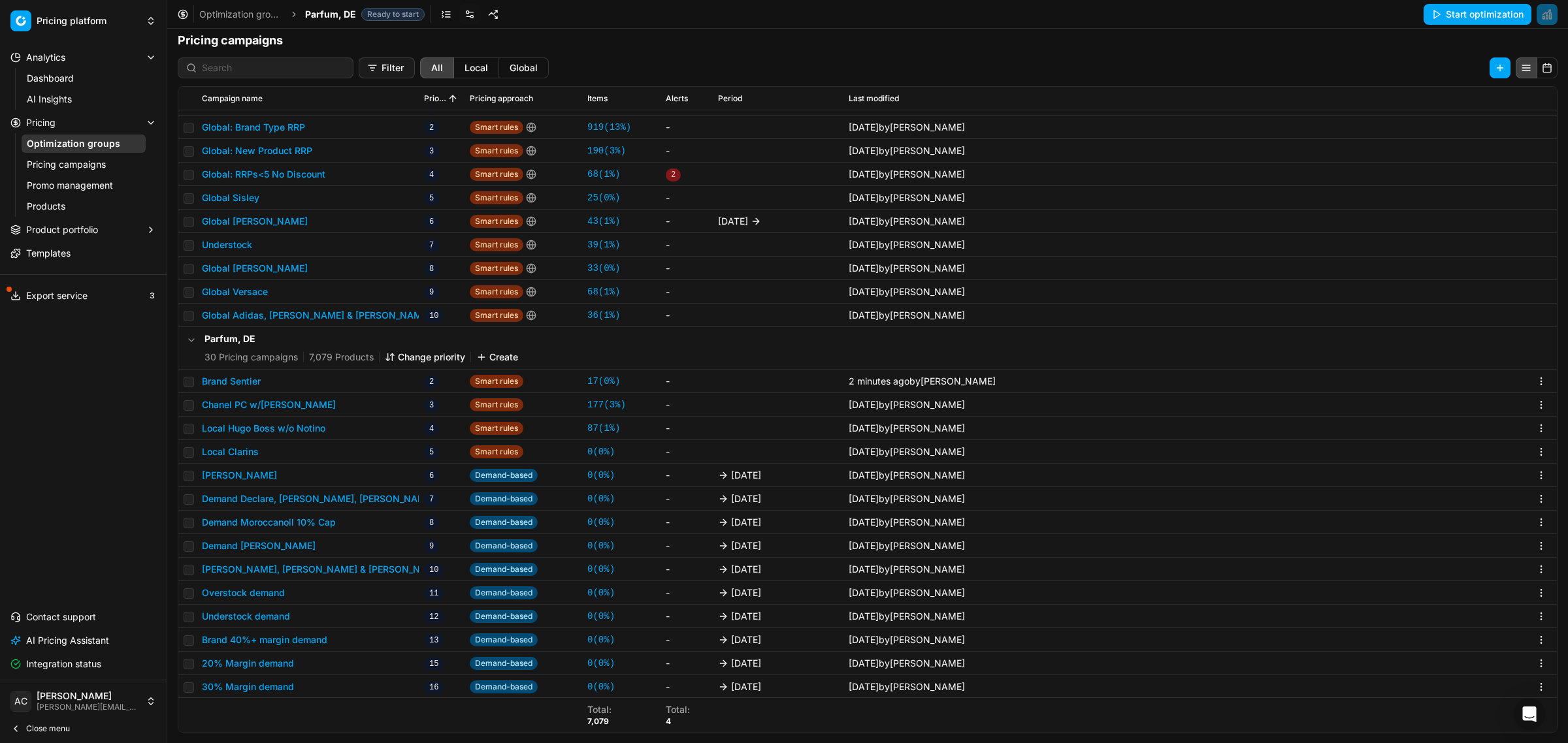
click at [59, 79] on link "Dashboard" at bounding box center [83, 78] width 124 height 18
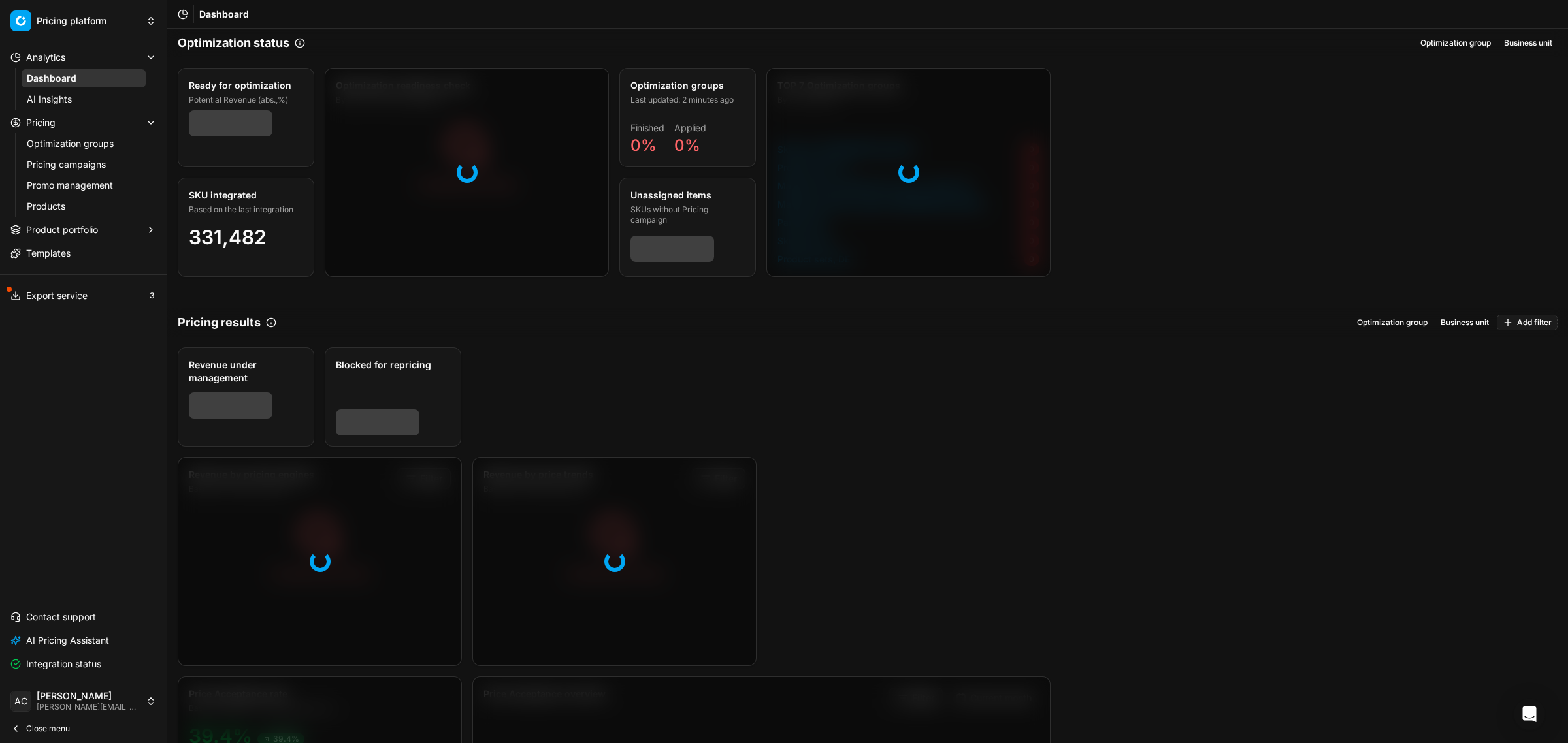
drag, startPoint x: 69, startPoint y: 137, endPoint x: 328, endPoint y: 142, distance: 259.0
click at [69, 137] on link "Optimization groups" at bounding box center [83, 143] width 124 height 18
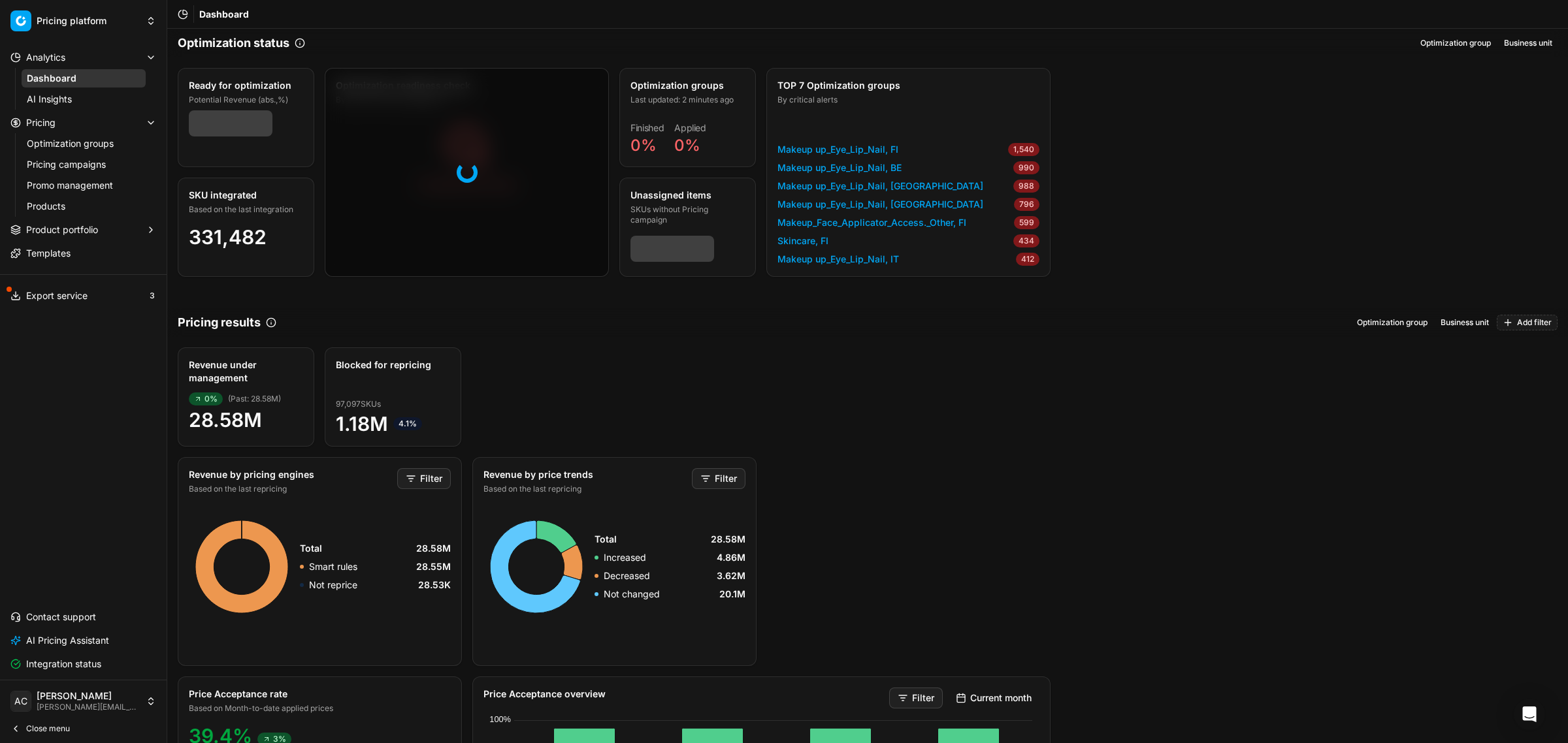
click at [107, 141] on link "Optimization groups" at bounding box center [83, 143] width 124 height 18
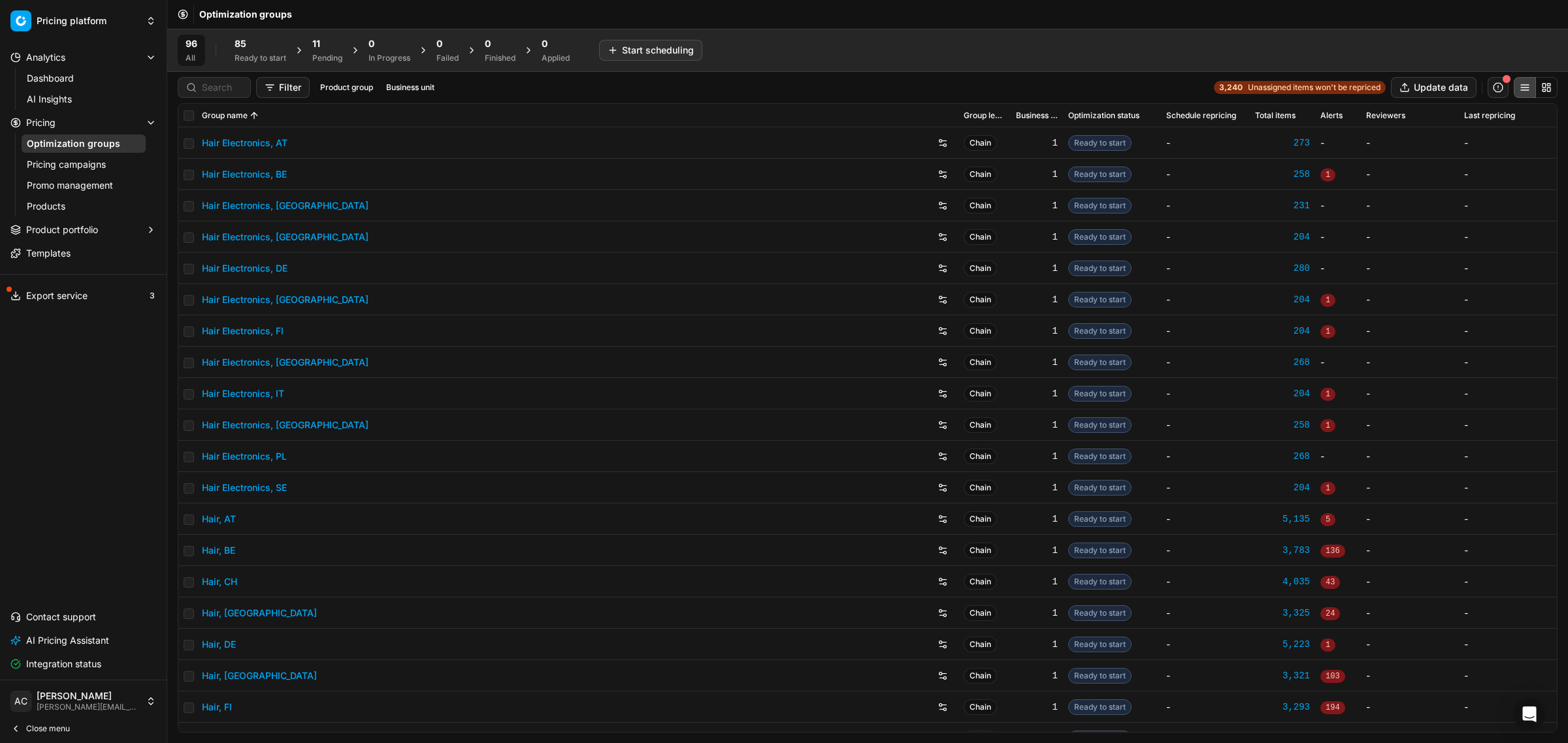
click at [318, 53] on div "Pending" at bounding box center [328, 58] width 30 height 11
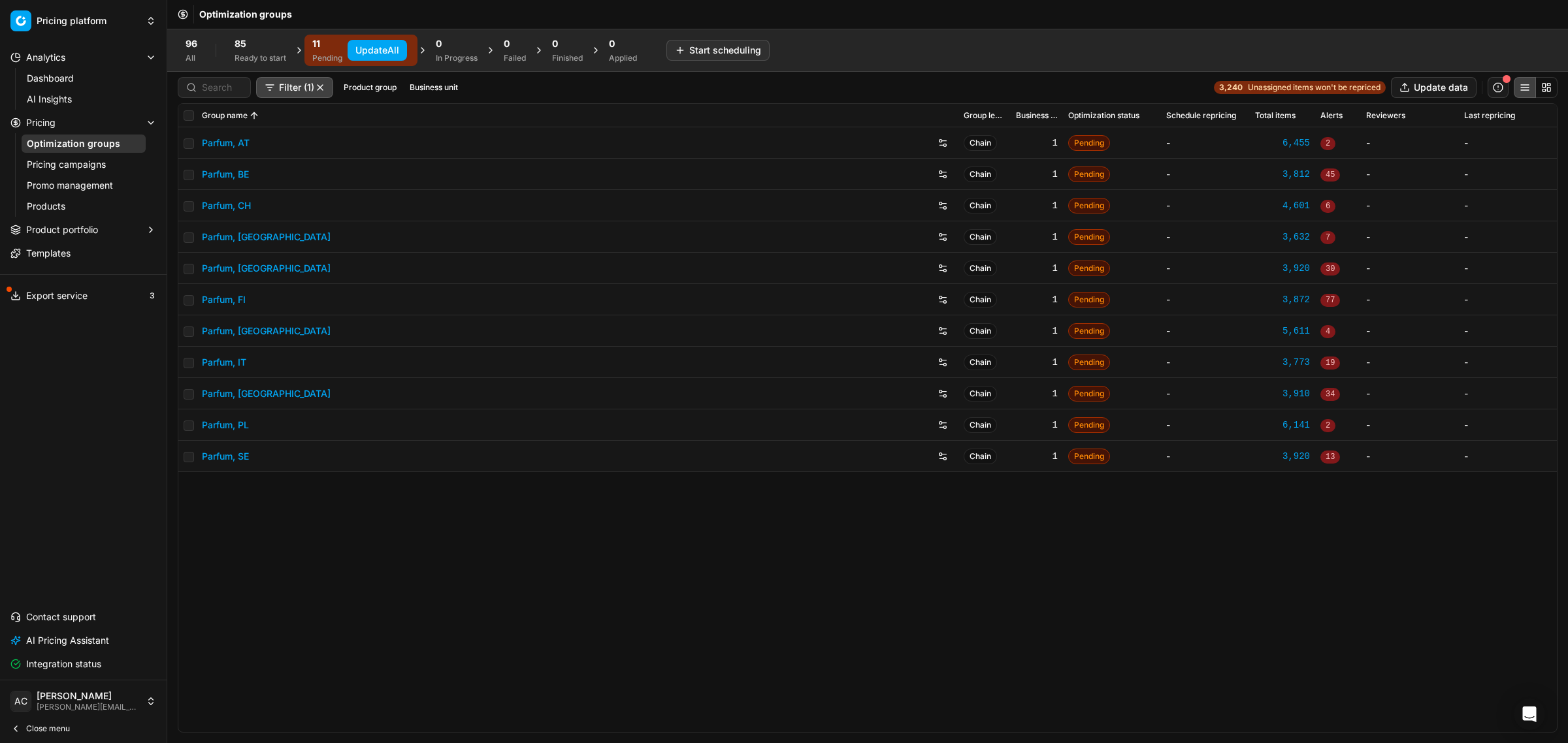
click at [377, 53] on button "Update All" at bounding box center [377, 50] width 60 height 21
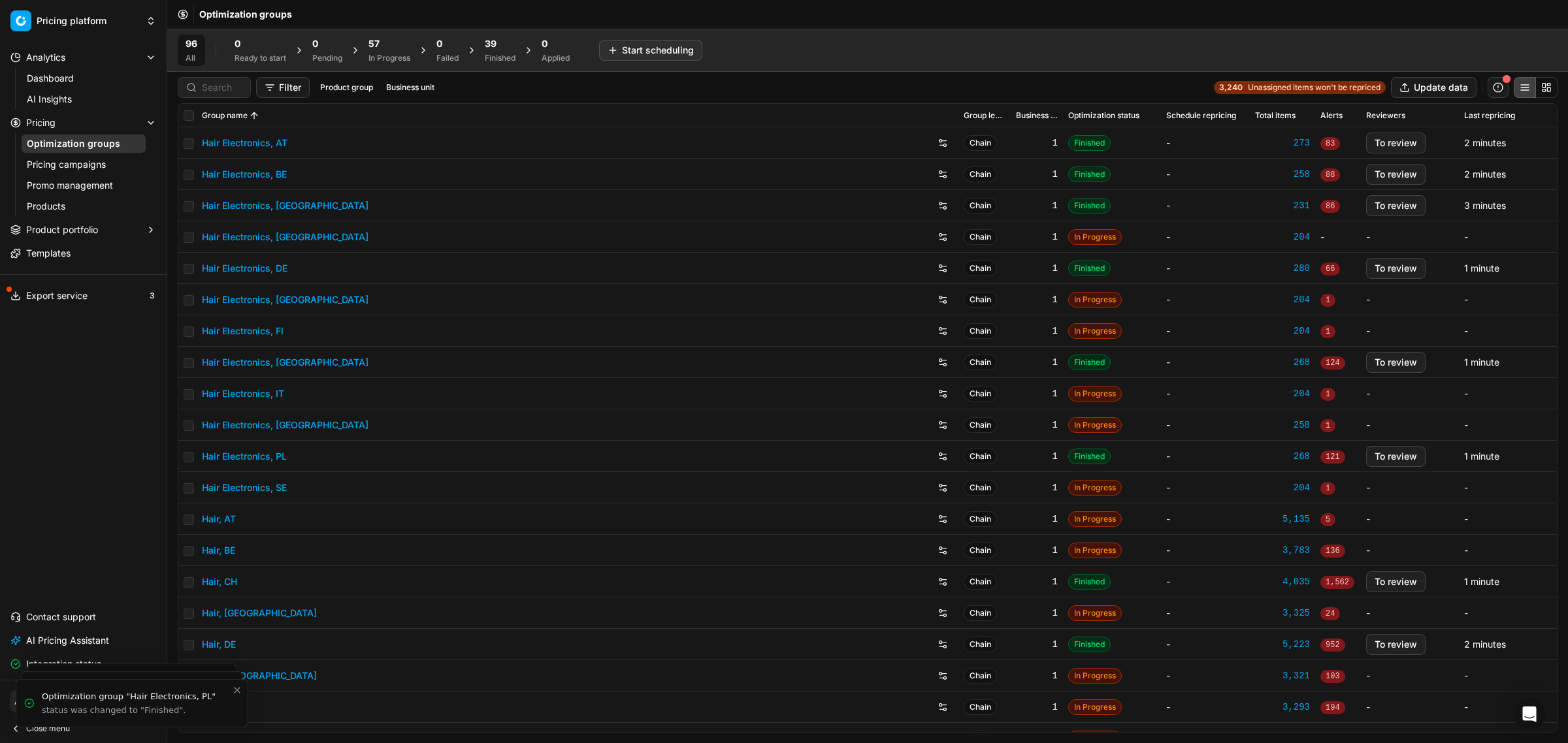
click at [500, 38] on div "39" at bounding box center [499, 43] width 31 height 13
